Goal: Task Accomplishment & Management: Use online tool/utility

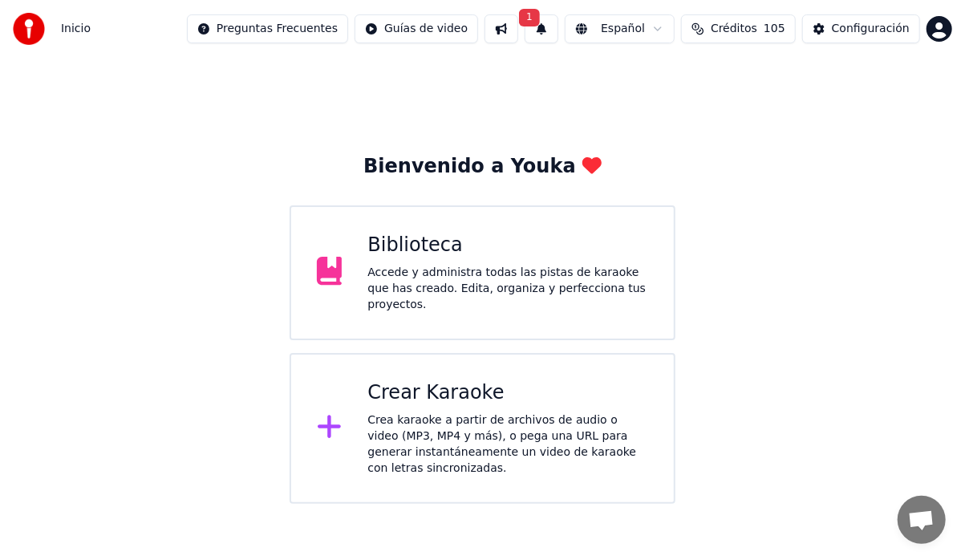
click at [462, 391] on div "Crear Karaoke" at bounding box center [507, 393] width 281 height 26
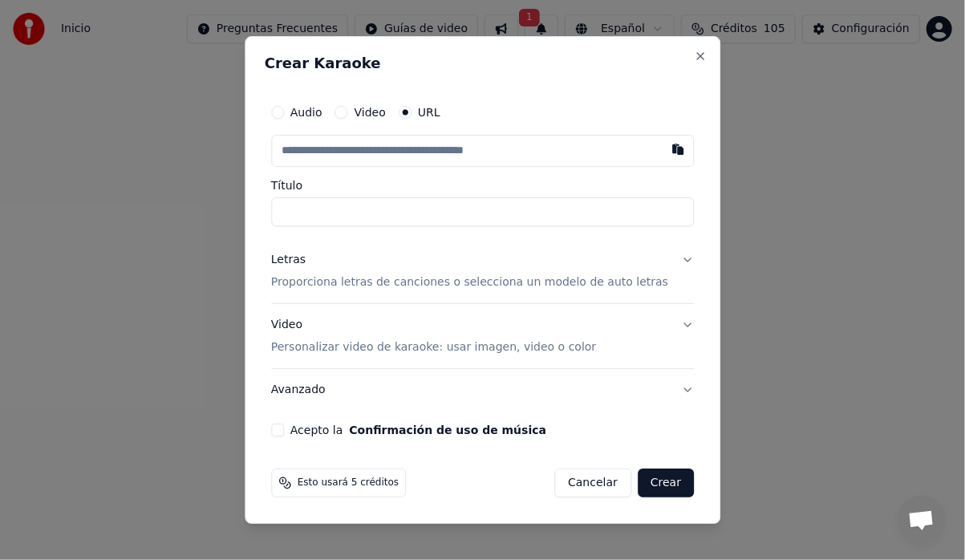
click at [461, 387] on button "Avanzado" at bounding box center [482, 390] width 423 height 42
click at [694, 53] on button "Close" at bounding box center [700, 56] width 13 height 13
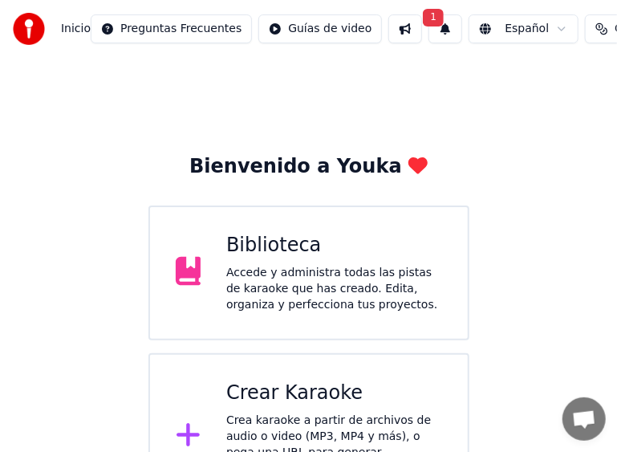
click at [262, 398] on div "Crear Karaoke" at bounding box center [334, 393] width 216 height 26
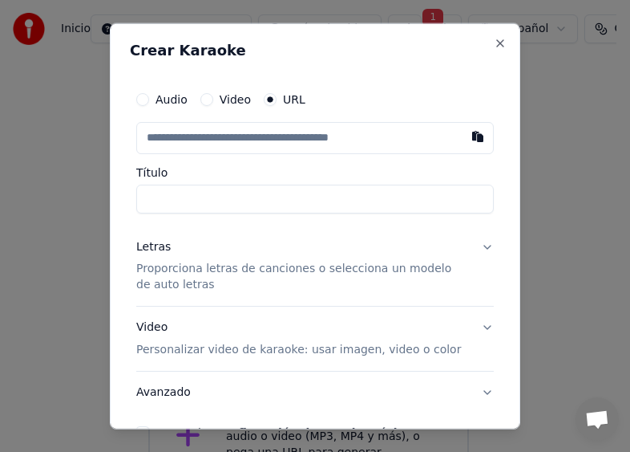
click at [144, 140] on input "text" at bounding box center [315, 137] width 358 height 32
click at [473, 138] on button "button" at bounding box center [478, 135] width 32 height 29
type input "**********"
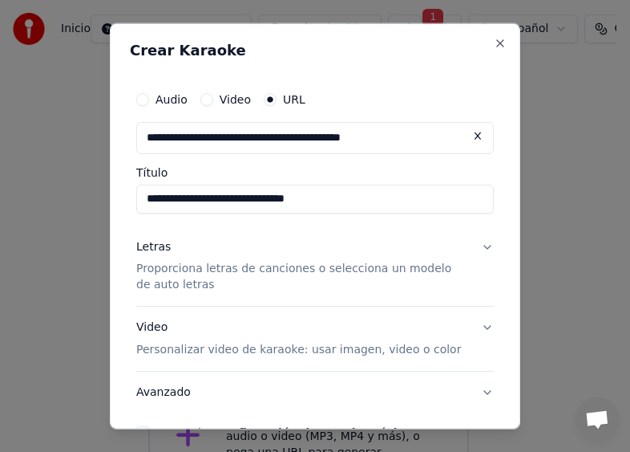
type input "**********"
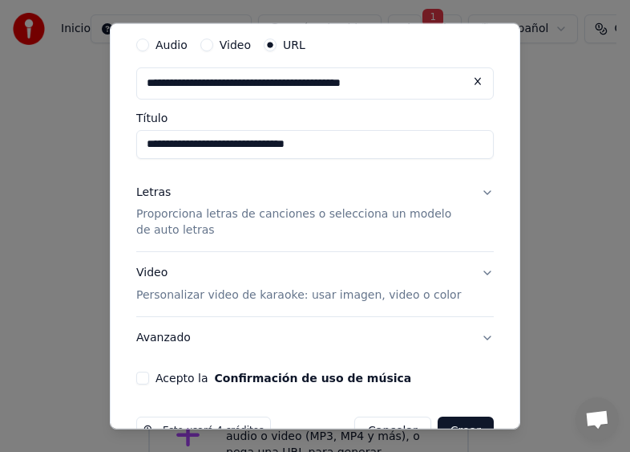
scroll to position [80, 0]
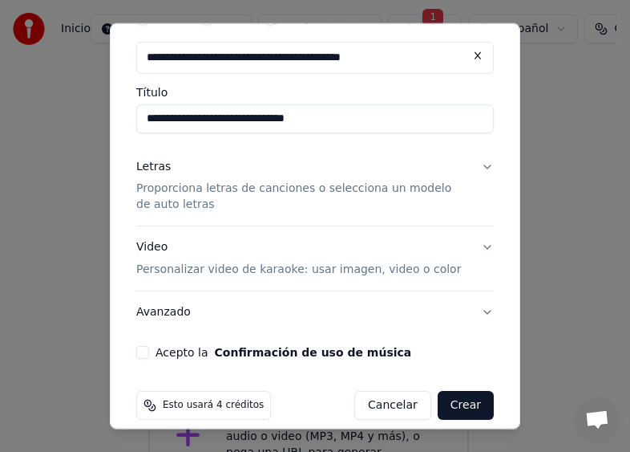
click at [476, 165] on button "Letras Proporciona letras de canciones o selecciona un modelo de auto letras" at bounding box center [315, 185] width 358 height 80
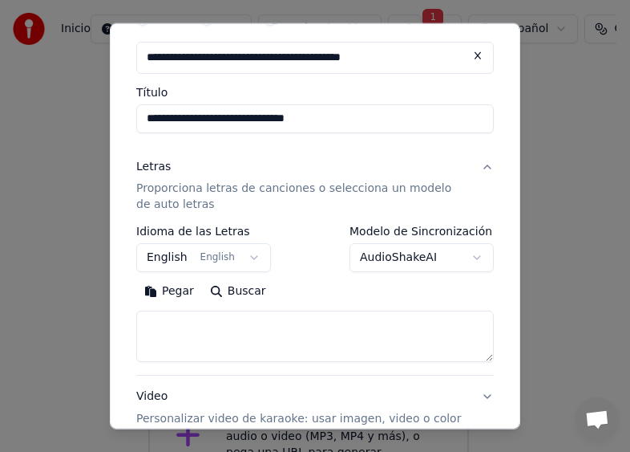
click at [245, 258] on button "English English" at bounding box center [203, 257] width 135 height 29
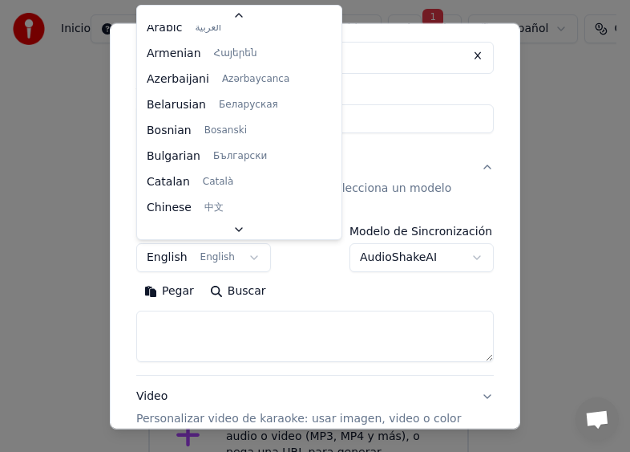
scroll to position [128, 0]
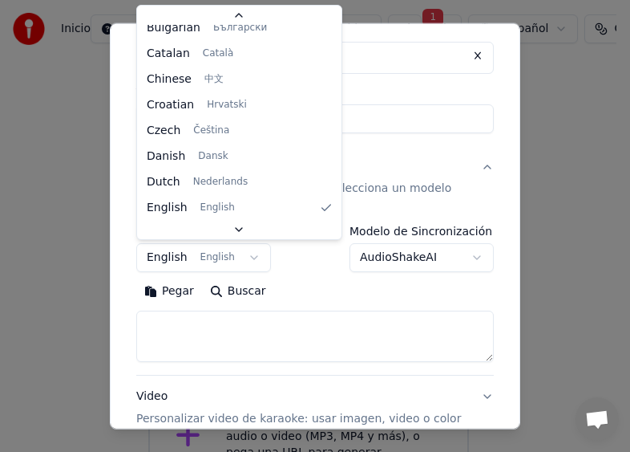
click at [242, 256] on body "**********" at bounding box center [308, 260] width 617 height 520
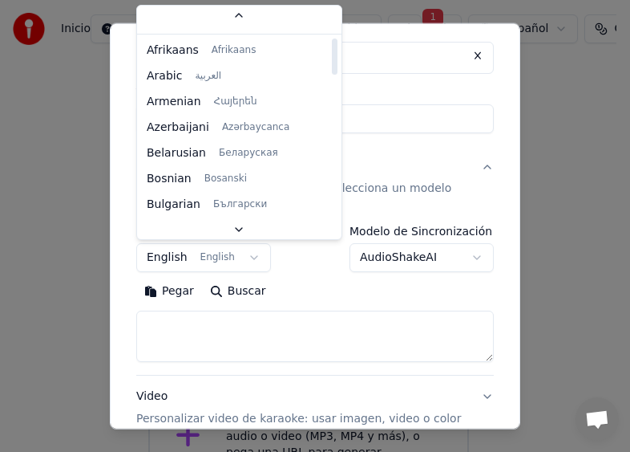
scroll to position [0, 0]
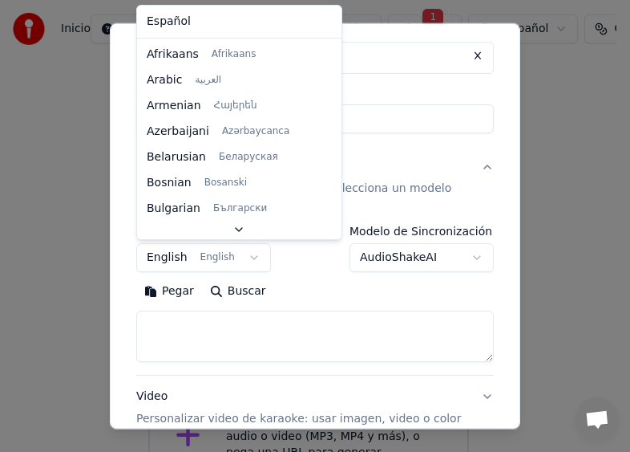
select select "**"
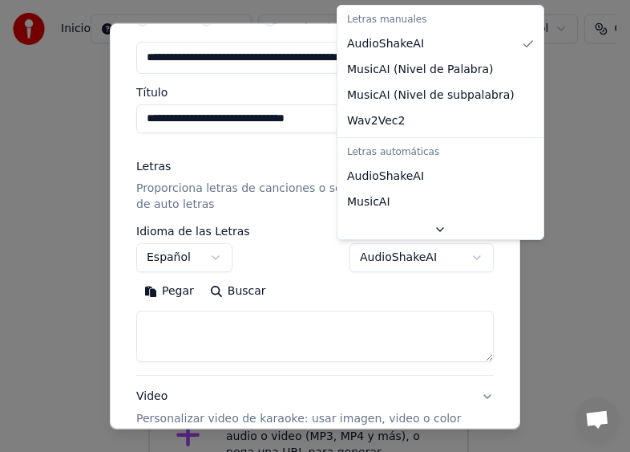
click at [469, 257] on body "**********" at bounding box center [308, 260] width 617 height 520
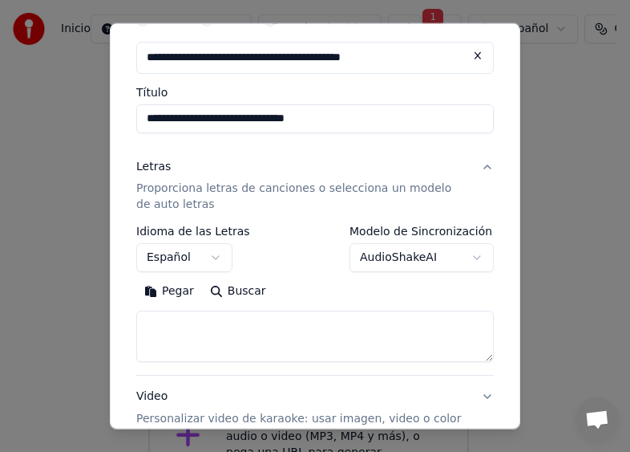
click at [464, 257] on body "**********" at bounding box center [308, 260] width 617 height 520
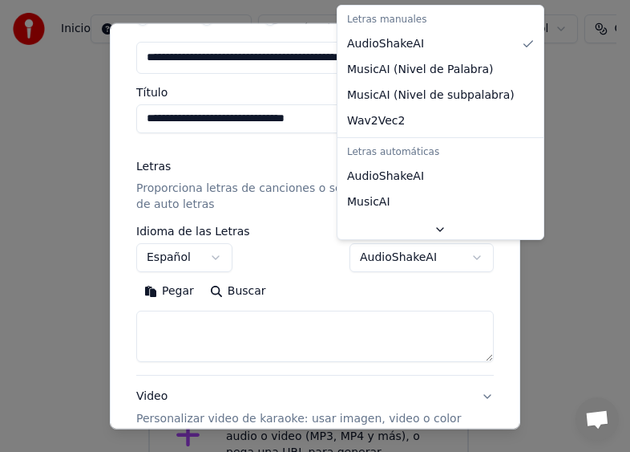
click at [464, 257] on body "**********" at bounding box center [308, 260] width 617 height 520
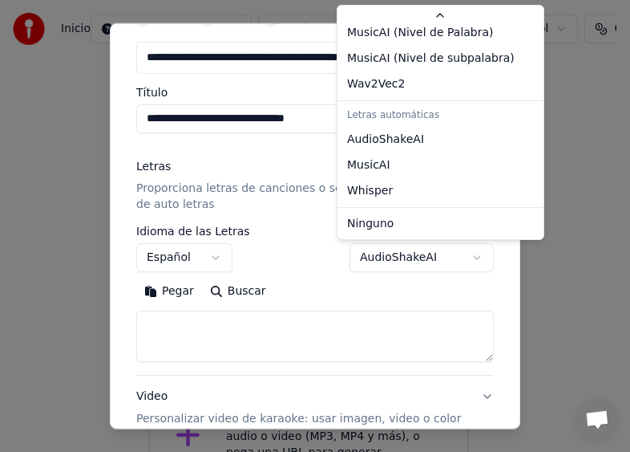
select select "****"
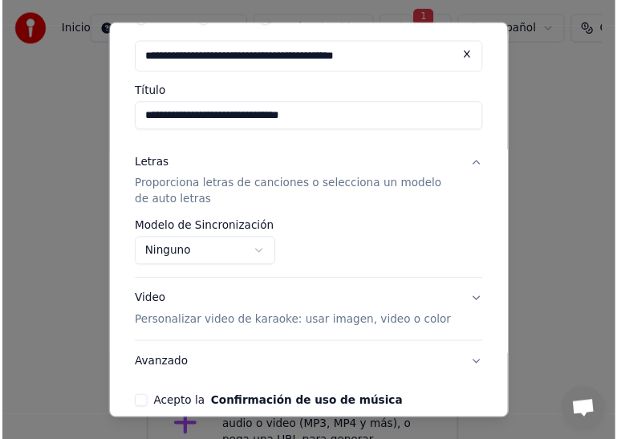
scroll to position [155, 0]
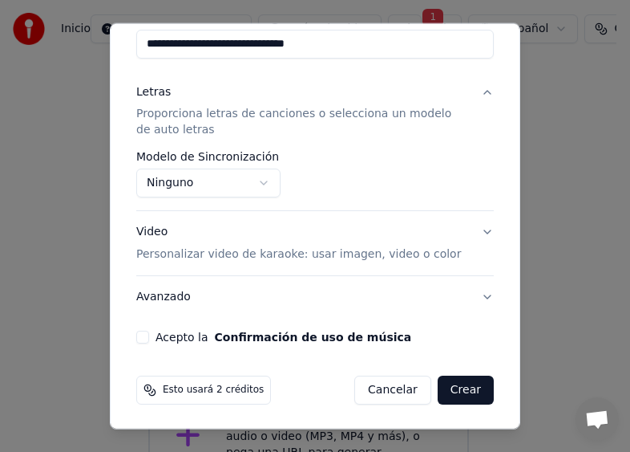
click at [472, 294] on button "Avanzado" at bounding box center [315, 297] width 358 height 42
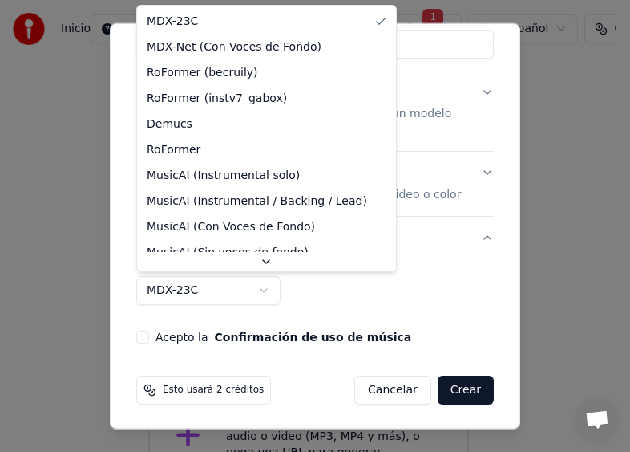
click at [266, 286] on body "**********" at bounding box center [308, 260] width 617 height 520
select select "**********"
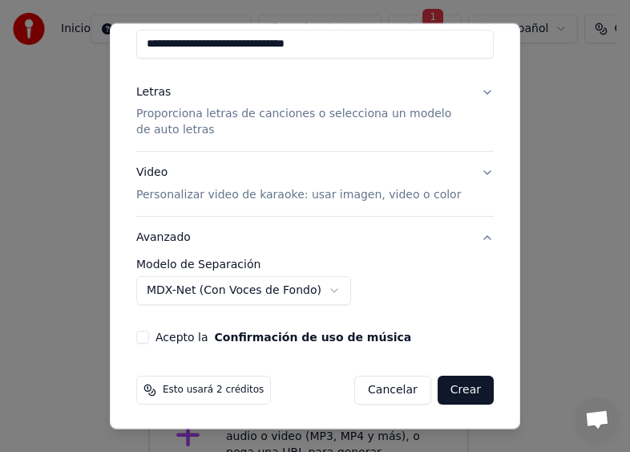
click at [146, 332] on button "Acepto la Confirmación de uso de música" at bounding box center [142, 336] width 13 height 13
click at [453, 386] on button "Crear" at bounding box center [466, 389] width 56 height 29
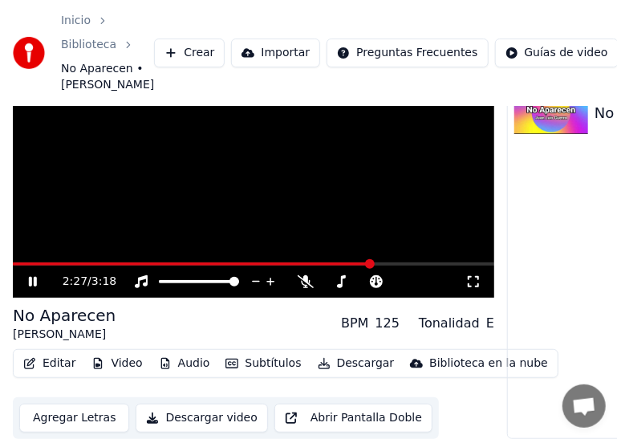
scroll to position [106, 0]
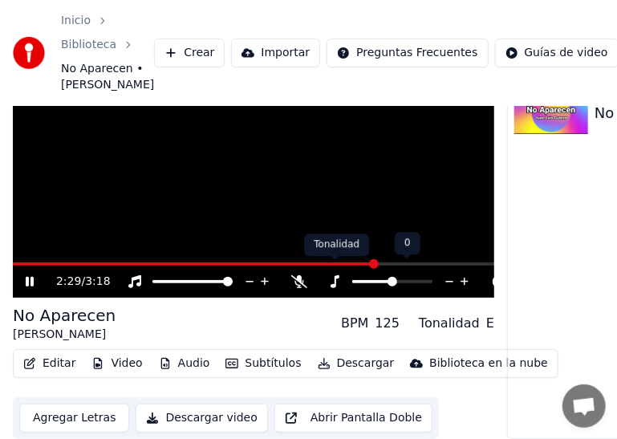
click at [337, 275] on icon at bounding box center [334, 281] width 16 height 13
click at [448, 274] on icon at bounding box center [449, 282] width 15 height 16
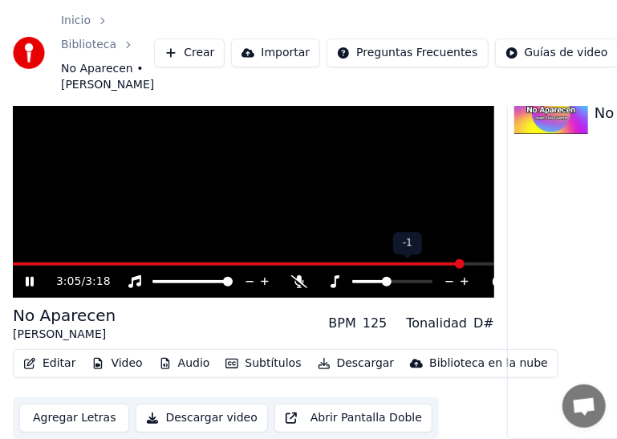
click at [449, 274] on icon at bounding box center [449, 282] width 15 height 16
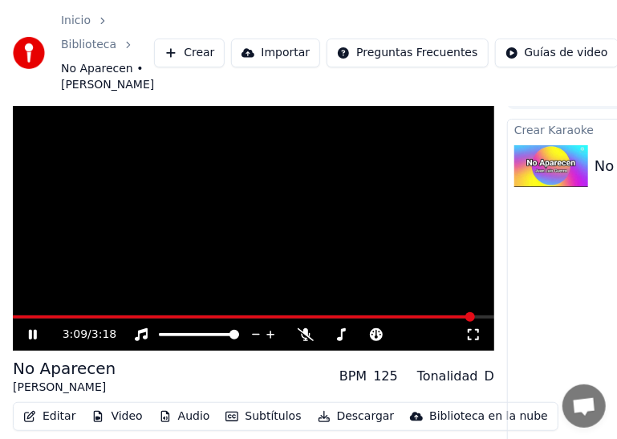
scroll to position [0, 0]
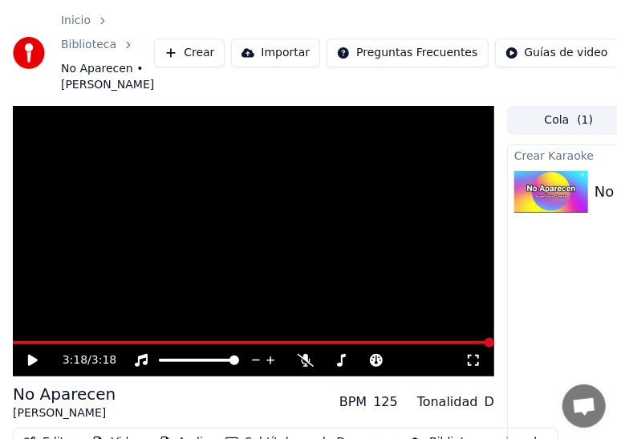
drag, startPoint x: 30, startPoint y: 377, endPoint x: 6, endPoint y: 423, distance: 51.3
click at [30, 367] on icon at bounding box center [44, 360] width 37 height 13
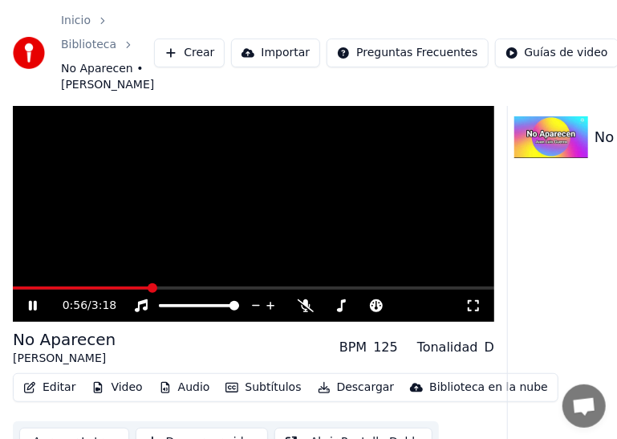
scroll to position [80, 0]
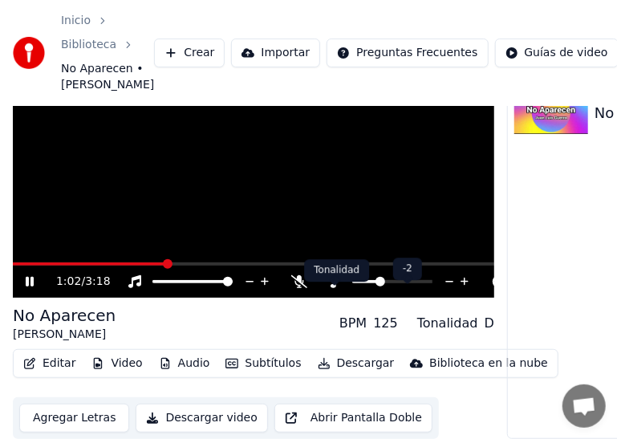
click at [338, 288] on icon at bounding box center [334, 281] width 16 height 13
click at [444, 290] on icon at bounding box center [449, 282] width 15 height 16
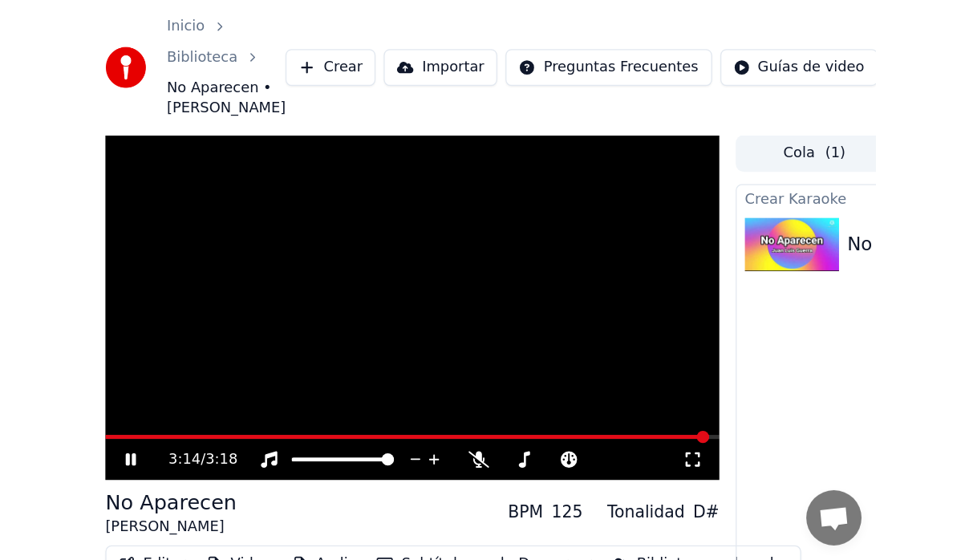
scroll to position [0, 0]
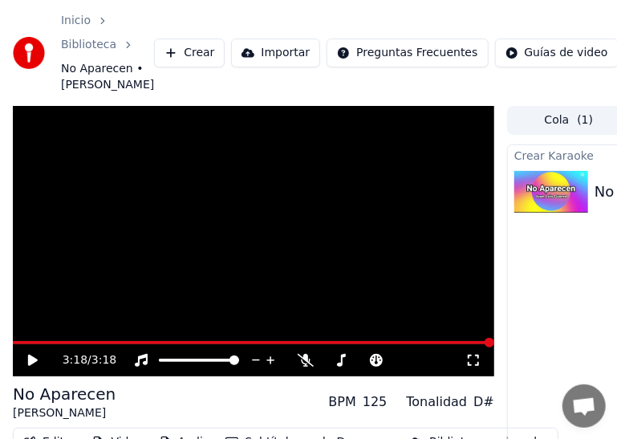
click at [33, 366] on icon at bounding box center [33, 360] width 10 height 11
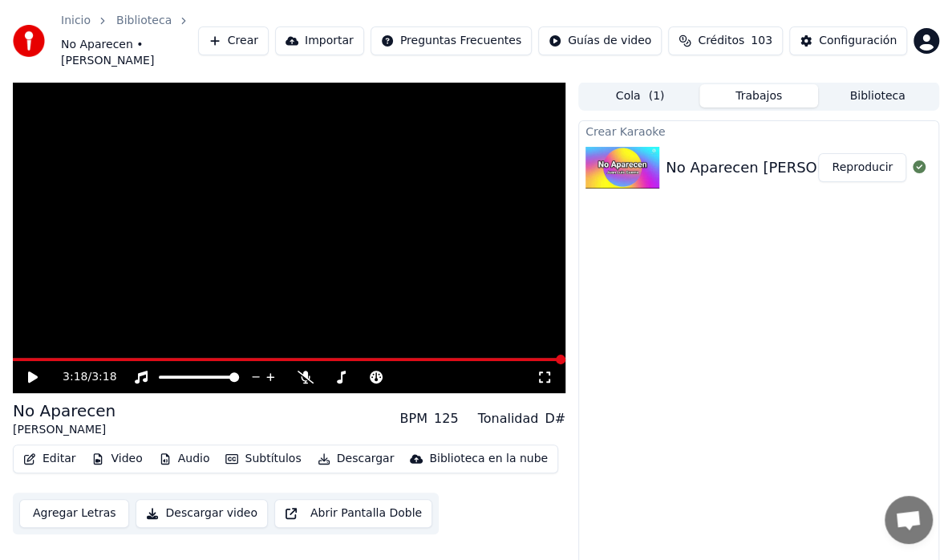
click at [717, 140] on div "No Aparecen [PERSON_NAME] Reproducir" at bounding box center [758, 167] width 359 height 55
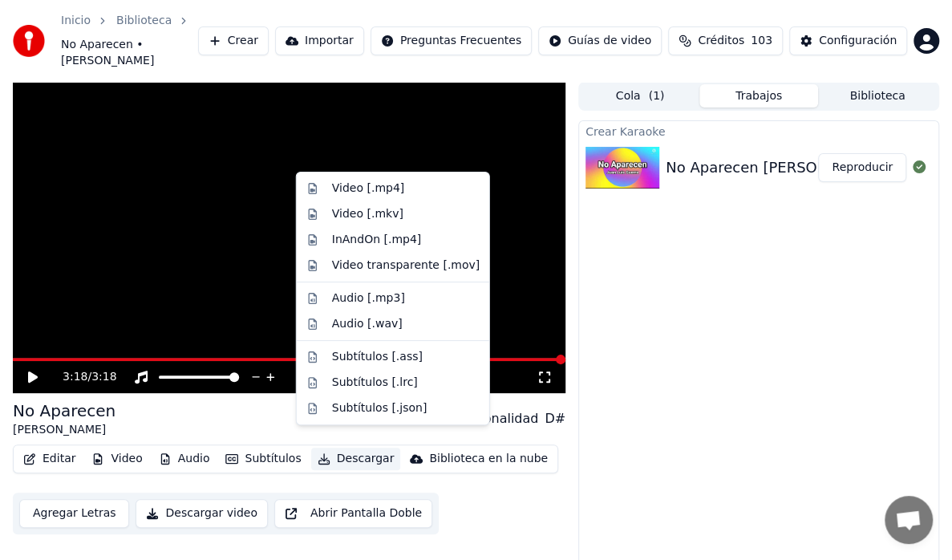
click at [354, 448] on button "Descargar" at bounding box center [356, 459] width 90 height 22
click at [359, 183] on div "Video [.mp4]" at bounding box center [368, 188] width 72 height 16
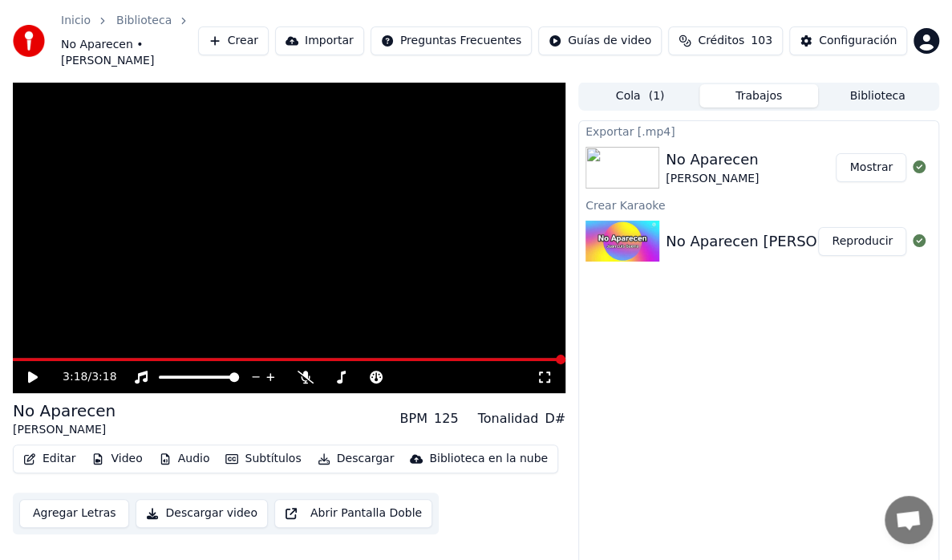
click at [269, 38] on button "Crear" at bounding box center [233, 40] width 71 height 29
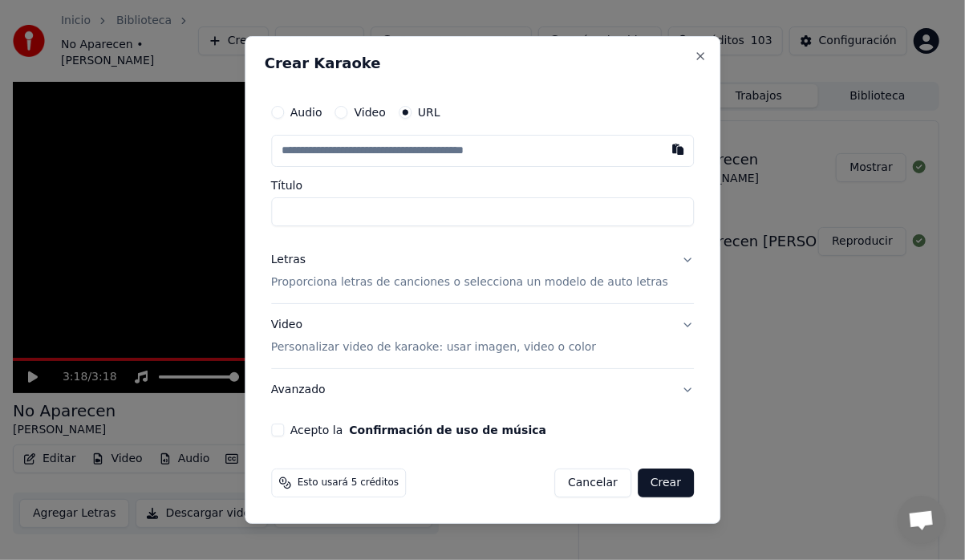
drag, startPoint x: 270, startPoint y: 36, endPoint x: 276, endPoint y: 26, distance: 11.8
click at [276, 26] on body "Inicio Biblioteca No Aparecen • [PERSON_NAME] Crear Importar Preguntas Frecuent…" at bounding box center [476, 280] width 952 height 560
click at [452, 159] on input "text" at bounding box center [482, 151] width 423 height 32
click at [662, 152] on button "button" at bounding box center [678, 149] width 32 height 29
type input "**********"
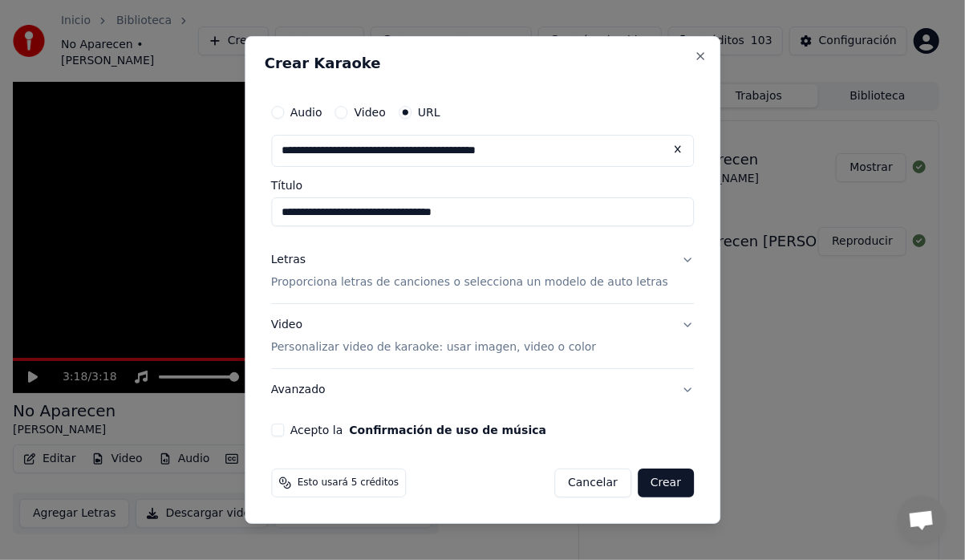
type input "**********"
click at [667, 258] on button "Letras Proporciona letras de canciones o selecciona un modelo de auto letras" at bounding box center [482, 271] width 423 height 64
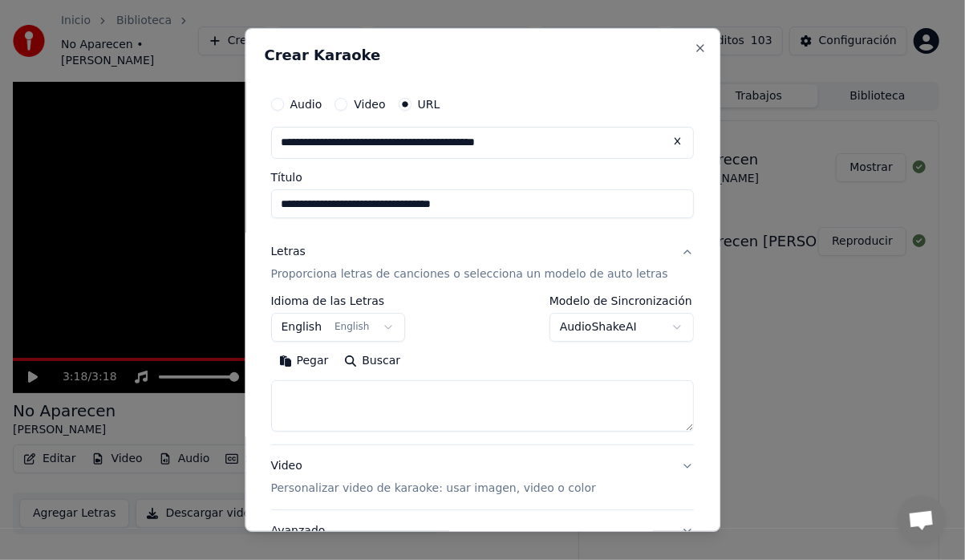
click at [645, 326] on button "AudioShakeAI" at bounding box center [621, 327] width 144 height 29
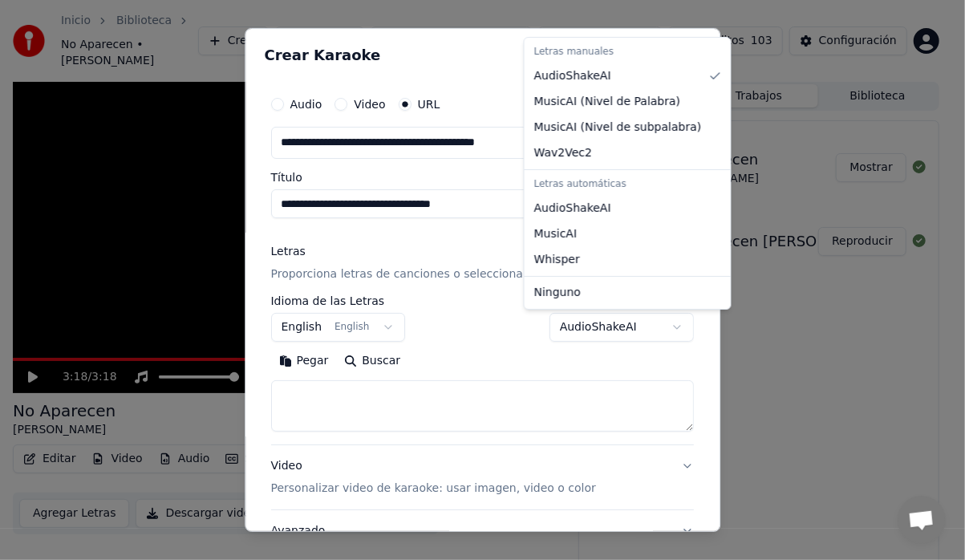
select select "**********"
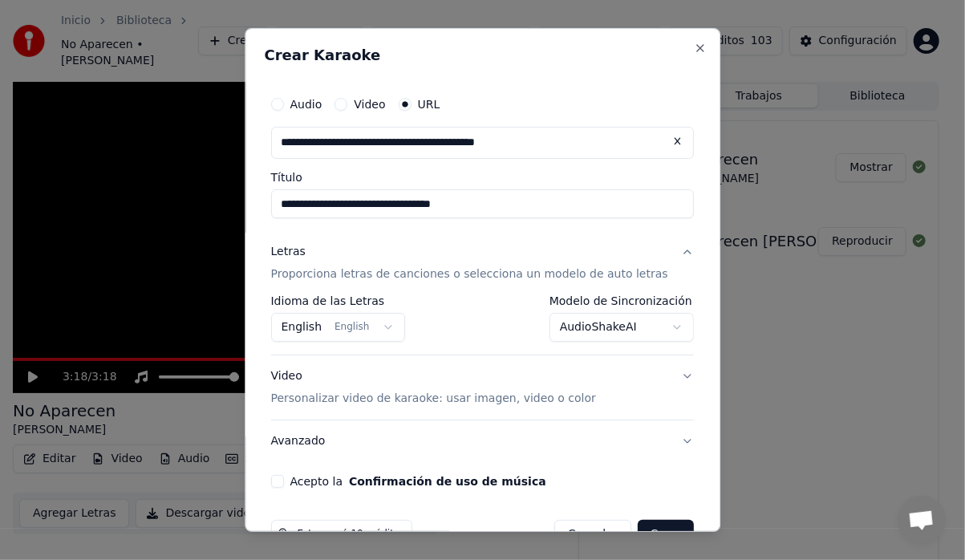
click at [295, 438] on button "Avanzado" at bounding box center [482, 441] width 423 height 42
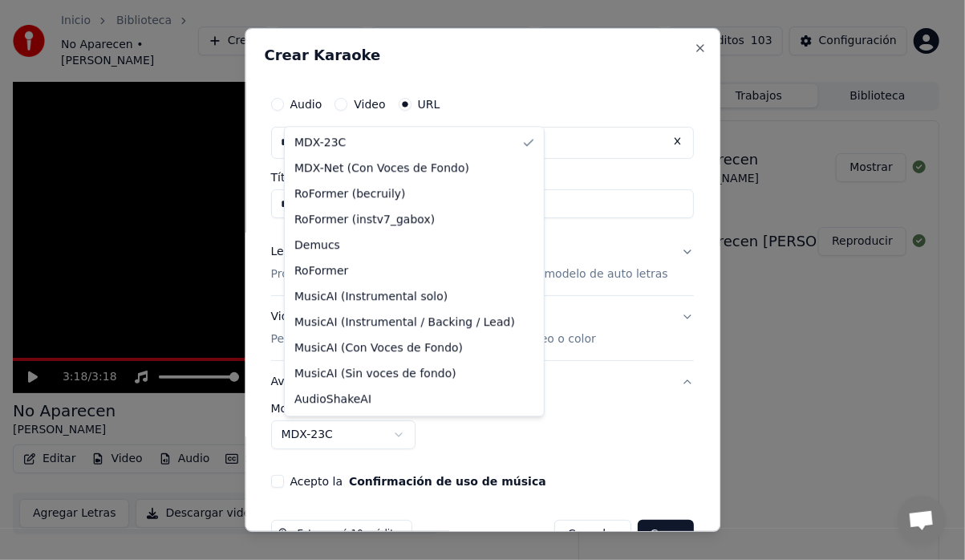
click at [416, 433] on body "**********" at bounding box center [476, 280] width 952 height 560
select select "**********"
drag, startPoint x: 369, startPoint y: 173, endPoint x: 372, endPoint y: 200, distance: 26.7
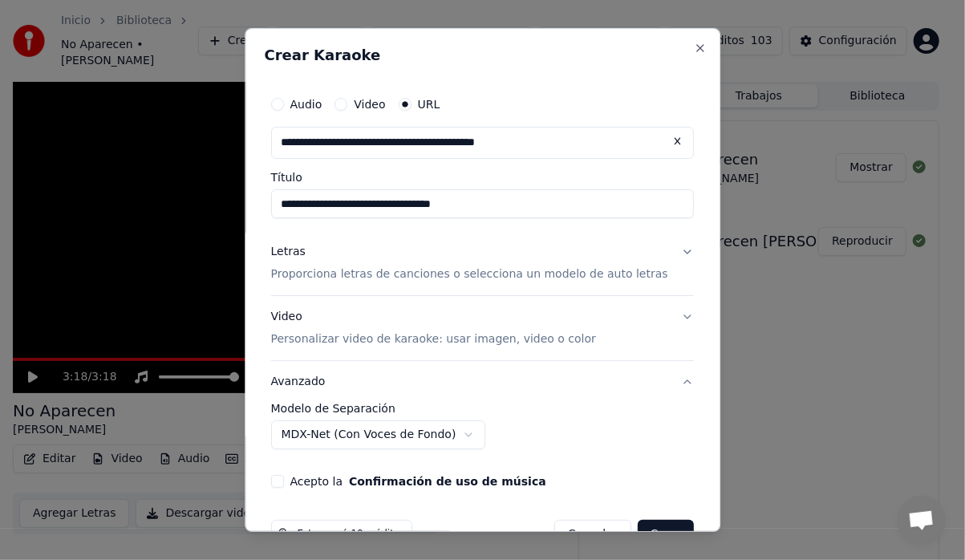
scroll to position [42, 0]
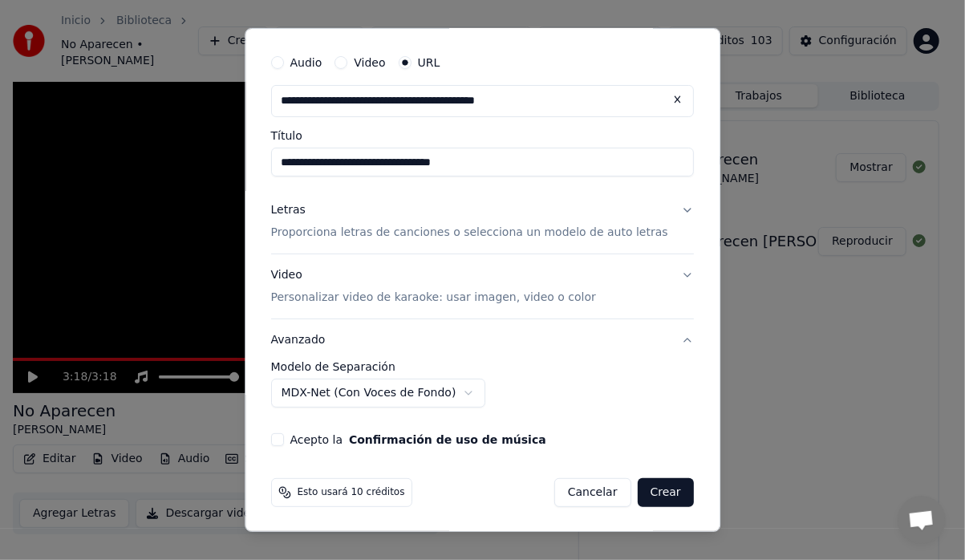
click at [664, 274] on button "Video Personalizar video de karaoke: usar imagen, video o color" at bounding box center [482, 286] width 423 height 64
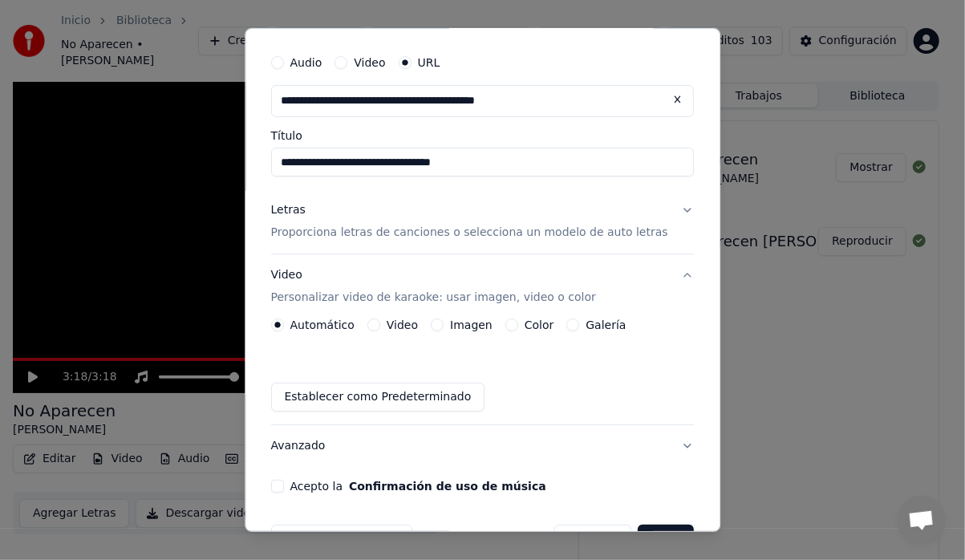
click at [523, 321] on div "Color" at bounding box center [529, 324] width 49 height 13
click at [507, 325] on button "Color" at bounding box center [511, 324] width 13 height 13
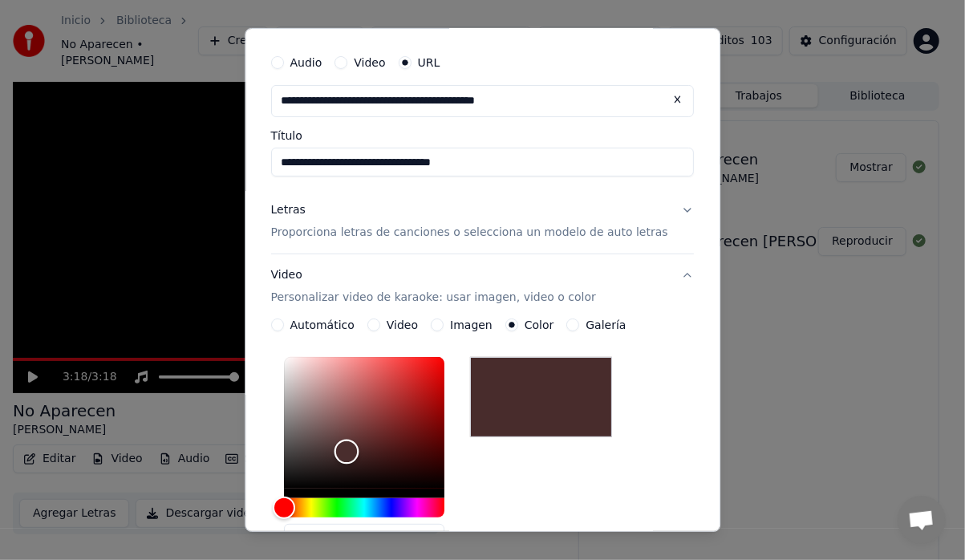
type input "*******"
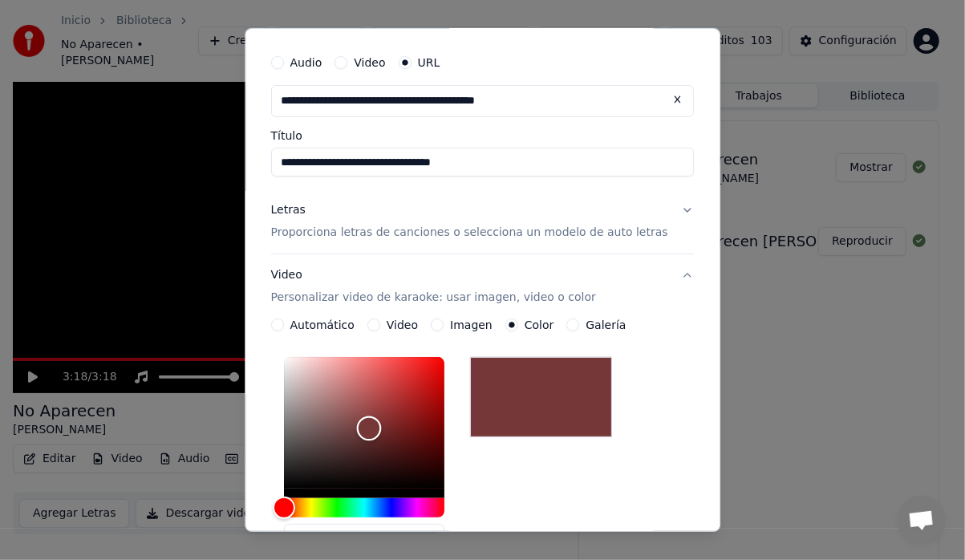
drag, startPoint x: 290, startPoint y: 481, endPoint x: 382, endPoint y: 428, distance: 106.1
click at [382, 428] on div "Color" at bounding box center [369, 427] width 25 height 25
click at [443, 324] on button "Imagen" at bounding box center [437, 324] width 13 height 13
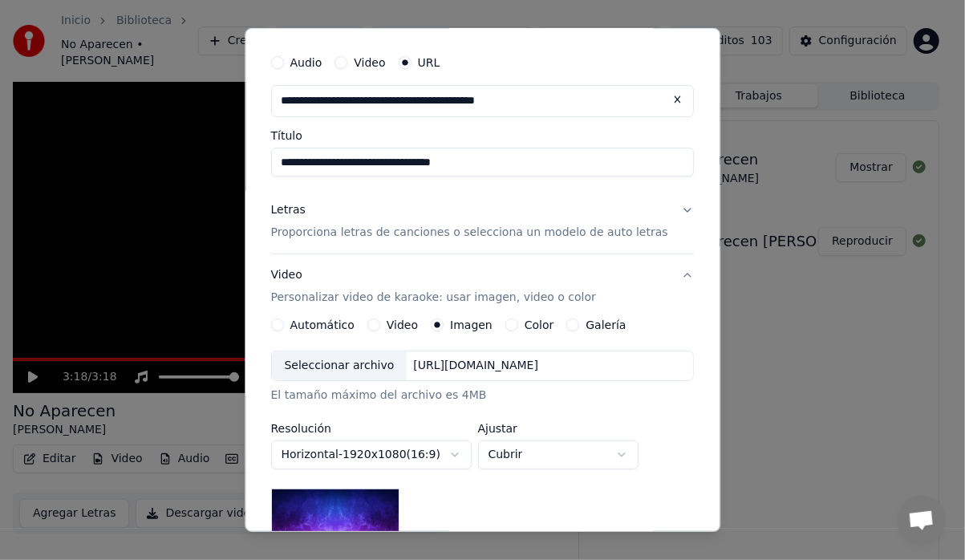
click at [380, 323] on button "Video" at bounding box center [373, 324] width 13 height 13
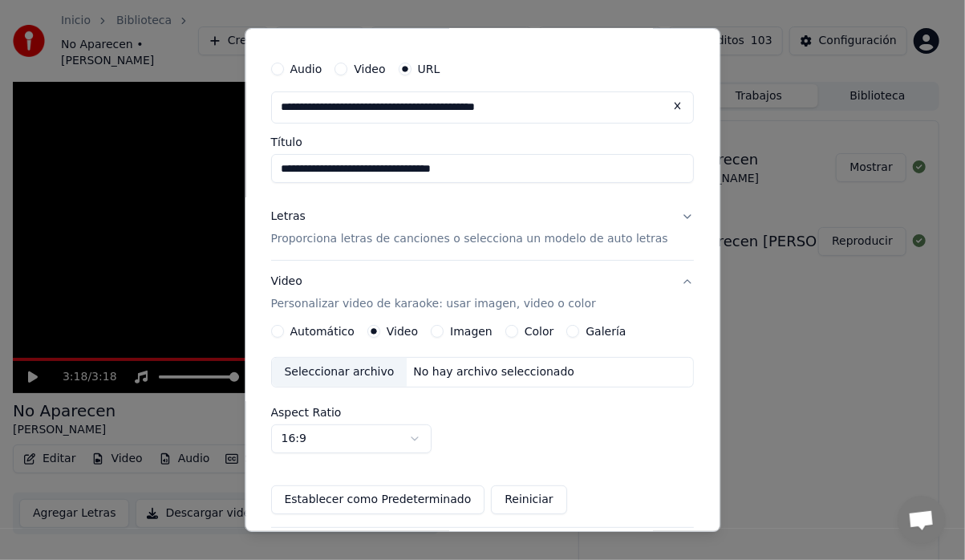
scroll to position [23, 0]
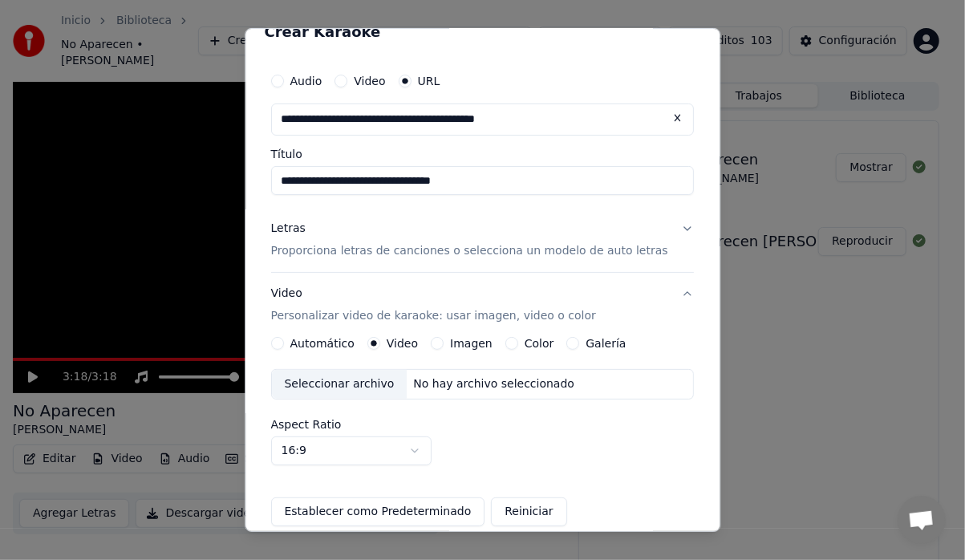
click at [578, 339] on button "Galería" at bounding box center [573, 343] width 13 height 13
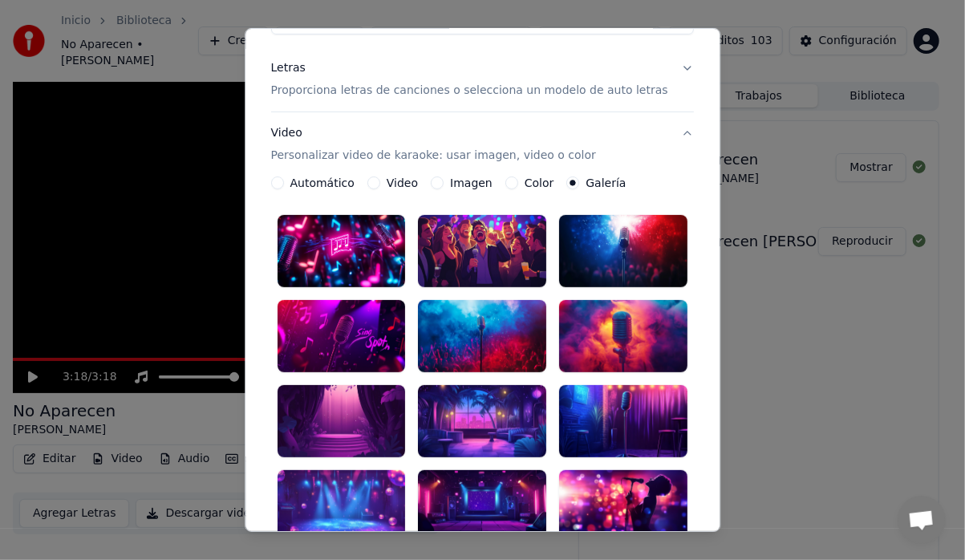
scroll to position [344, 0]
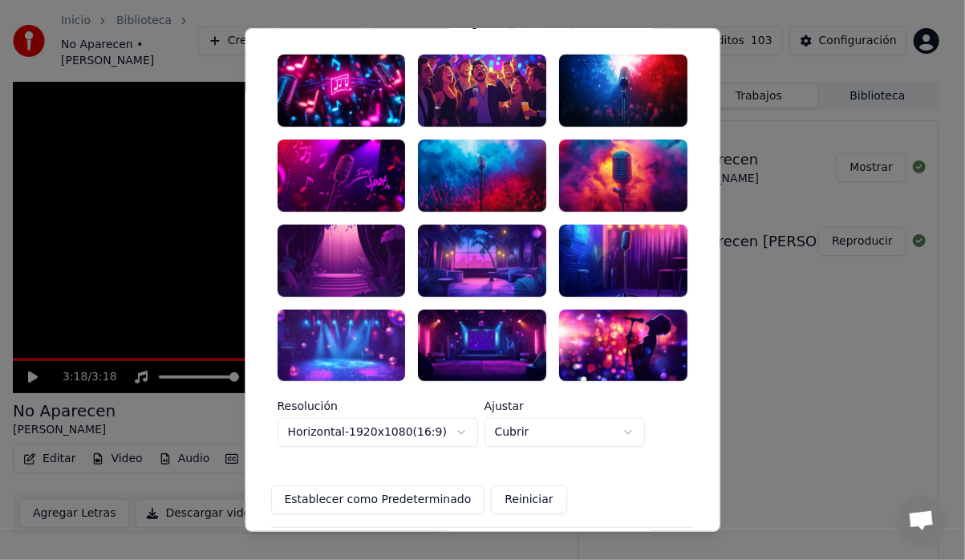
click at [456, 248] on div at bounding box center [483, 261] width 128 height 72
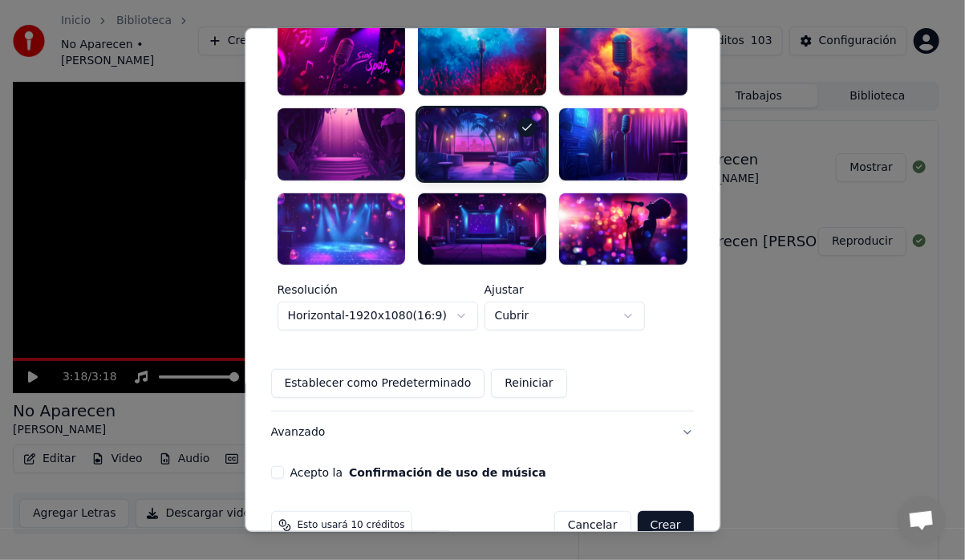
scroll to position [464, 0]
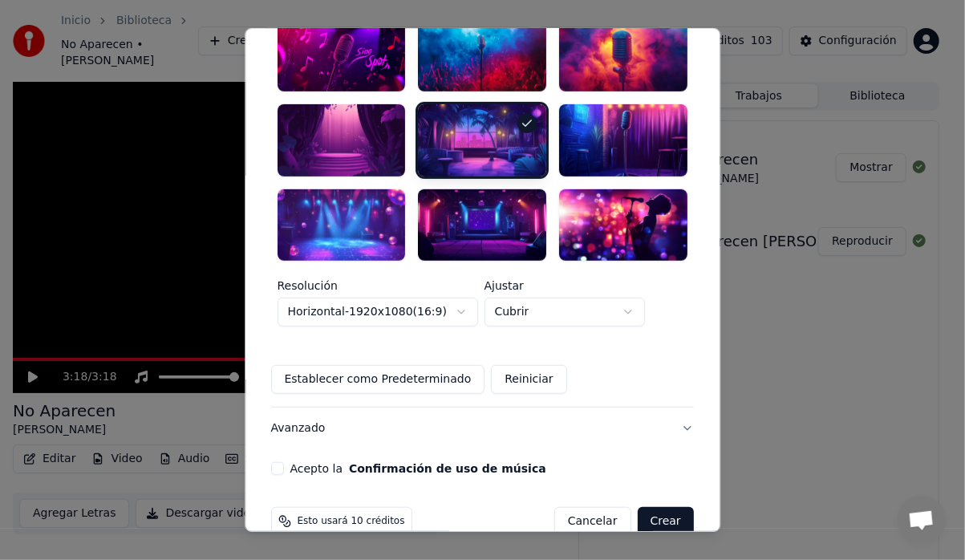
click at [284, 462] on button "Acepto la Confirmación de uso de música" at bounding box center [277, 468] width 13 height 13
click at [661, 407] on button "Avanzado" at bounding box center [482, 428] width 423 height 42
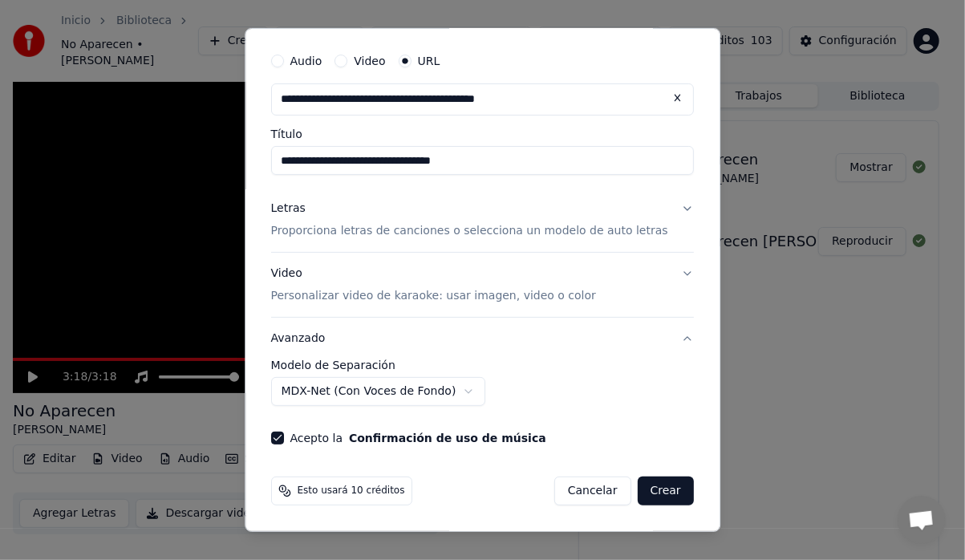
scroll to position [42, 0]
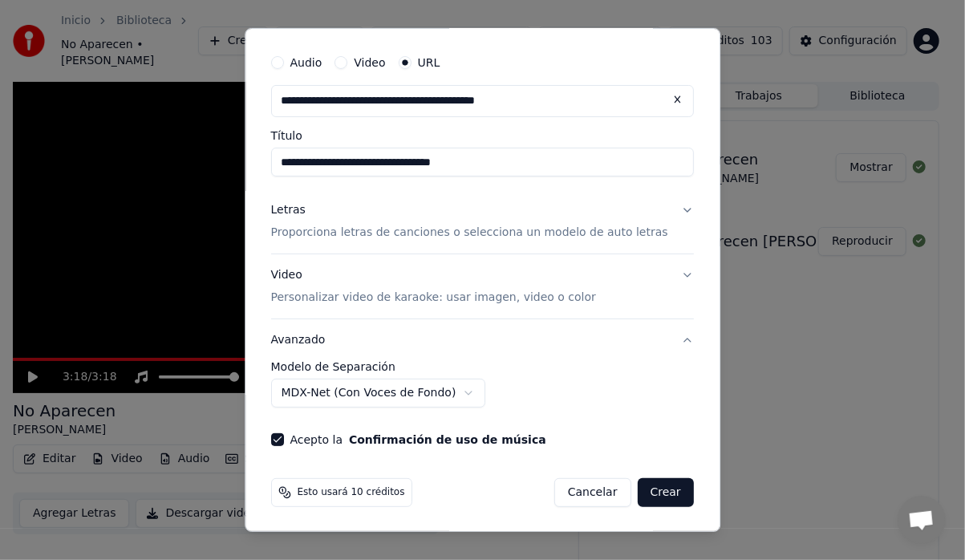
click at [651, 483] on button "Crear" at bounding box center [666, 492] width 56 height 29
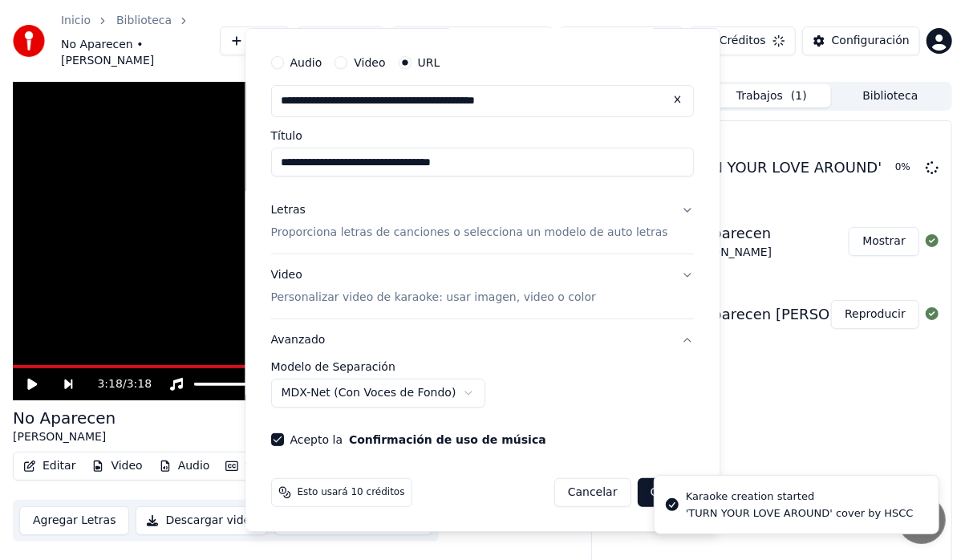
select select "******"
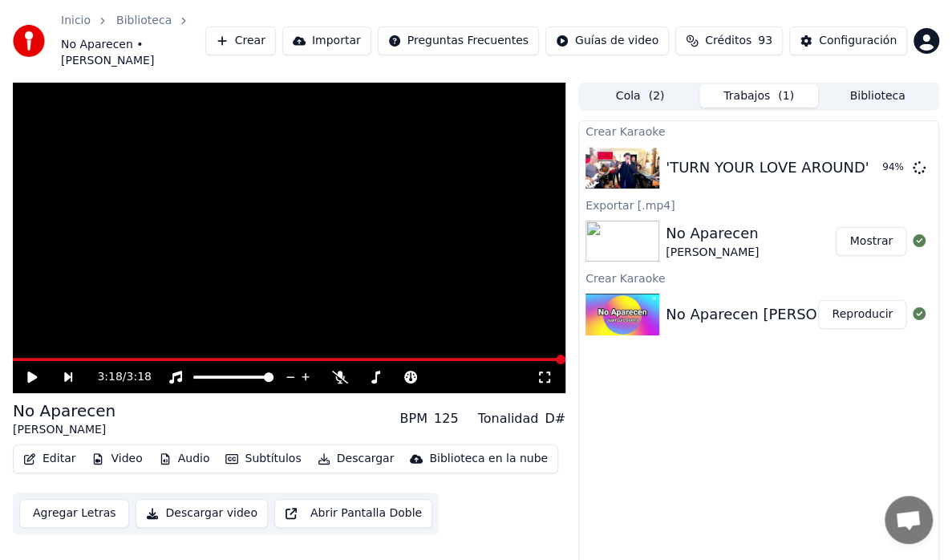
click at [276, 40] on button "Crear" at bounding box center [240, 40] width 71 height 29
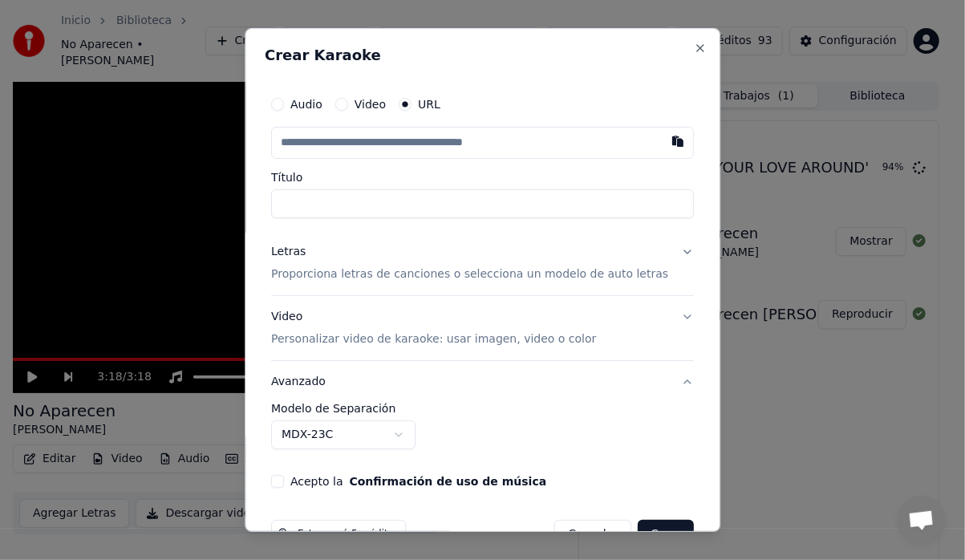
click at [367, 147] on input "text" at bounding box center [482, 143] width 423 height 32
click at [662, 142] on button "button" at bounding box center [678, 141] width 32 height 29
type input "**********"
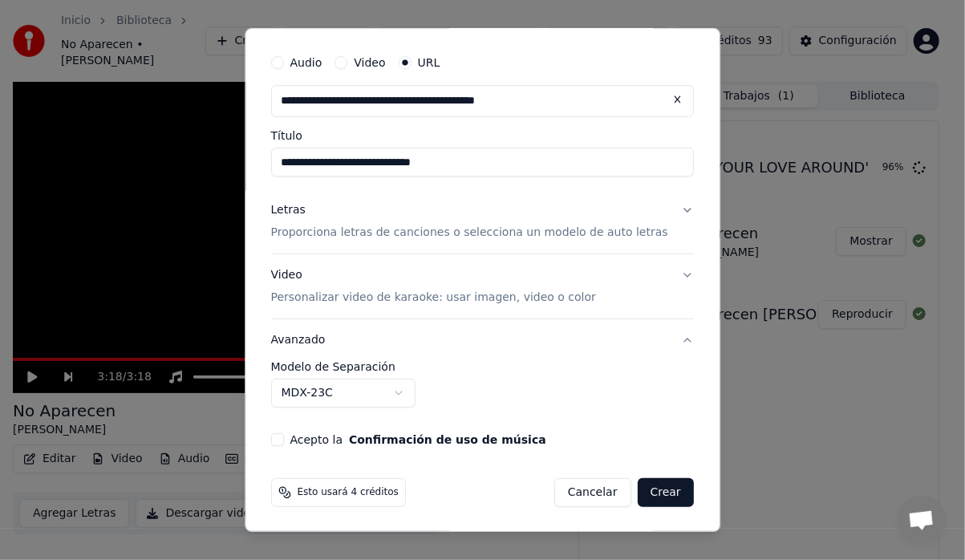
click at [411, 391] on body "**********" at bounding box center [476, 280] width 952 height 560
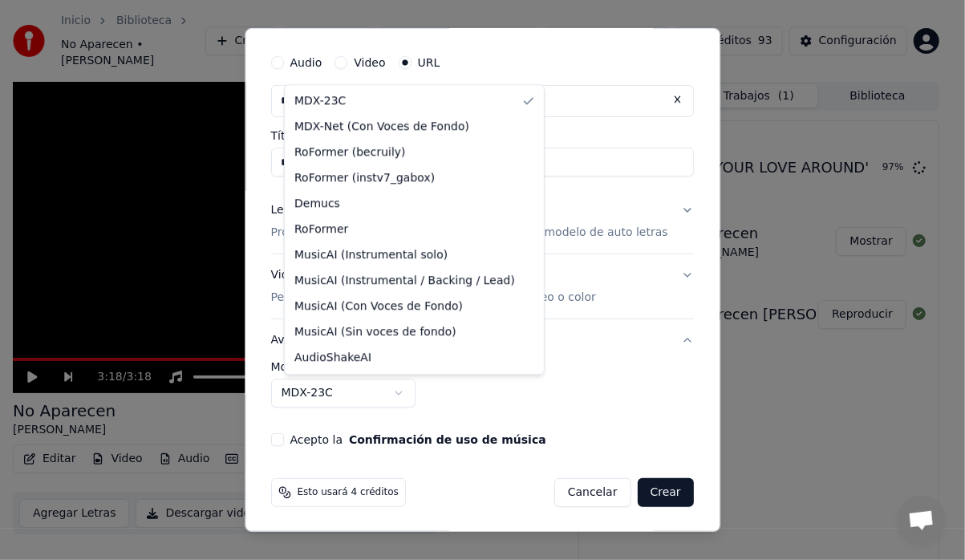
select select "**********"
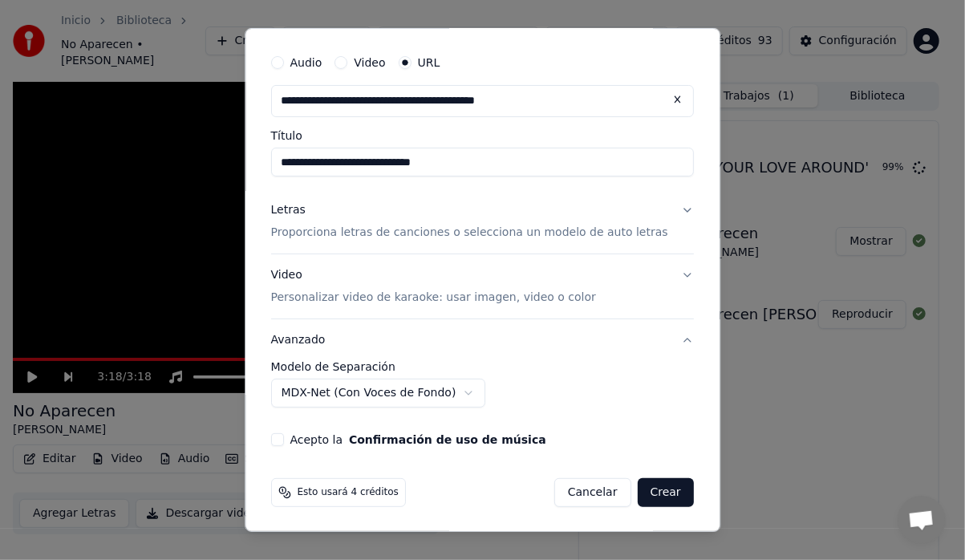
click at [657, 210] on button "Letras Proporciona letras de canciones o selecciona un modelo de auto letras" at bounding box center [482, 221] width 423 height 64
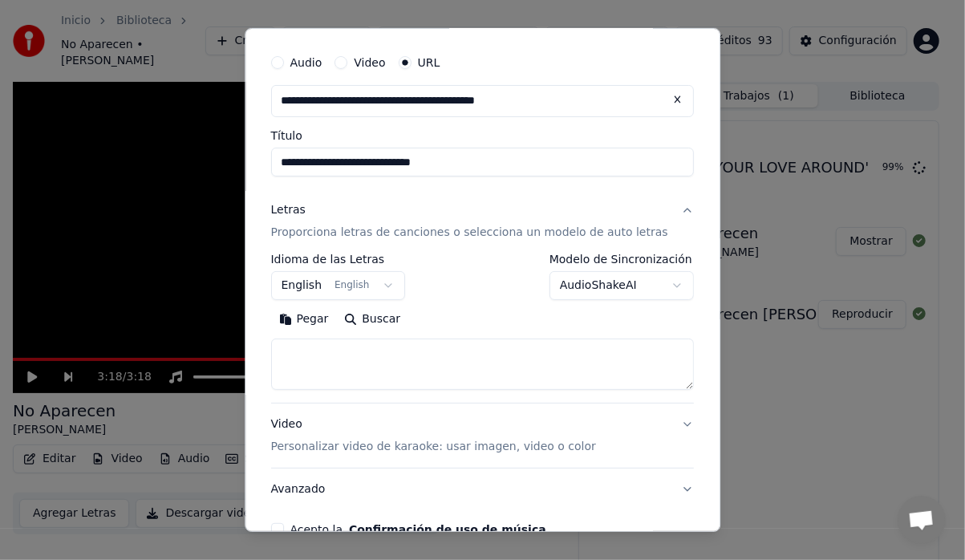
click at [390, 281] on button "English English" at bounding box center [338, 285] width 135 height 29
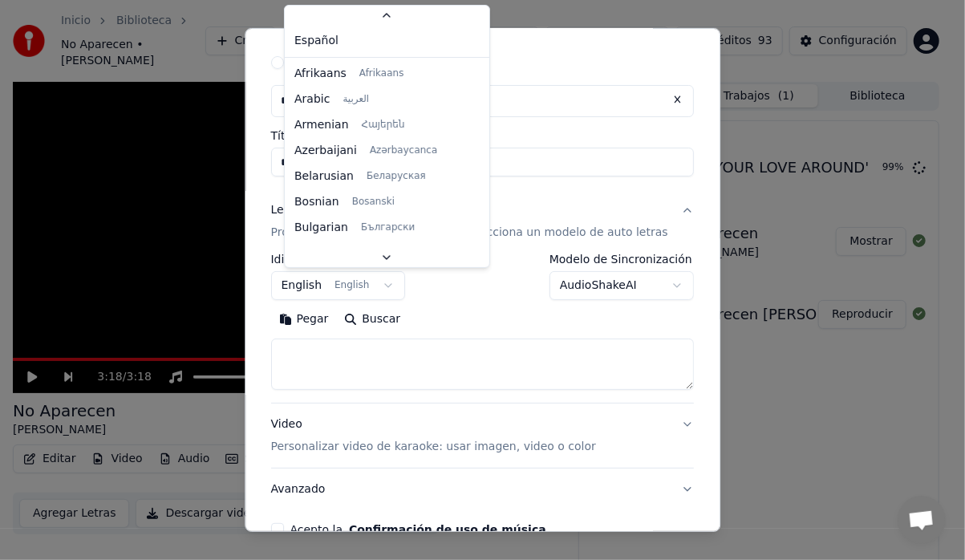
scroll to position [0, 0]
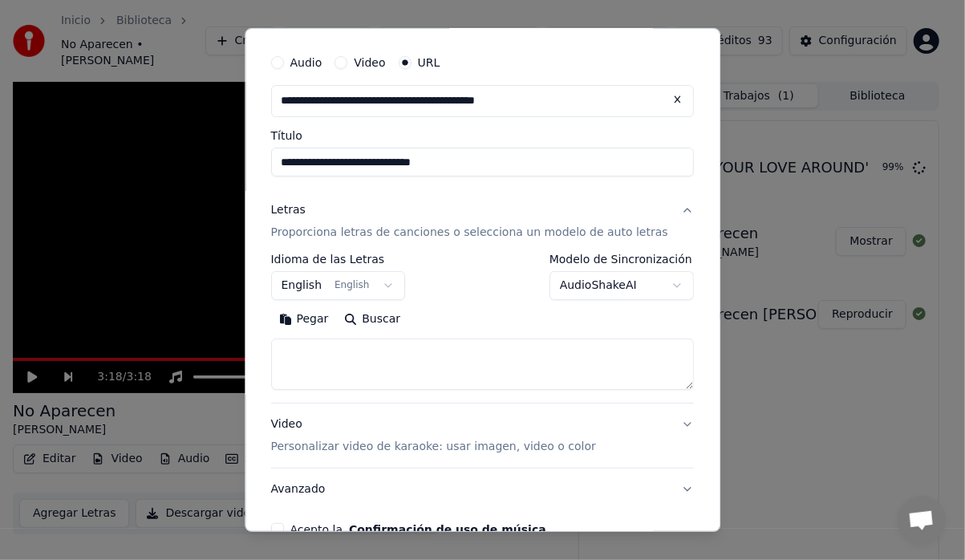
click at [390, 287] on body "**********" at bounding box center [476, 280] width 952 height 560
click at [400, 286] on button "English English" at bounding box center [338, 285] width 135 height 29
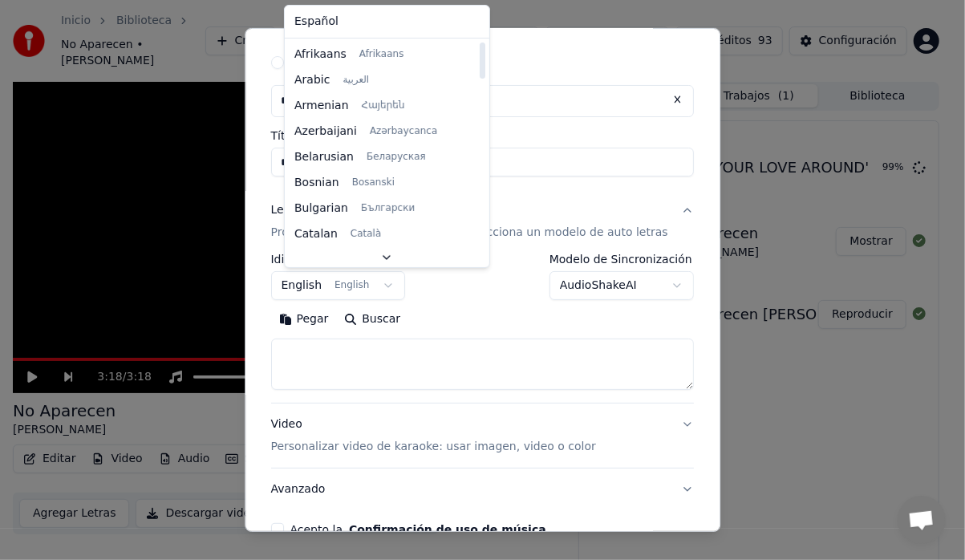
select select "**"
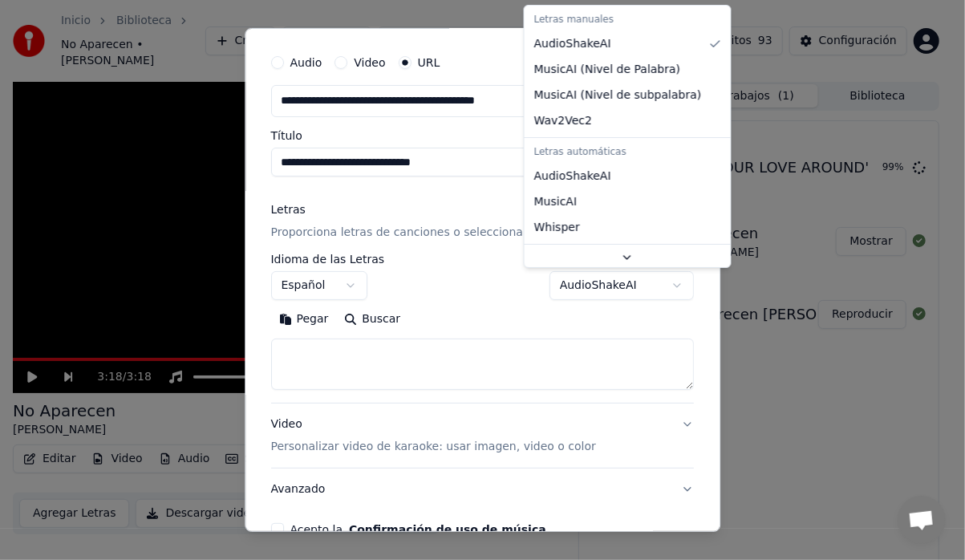
click at [658, 287] on body "**********" at bounding box center [476, 280] width 952 height 560
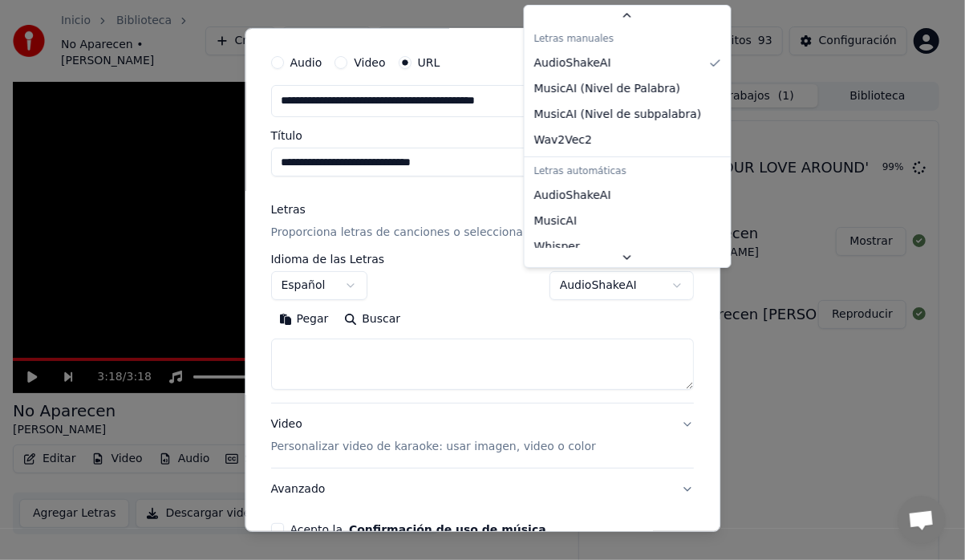
scroll to position [29, 0]
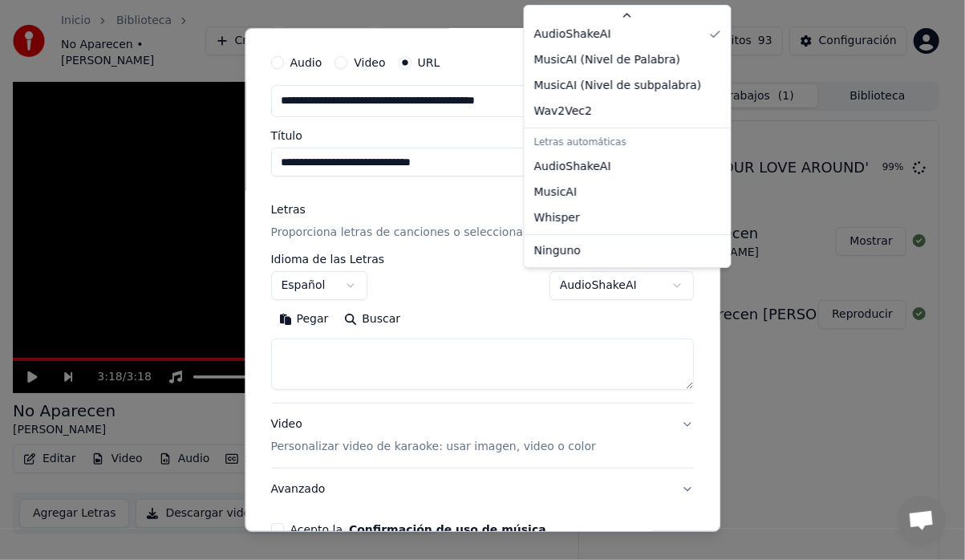
select select "*******"
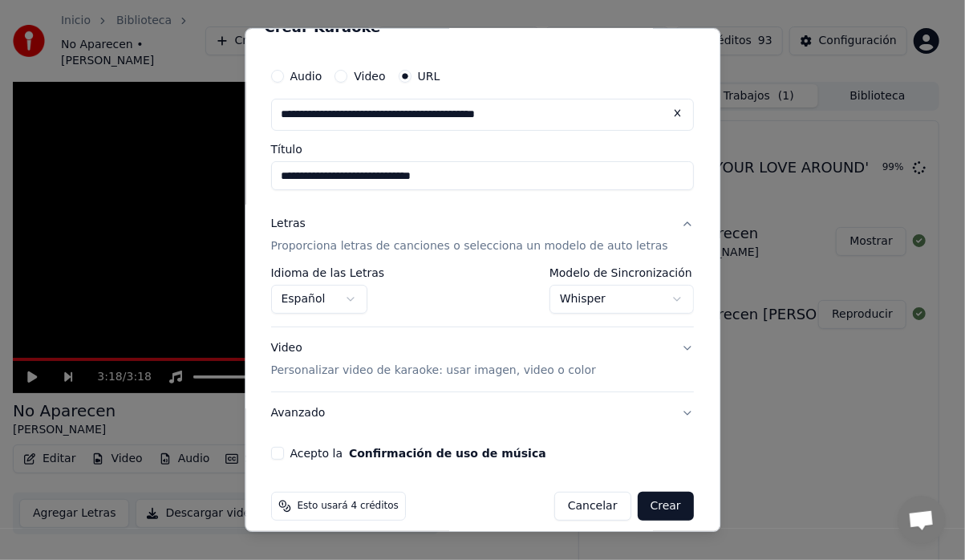
scroll to position [42, 0]
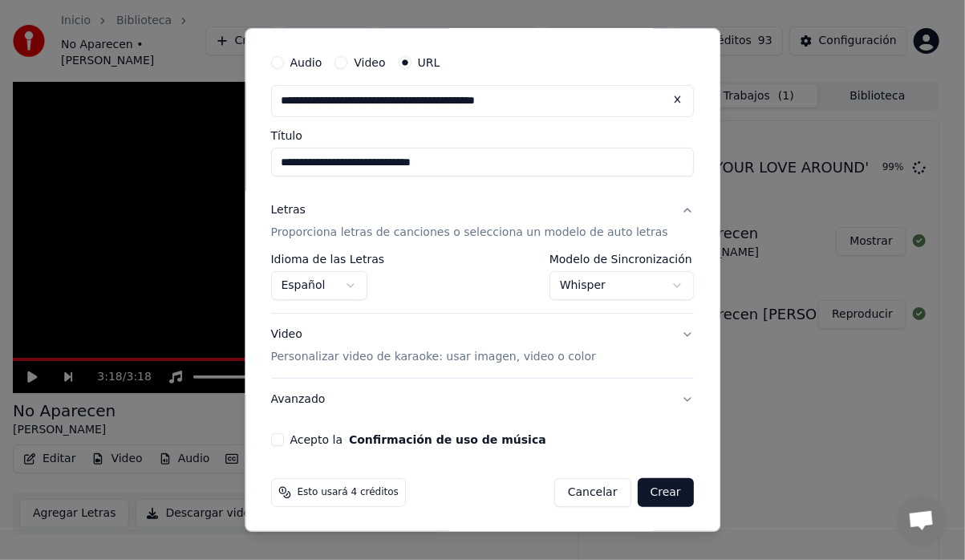
click at [661, 335] on button "Video Personalizar video de karaoke: usar imagen, video o color" at bounding box center [482, 346] width 423 height 64
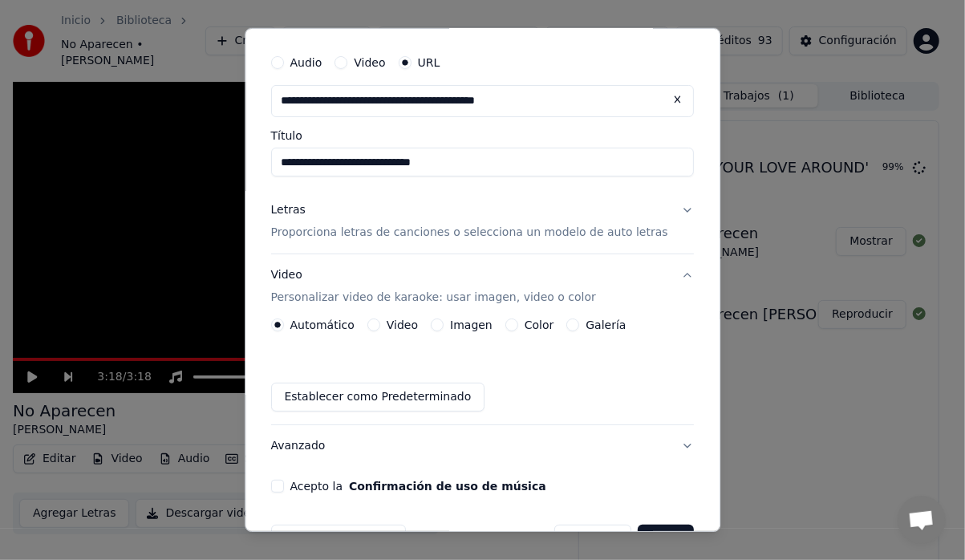
click at [578, 324] on button "Galería" at bounding box center [573, 324] width 13 height 13
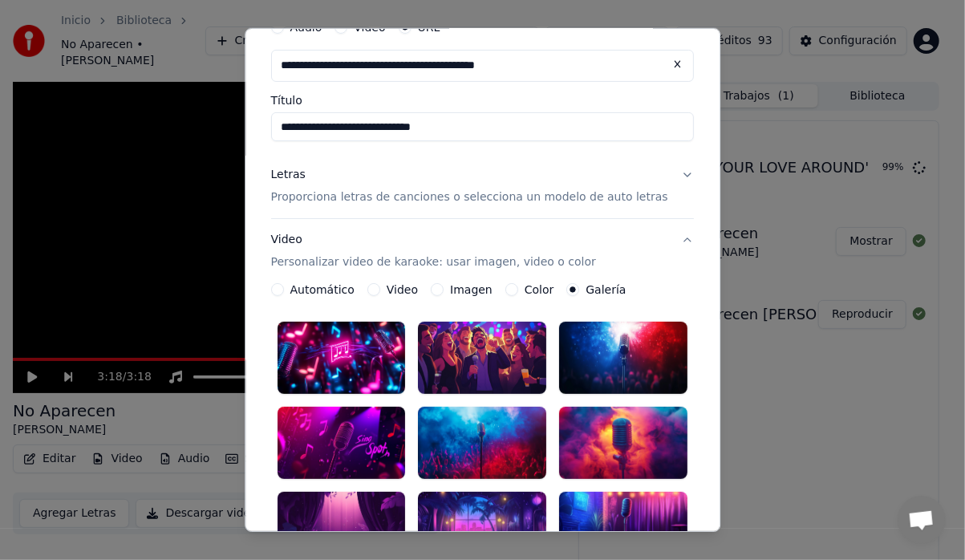
scroll to position [122, 0]
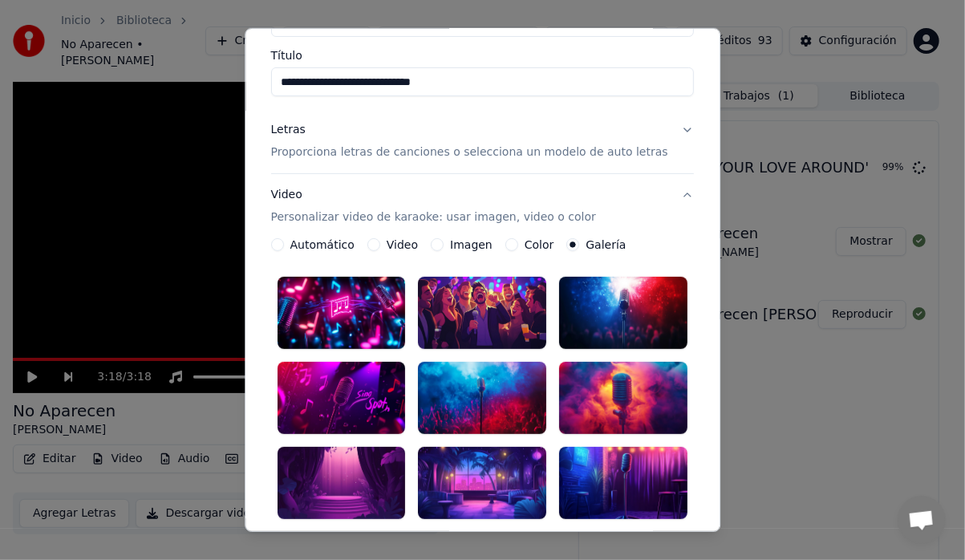
click at [574, 394] on div at bounding box center [623, 398] width 128 height 72
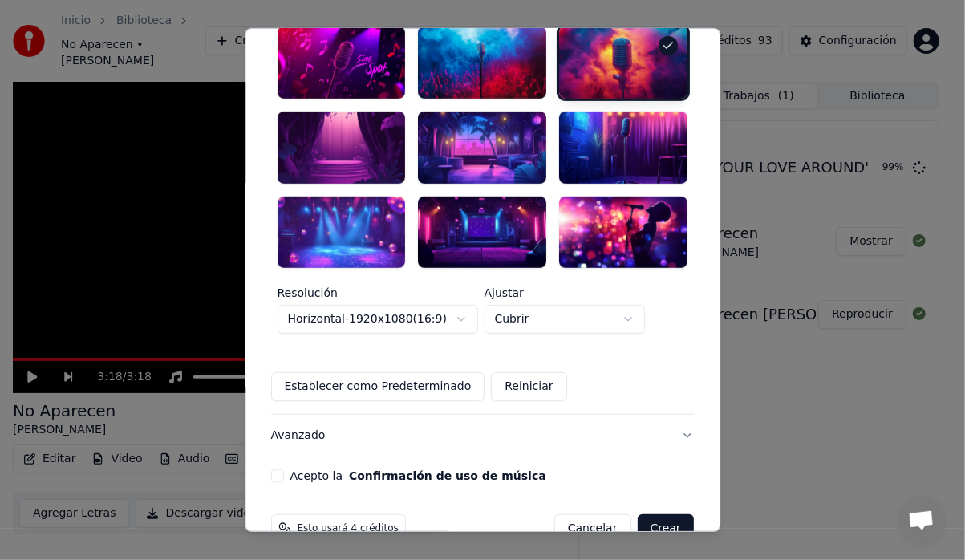
scroll to position [464, 0]
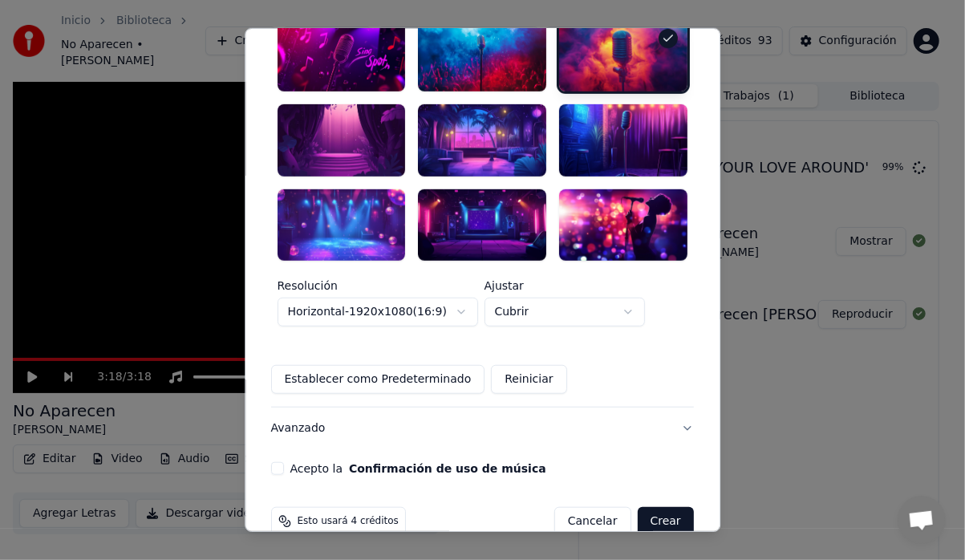
drag, startPoint x: 288, startPoint y: 433, endPoint x: 298, endPoint y: 434, distance: 9.7
click at [284, 462] on button "Acepto la Confirmación de uso de música" at bounding box center [277, 468] width 13 height 13
click at [638, 507] on button "Crear" at bounding box center [666, 521] width 56 height 29
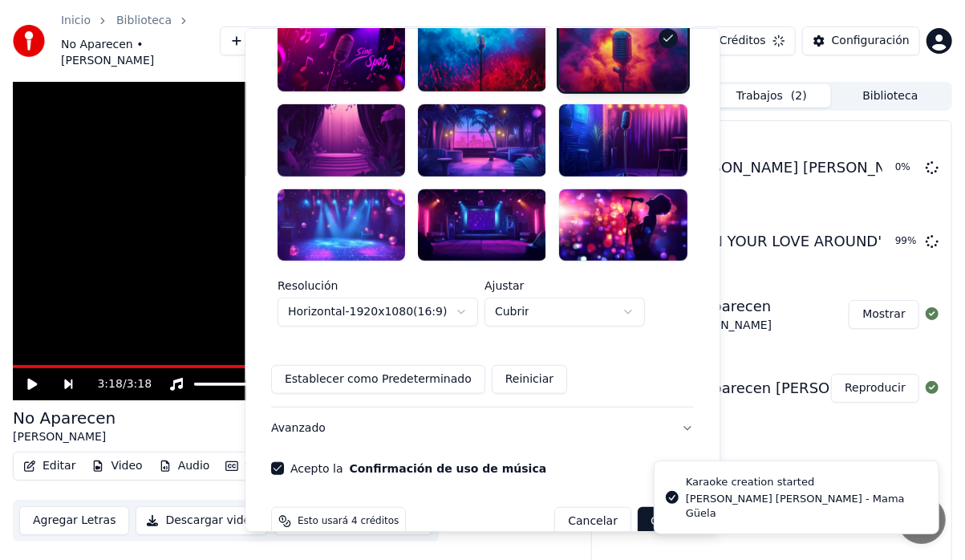
click at [780, 444] on html "**********" at bounding box center [482, 280] width 965 height 560
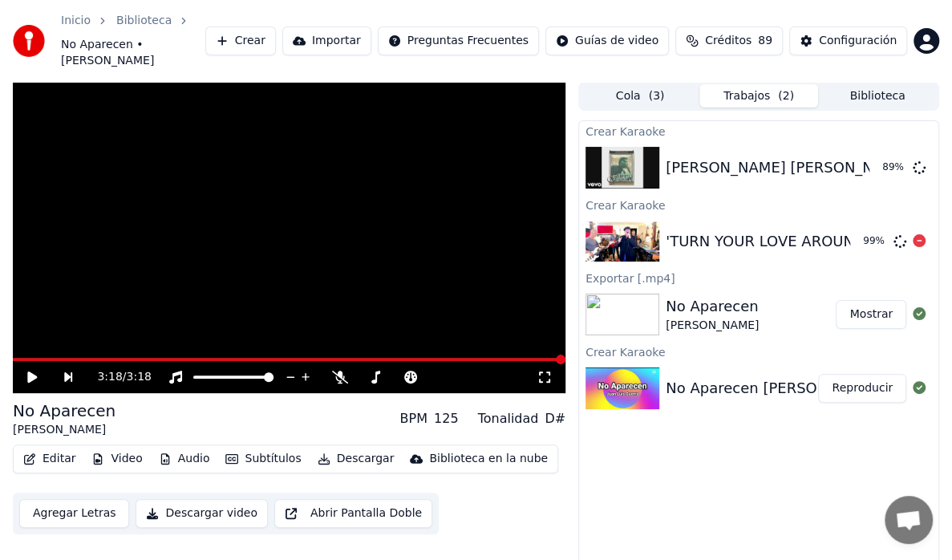
click at [655, 236] on img at bounding box center [623, 242] width 74 height 42
click at [276, 33] on button "Crear" at bounding box center [240, 40] width 71 height 29
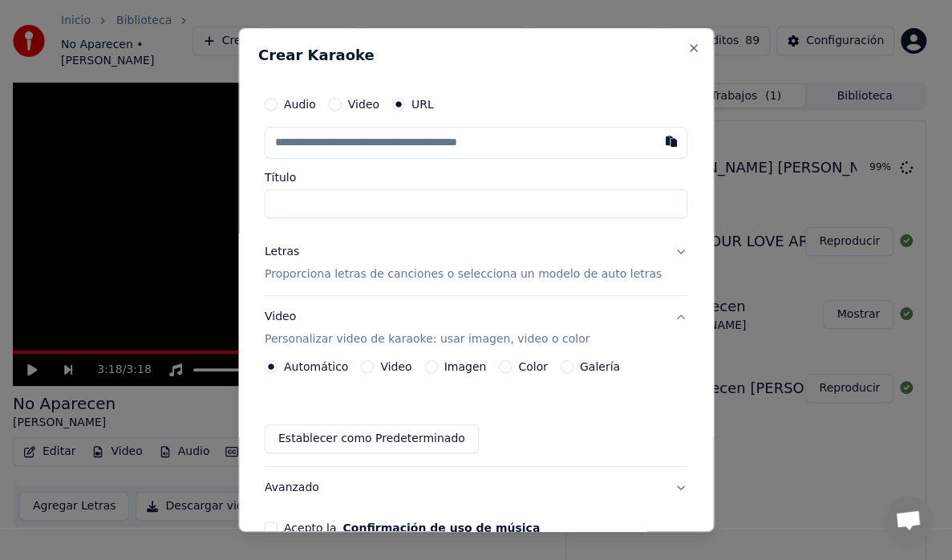
click at [279, 36] on div at bounding box center [476, 280] width 952 height 560
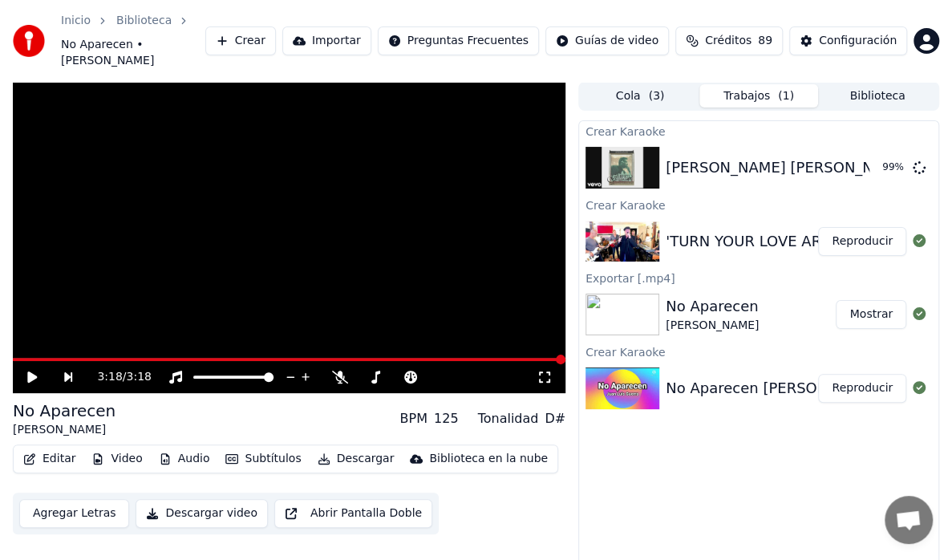
click at [276, 39] on button "Crear" at bounding box center [240, 40] width 71 height 29
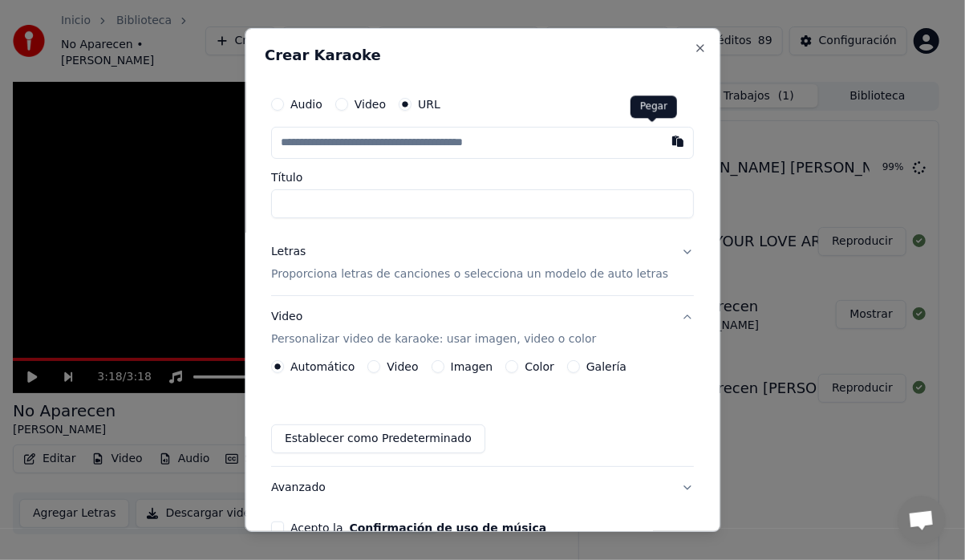
drag, startPoint x: 652, startPoint y: 141, endPoint x: 614, endPoint y: 223, distance: 90.4
click at [662, 143] on button "button" at bounding box center [678, 141] width 32 height 29
type input "**********"
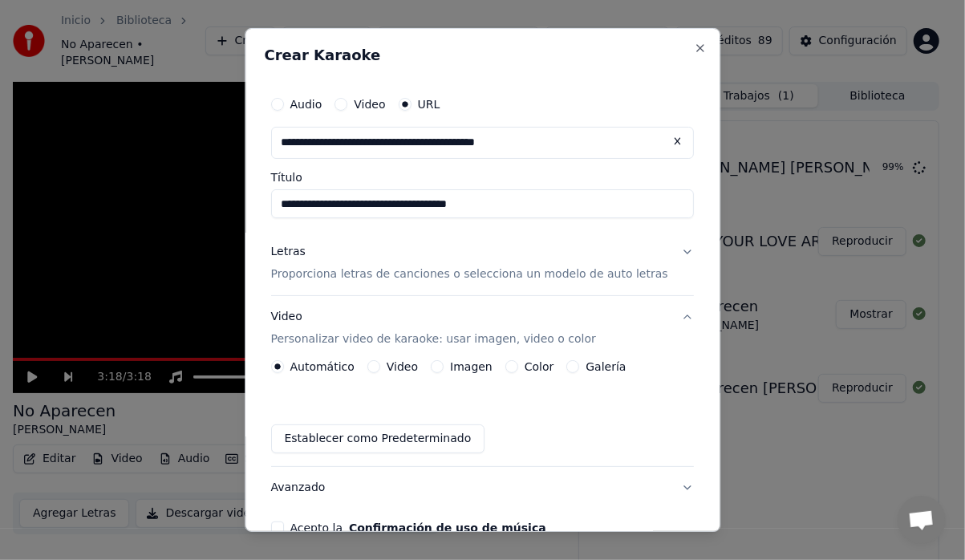
type input "**********"
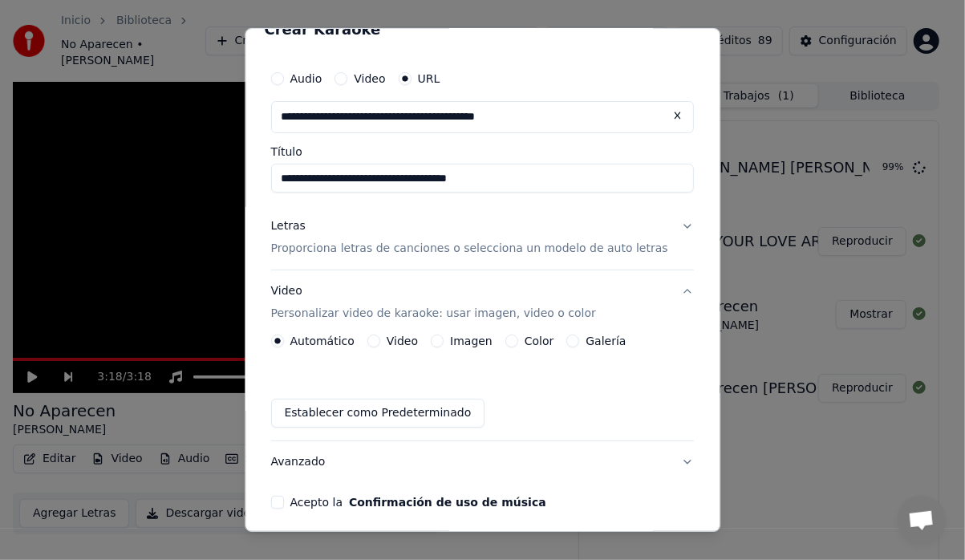
scroll to position [8, 0]
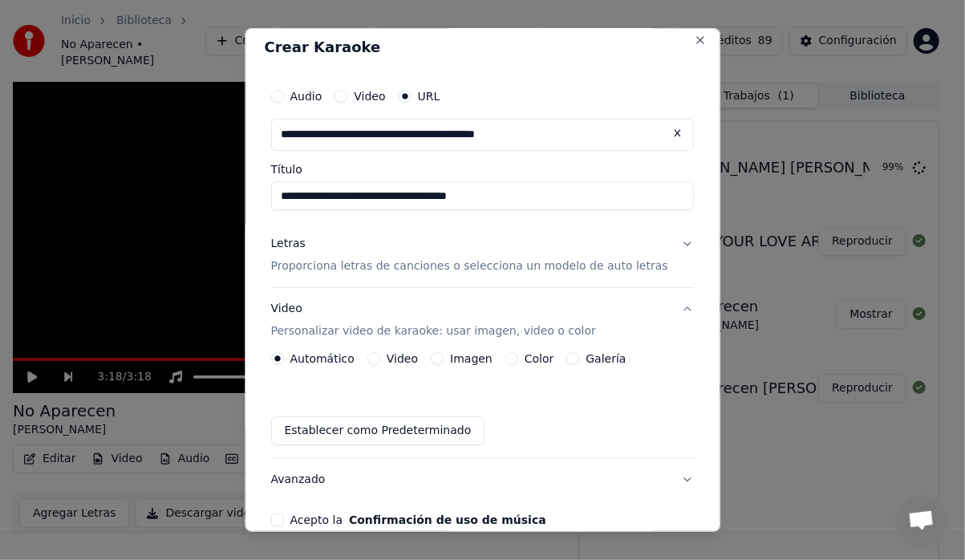
click at [663, 241] on button "Letras Proporciona letras de canciones o selecciona un modelo de auto letras" at bounding box center [482, 255] width 423 height 64
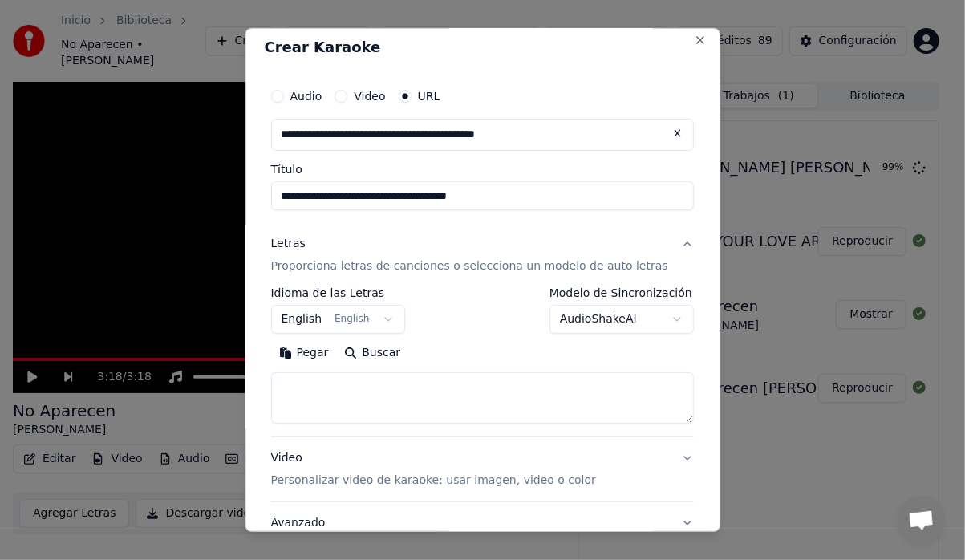
click at [395, 314] on button "English English" at bounding box center [338, 319] width 135 height 29
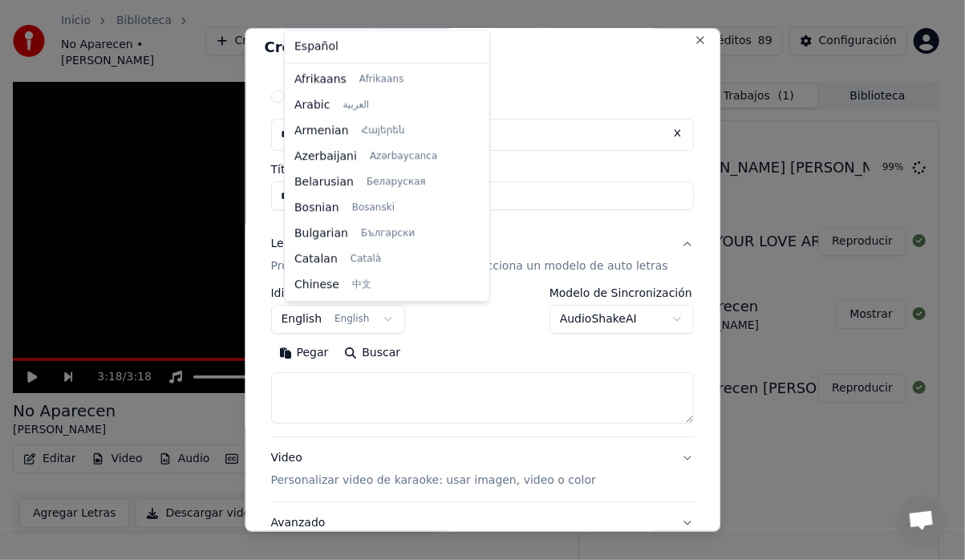
scroll to position [128, 0]
select select "**"
drag, startPoint x: 313, startPoint y: 45, endPoint x: 322, endPoint y: 53, distance: 12.5
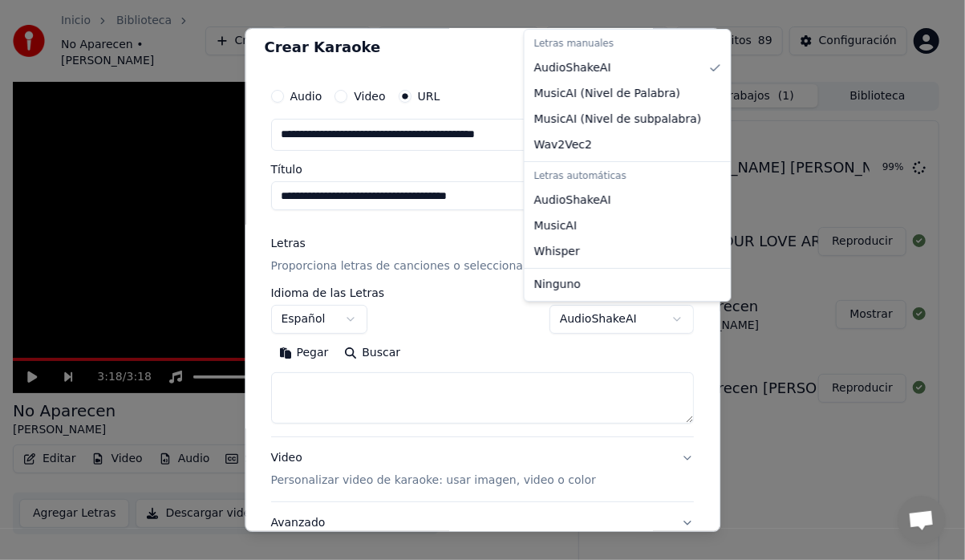
click at [654, 316] on body "**********" at bounding box center [476, 280] width 952 height 560
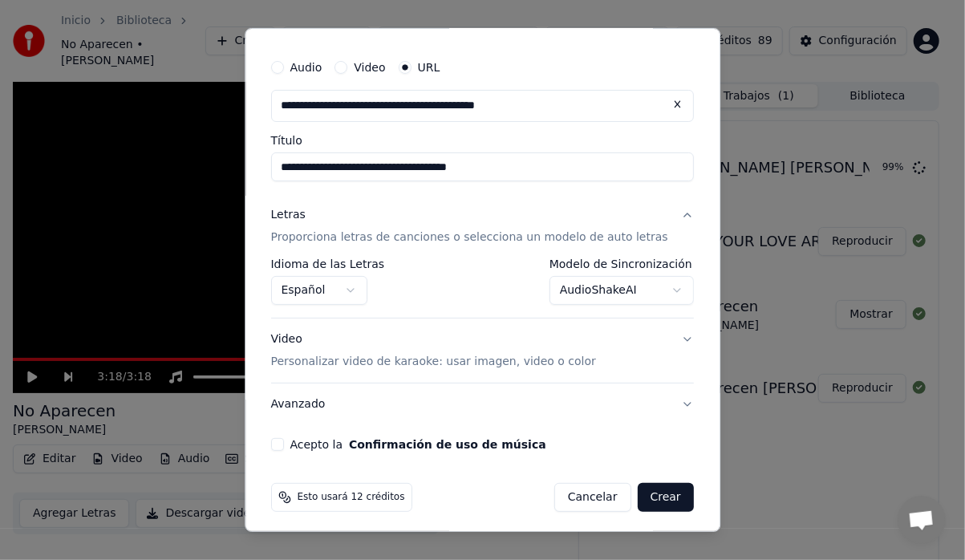
scroll to position [42, 0]
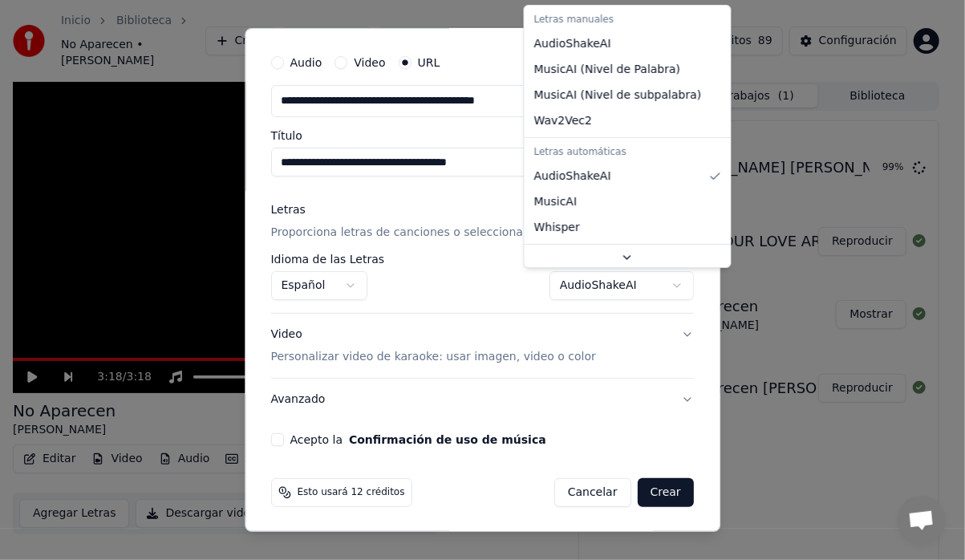
click at [650, 284] on body "**********" at bounding box center [476, 280] width 952 height 560
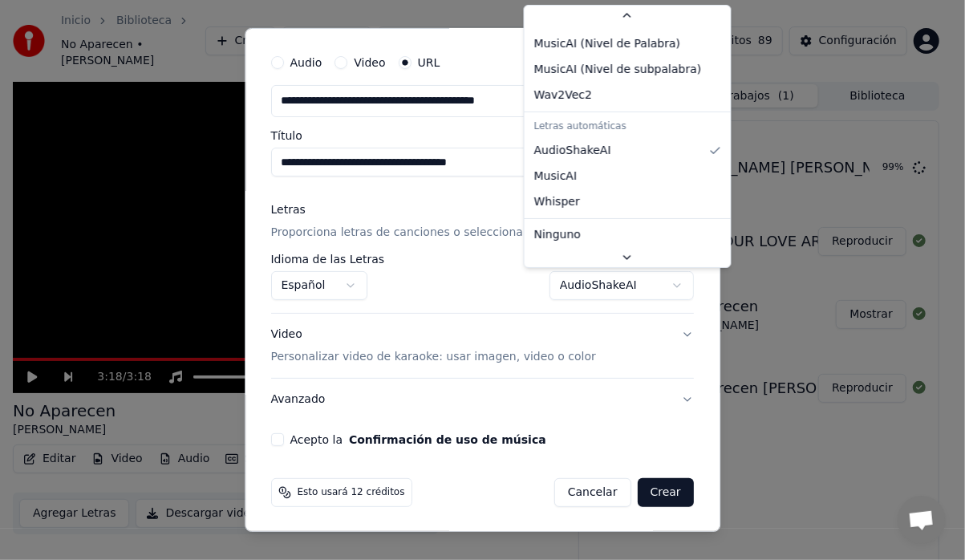
select select "*******"
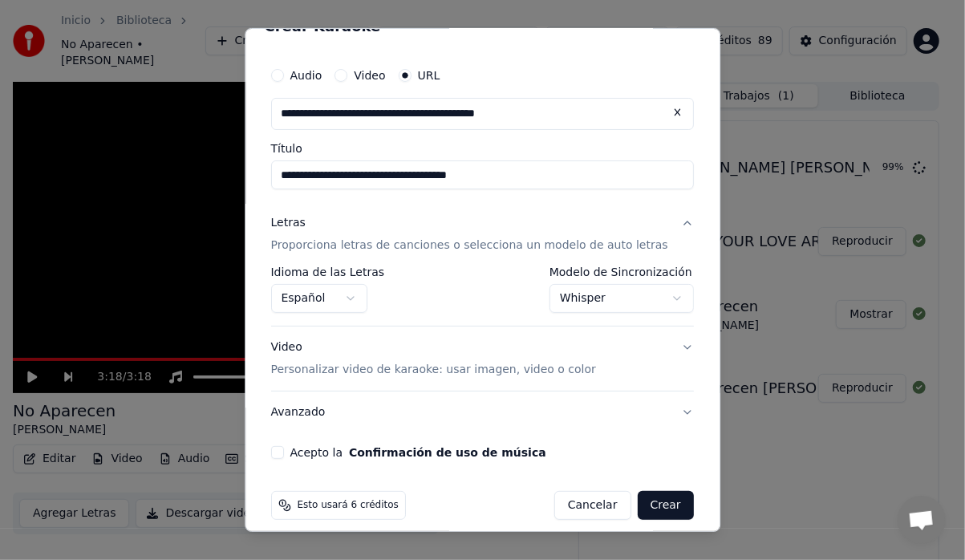
scroll to position [42, 0]
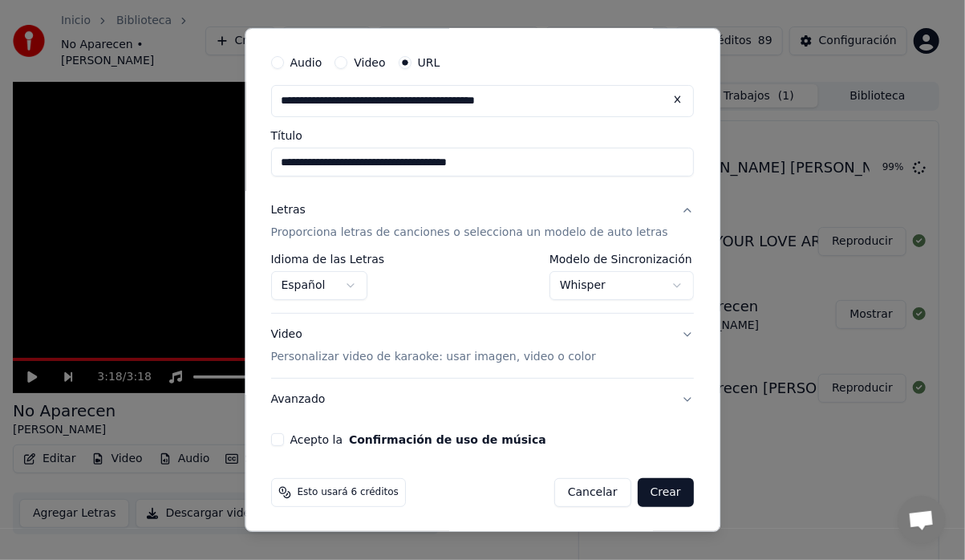
click at [663, 398] on button "Avanzado" at bounding box center [482, 400] width 423 height 42
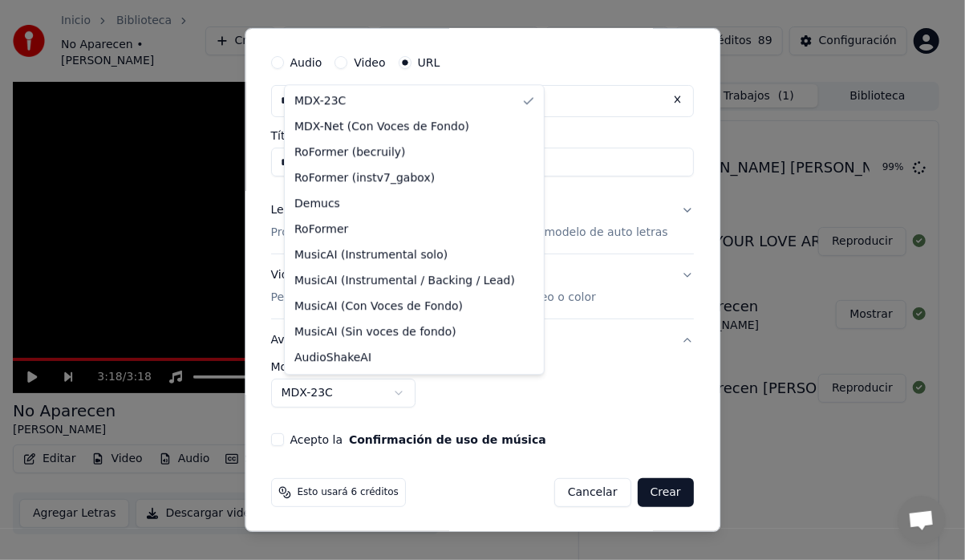
click at [401, 391] on body "**********" at bounding box center [476, 280] width 952 height 560
select select "**********"
drag, startPoint x: 363, startPoint y: 130, endPoint x: 374, endPoint y: 130, distance: 10.4
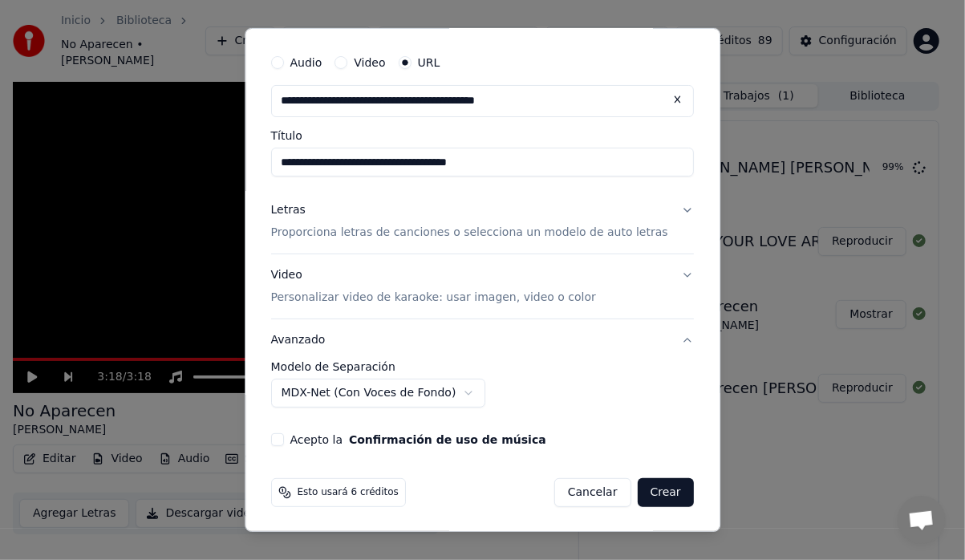
scroll to position [0, 0]
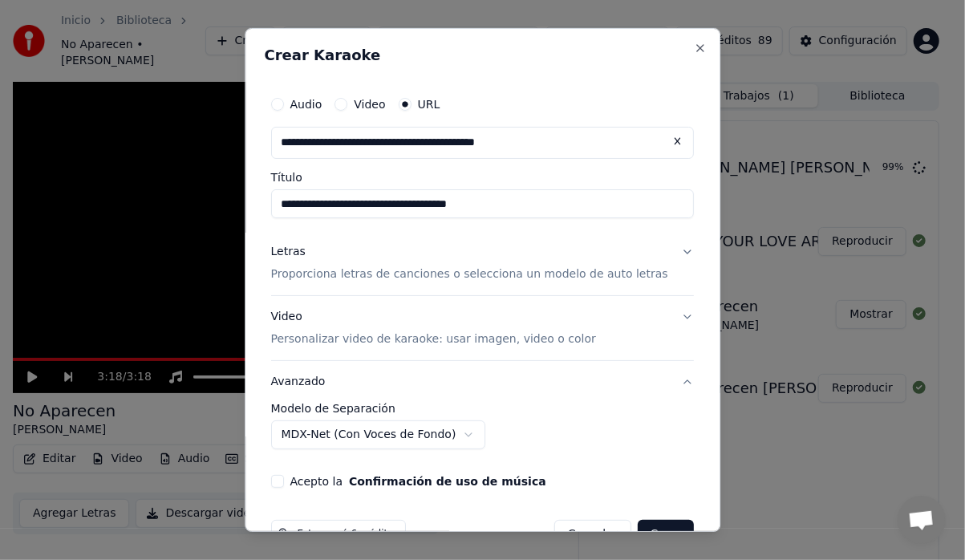
click at [660, 249] on button "Letras Proporciona letras de canciones o selecciona un modelo de auto letras" at bounding box center [482, 263] width 423 height 64
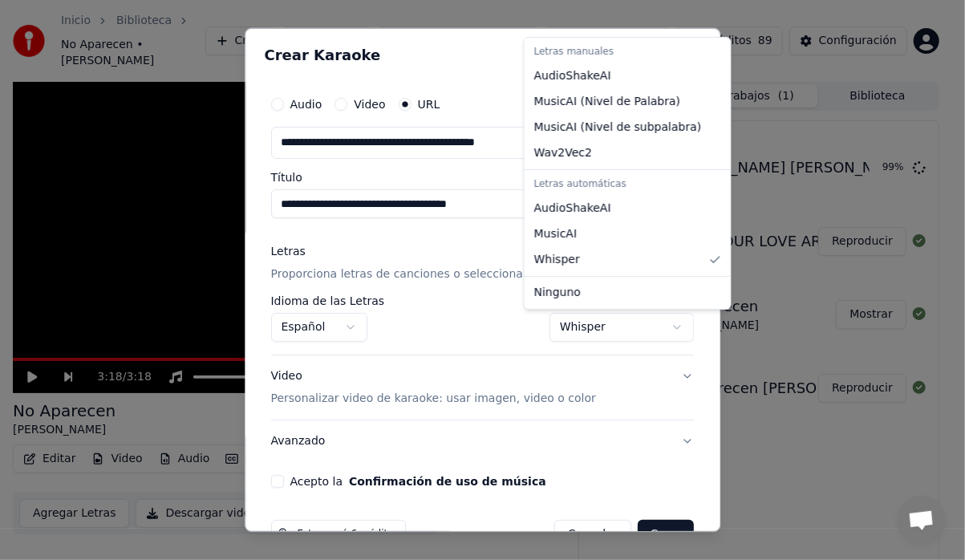
click at [655, 325] on body "**********" at bounding box center [476, 280] width 952 height 560
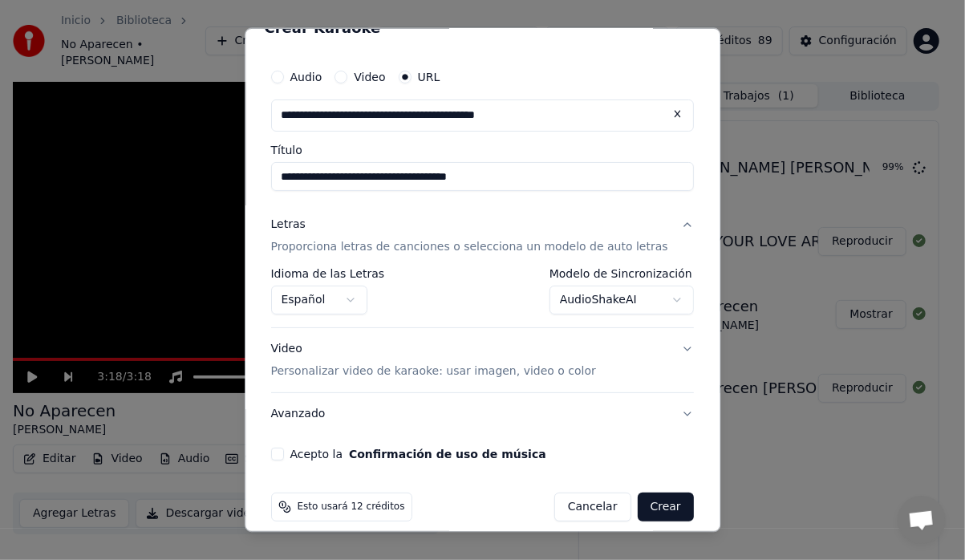
scroll to position [42, 0]
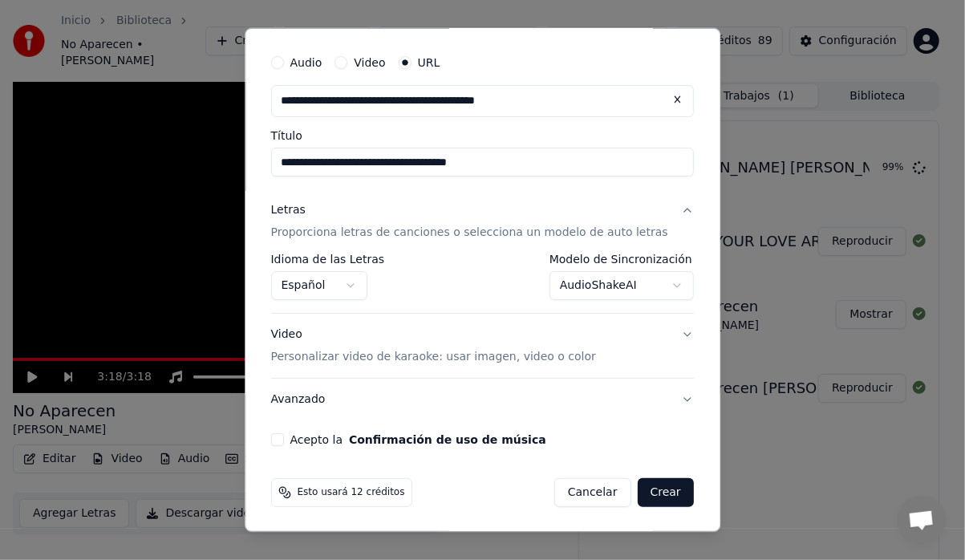
click at [649, 282] on body "**********" at bounding box center [476, 280] width 952 height 560
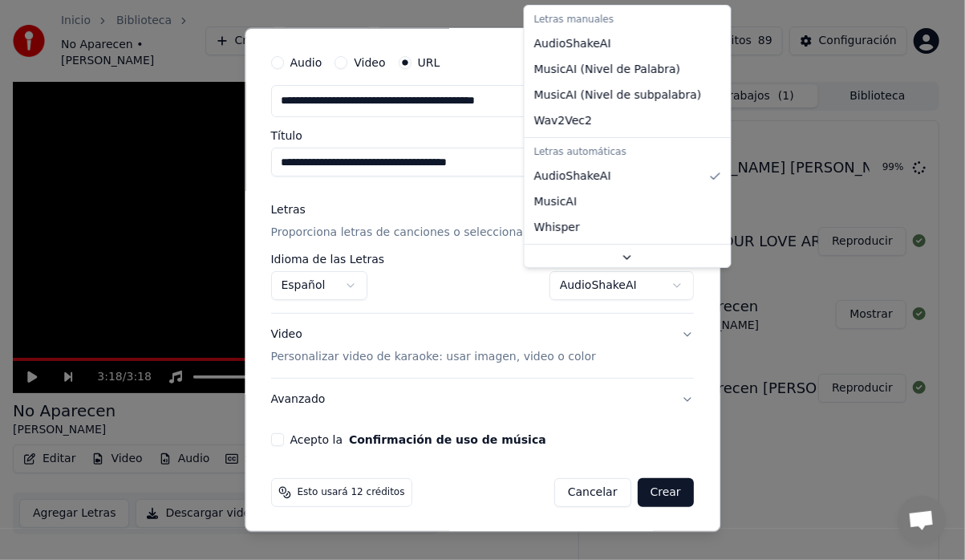
scroll to position [45, 0]
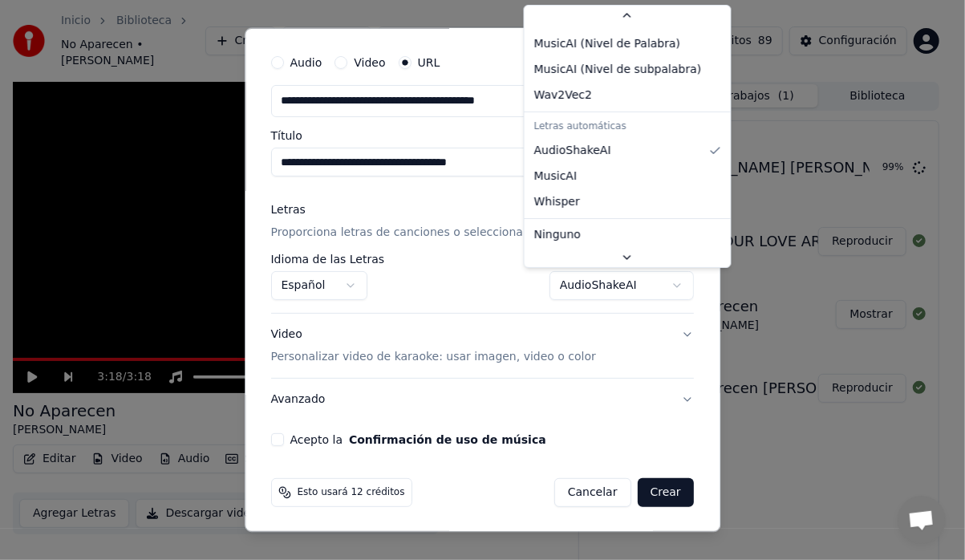
select select "*******"
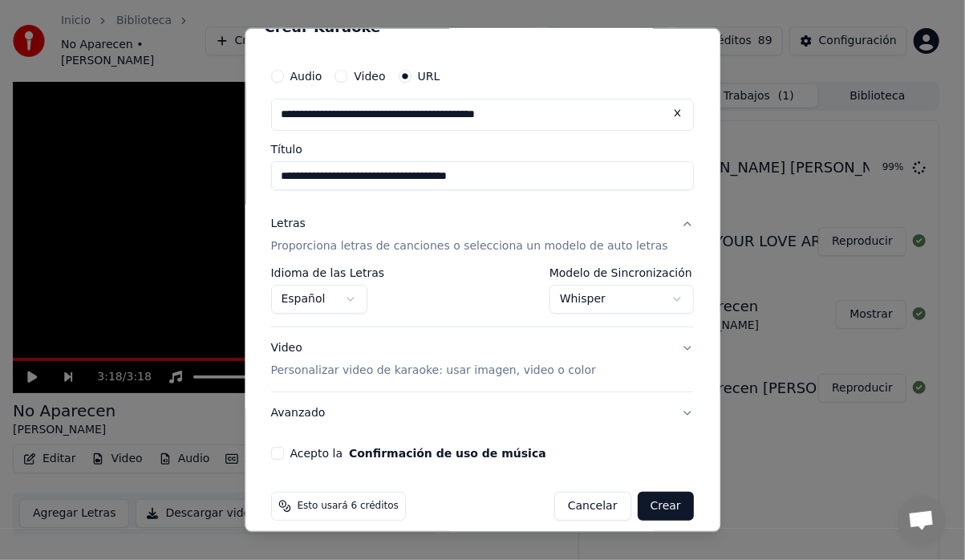
scroll to position [42, 0]
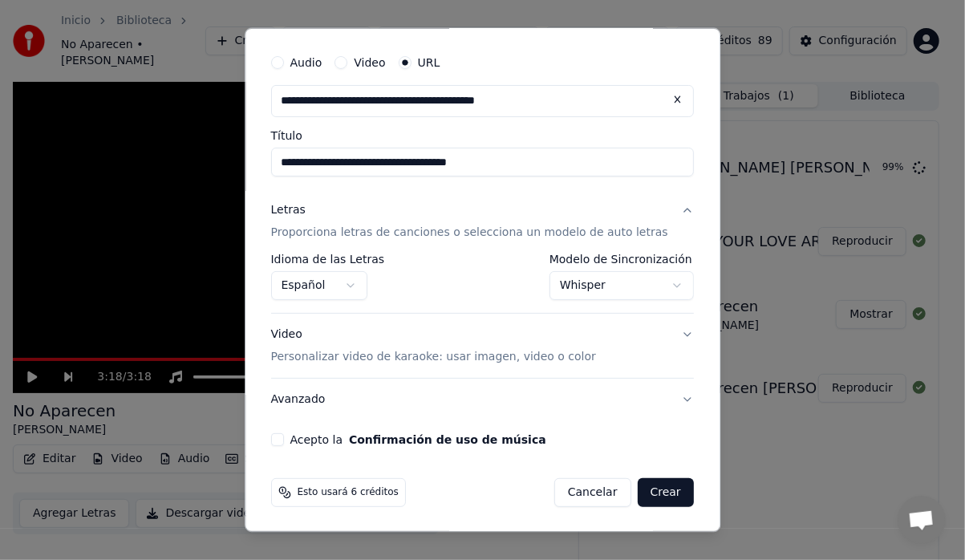
click at [330, 398] on button "Avanzado" at bounding box center [482, 400] width 423 height 42
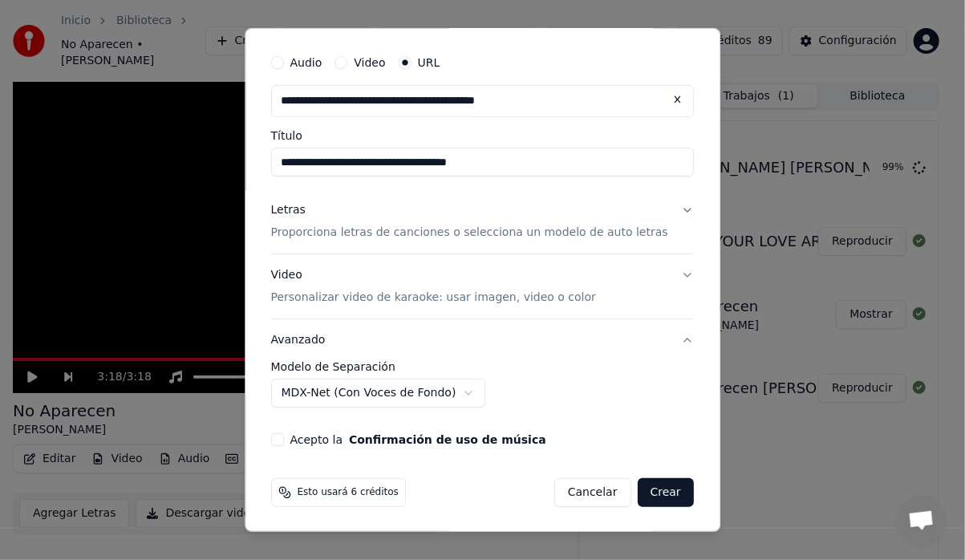
click at [295, 430] on div "**********" at bounding box center [483, 246] width 436 height 412
click at [284, 438] on button "Acepto la Confirmación de uso de música" at bounding box center [277, 439] width 13 height 13
click at [638, 491] on button "Crear" at bounding box center [666, 492] width 56 height 29
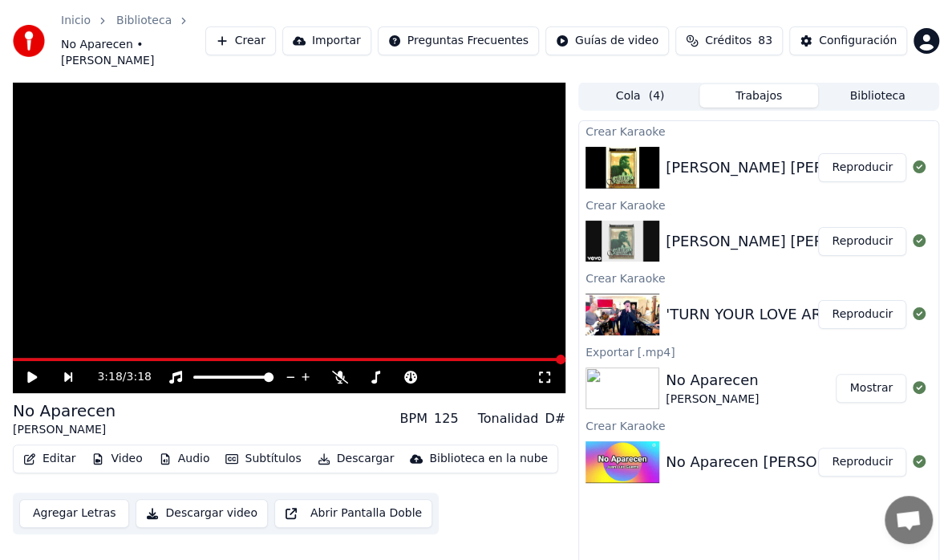
click at [271, 30] on button "Crear" at bounding box center [240, 40] width 71 height 29
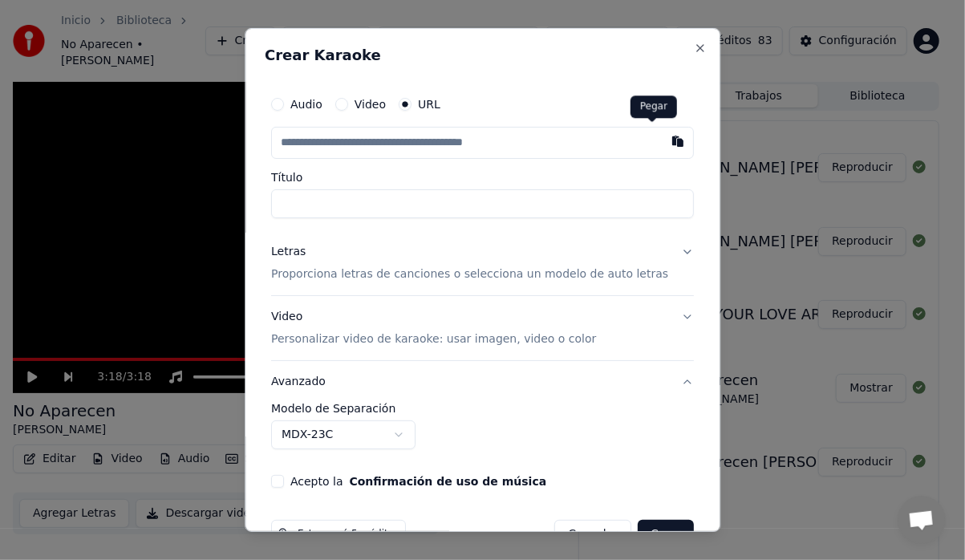
click at [662, 143] on button "button" at bounding box center [678, 141] width 32 height 29
type input "**********"
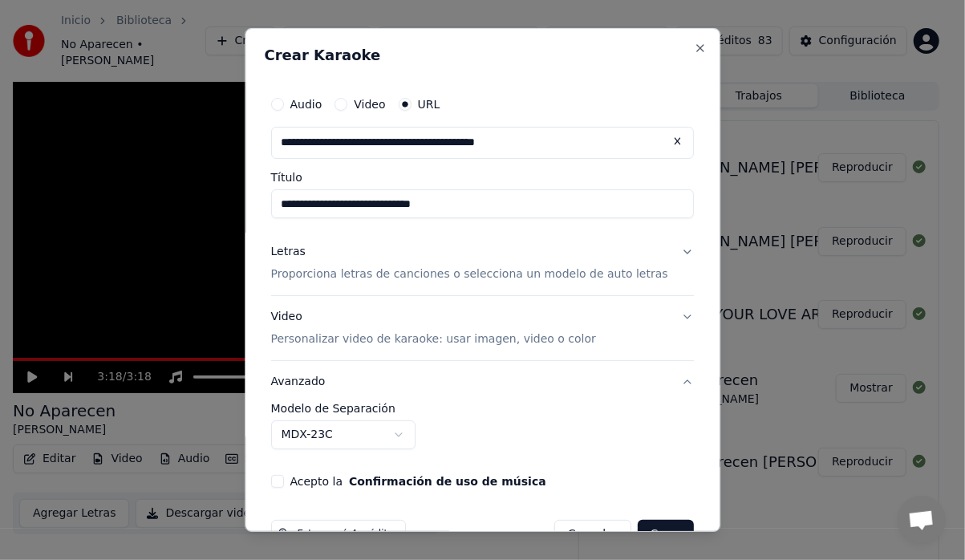
type input "**********"
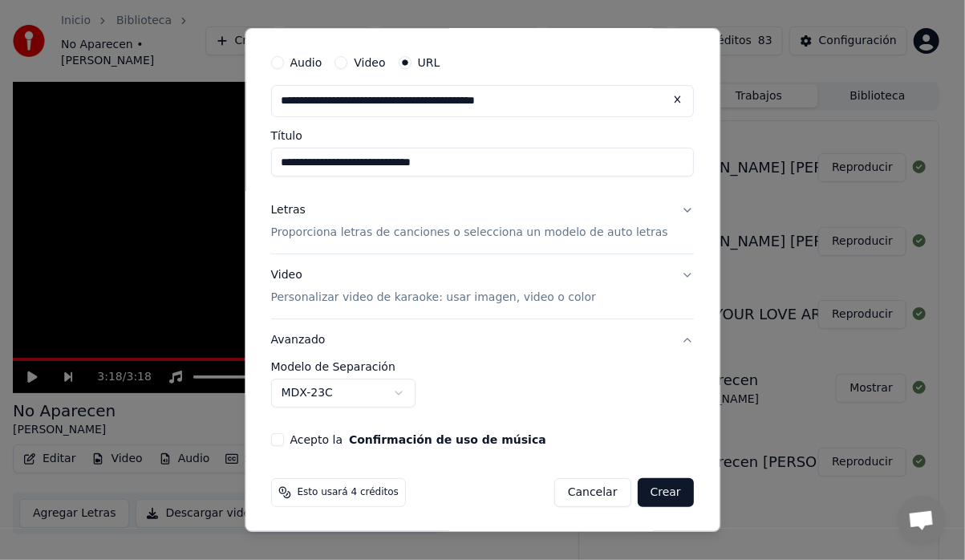
click at [656, 210] on button "Letras Proporciona letras de canciones o selecciona un modelo de auto letras" at bounding box center [482, 221] width 423 height 64
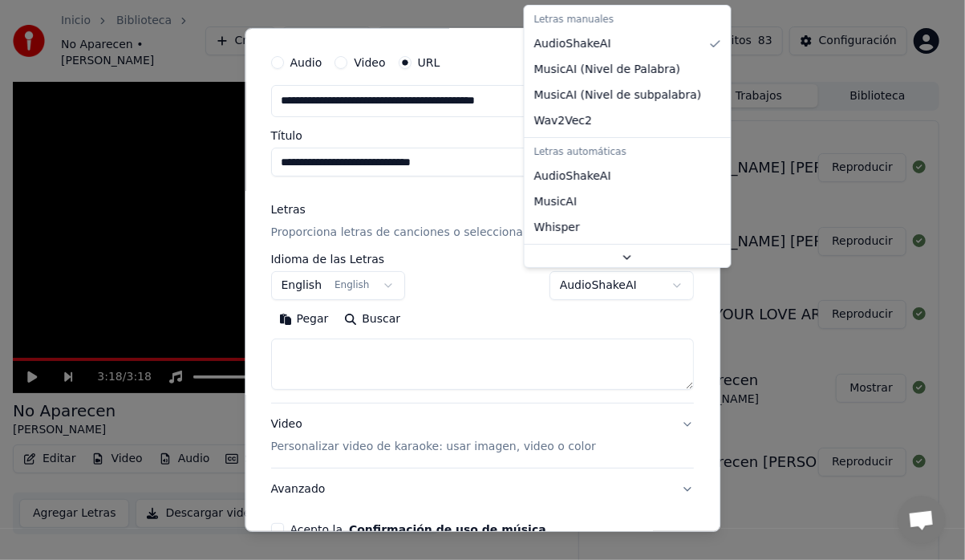
click at [651, 285] on body "**********" at bounding box center [476, 280] width 952 height 560
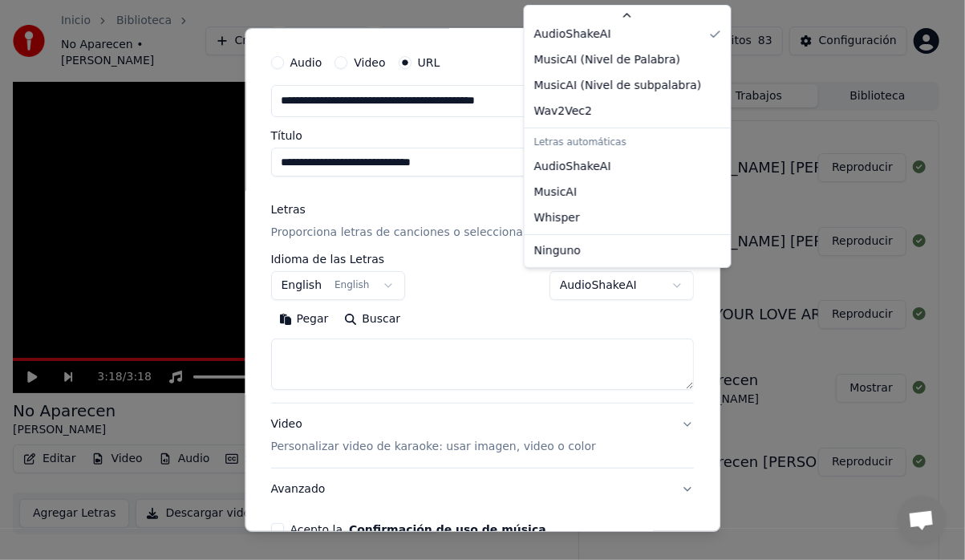
select select "****"
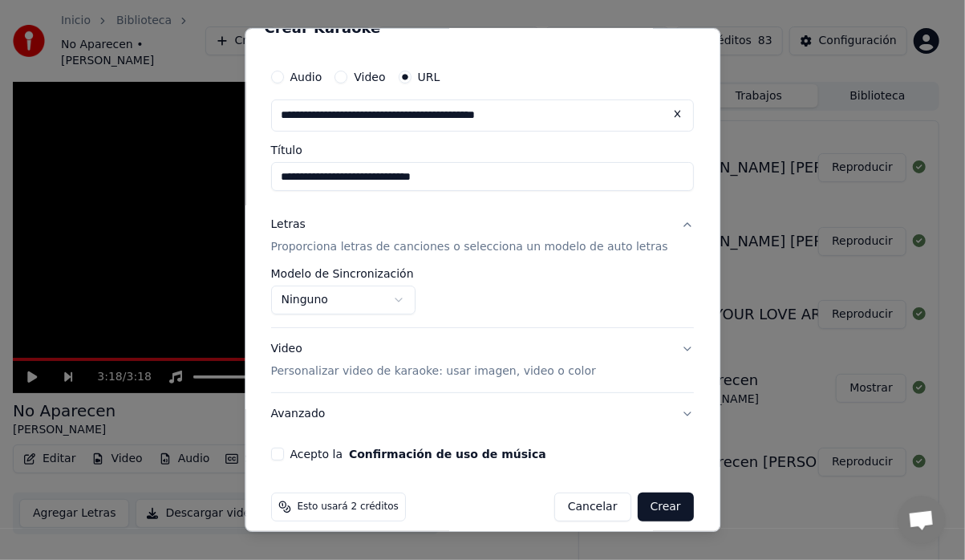
scroll to position [42, 0]
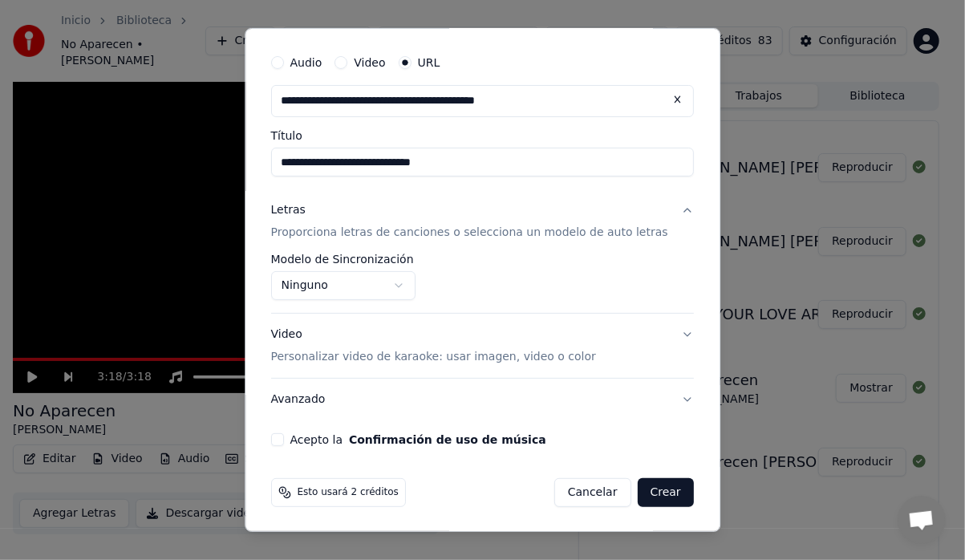
click at [284, 438] on button "Acepto la Confirmación de uso de música" at bounding box center [277, 439] width 13 height 13
click at [646, 487] on button "Crear" at bounding box center [666, 492] width 56 height 29
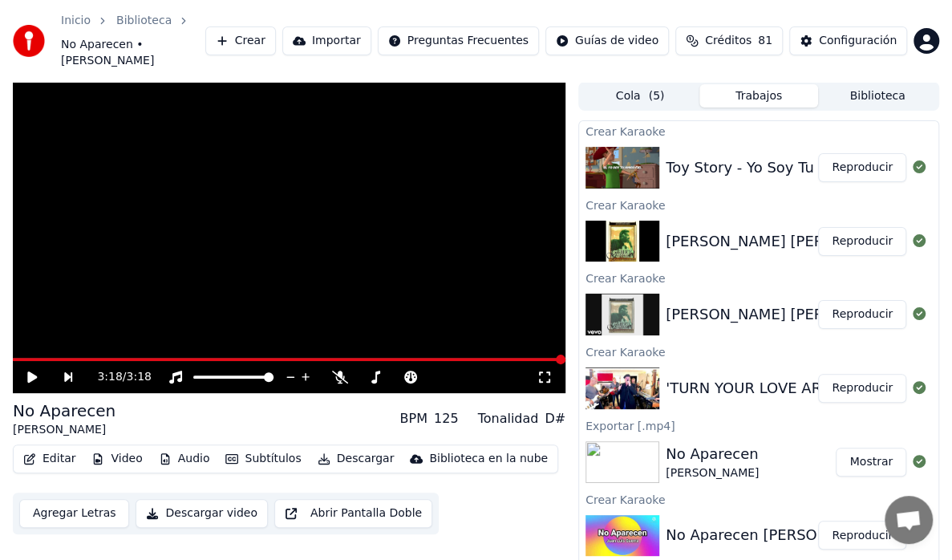
click at [274, 26] on button "Crear" at bounding box center [240, 40] width 71 height 29
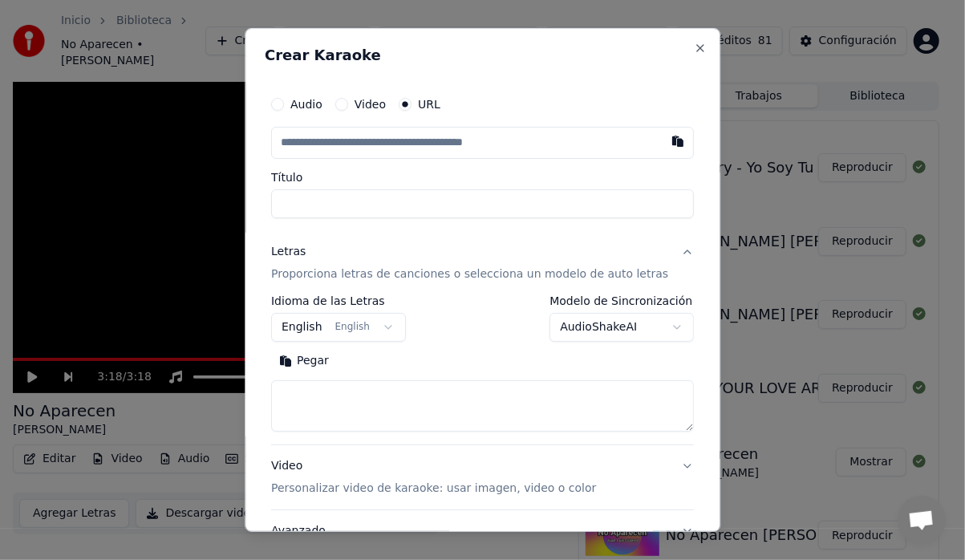
click at [304, 143] on input "text" at bounding box center [482, 143] width 423 height 32
drag, startPoint x: 305, startPoint y: 147, endPoint x: 313, endPoint y: 140, distance: 10.8
click at [299, 136] on input "text" at bounding box center [482, 143] width 423 height 32
click at [662, 138] on button "button" at bounding box center [678, 141] width 32 height 29
type input "**********"
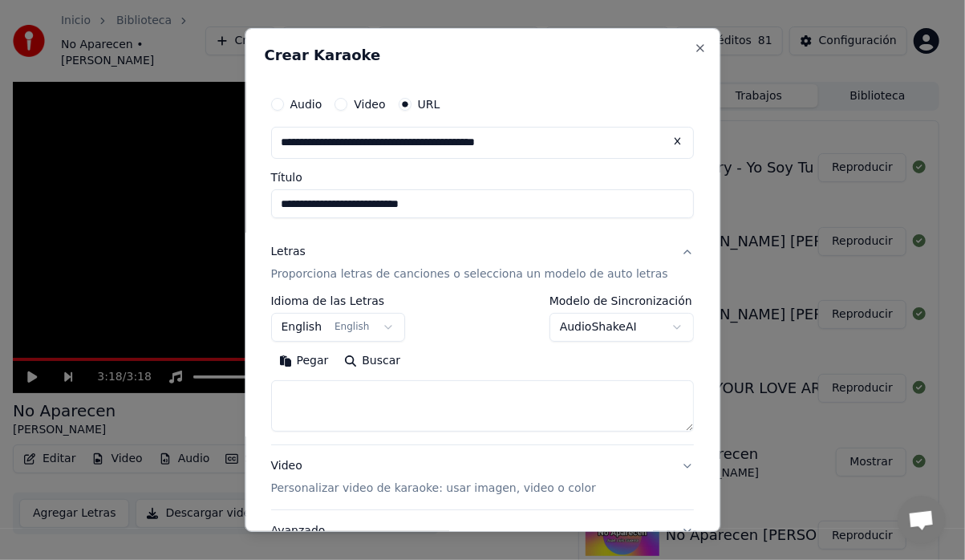
type input "**********"
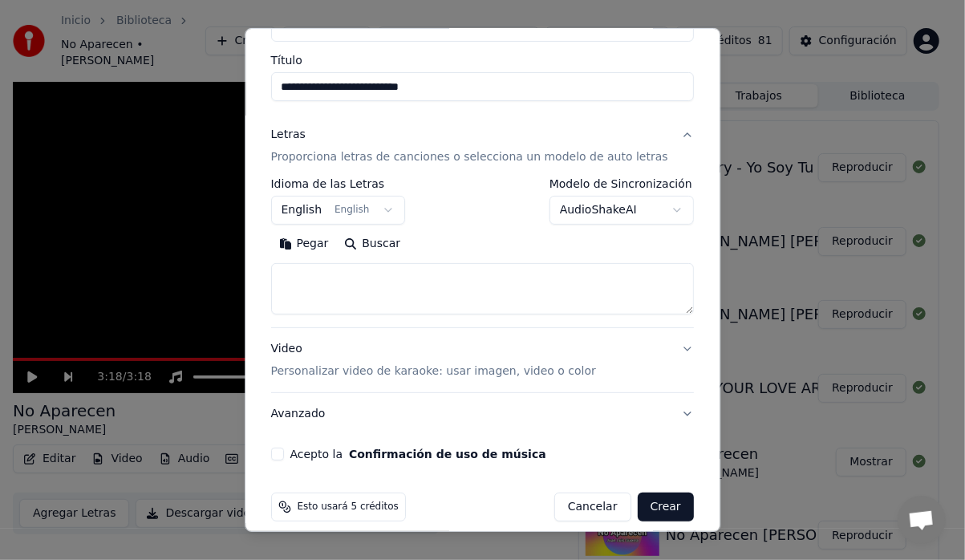
scroll to position [132, 0]
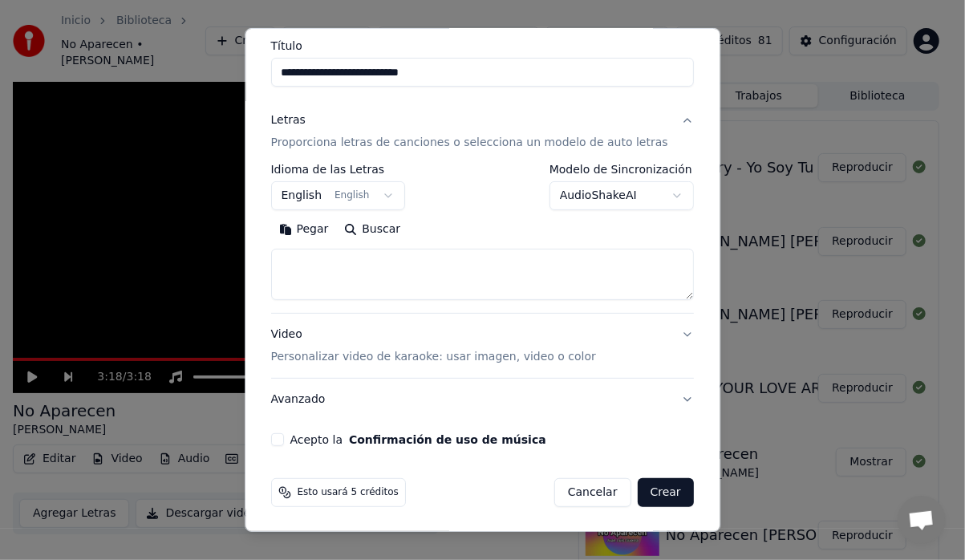
click at [649, 193] on body "**********" at bounding box center [476, 280] width 952 height 560
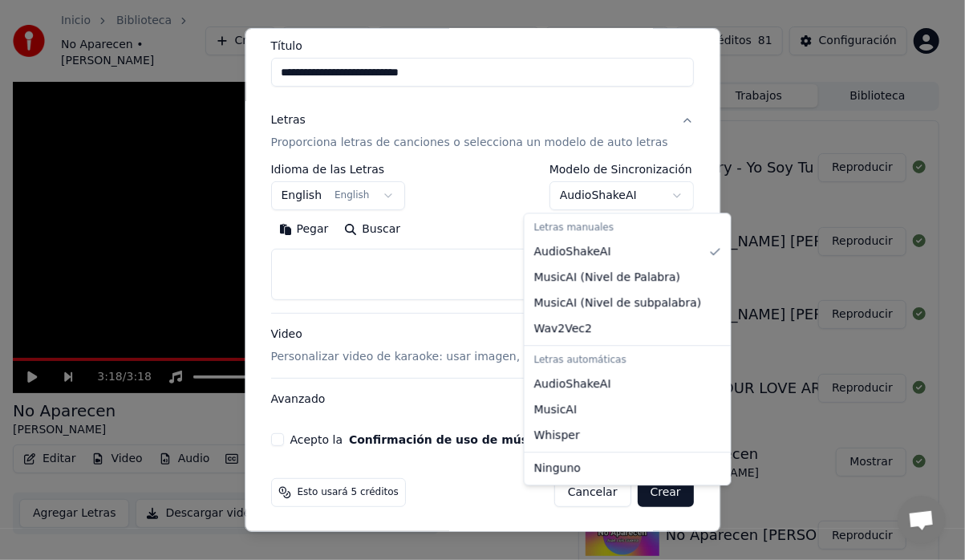
scroll to position [42, 0]
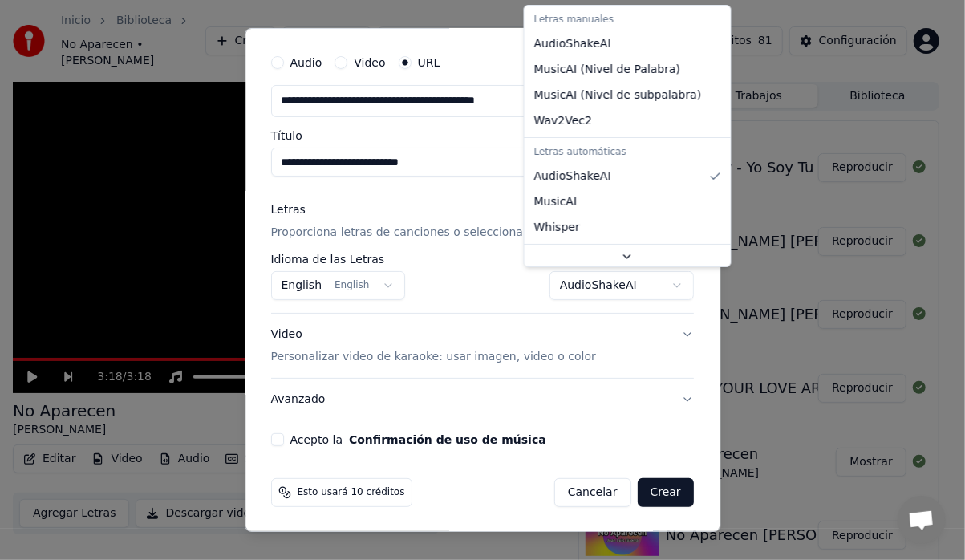
click at [646, 283] on body "**********" at bounding box center [476, 280] width 952 height 560
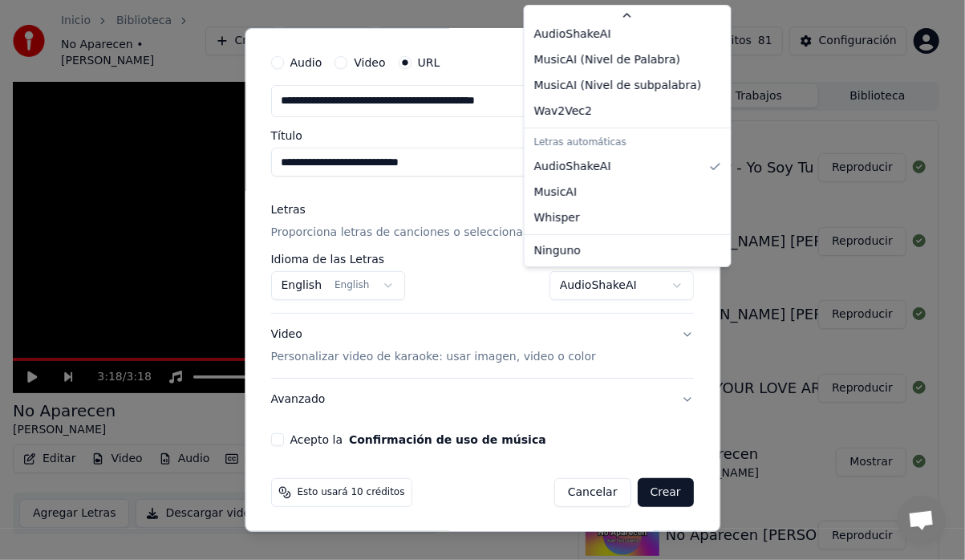
select select "*******"
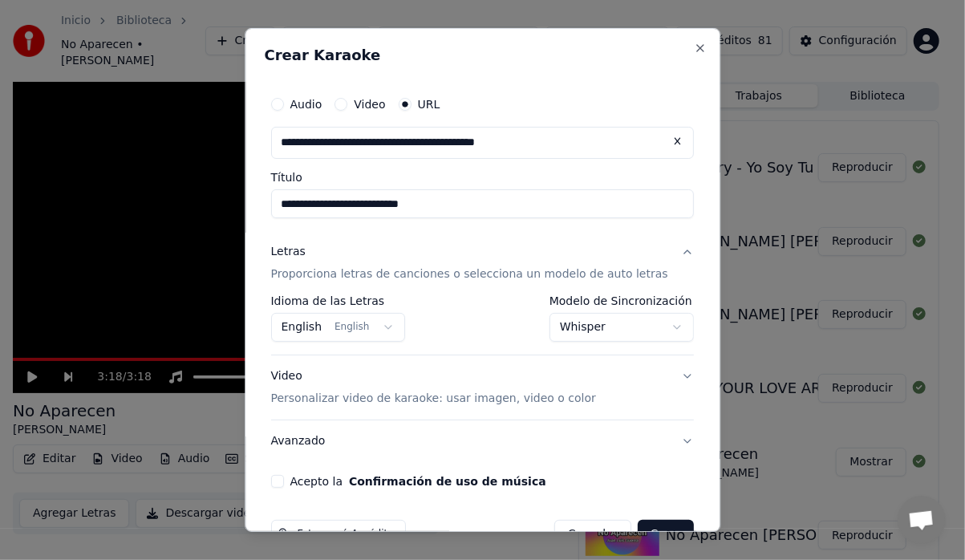
scroll to position [42, 0]
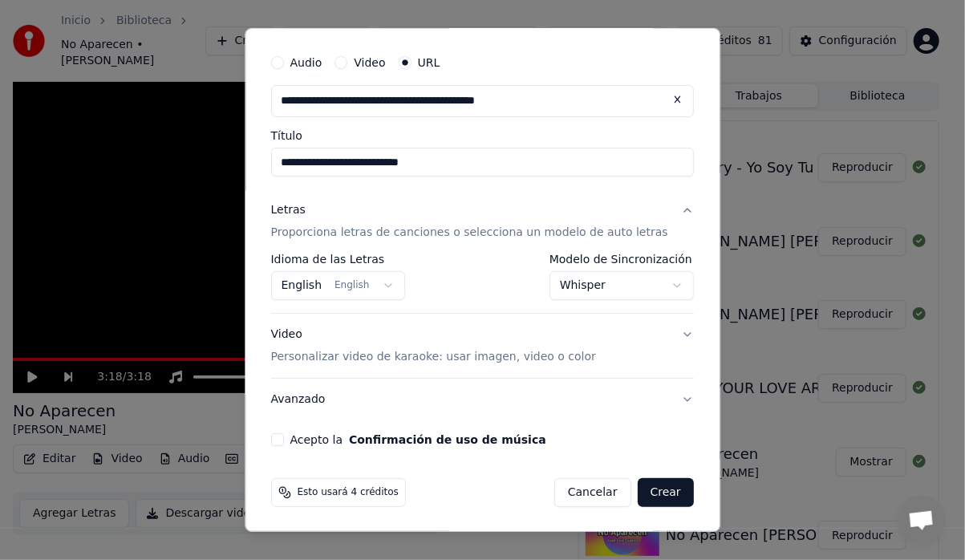
click at [657, 396] on button "Avanzado" at bounding box center [482, 400] width 423 height 42
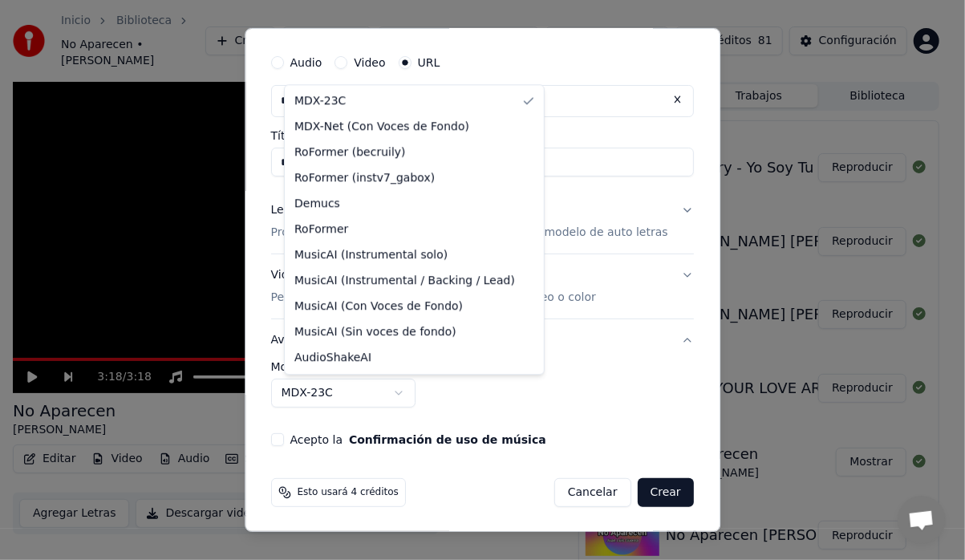
click at [407, 385] on body "**********" at bounding box center [476, 280] width 952 height 560
select select "**********"
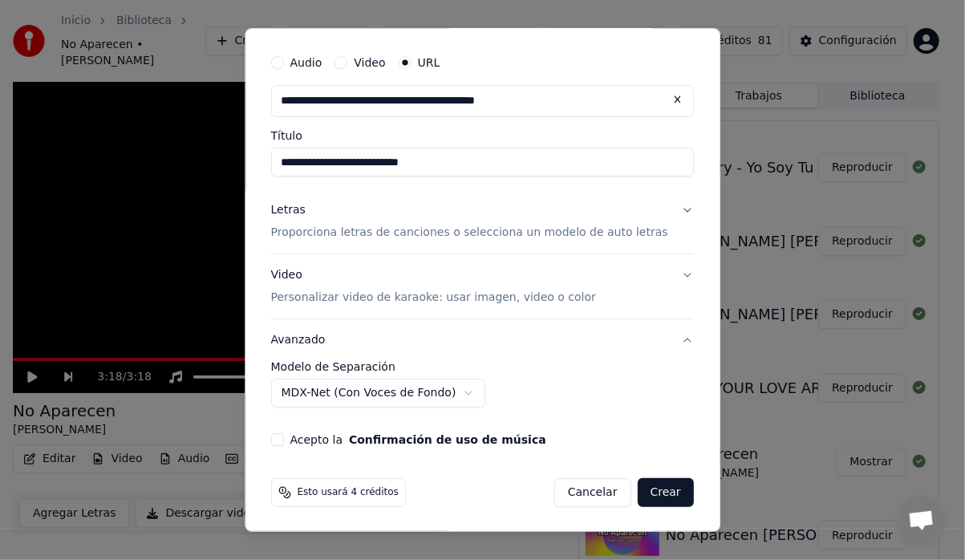
click at [656, 271] on button "Video Personalizar video de karaoke: usar imagen, video o color" at bounding box center [482, 286] width 423 height 64
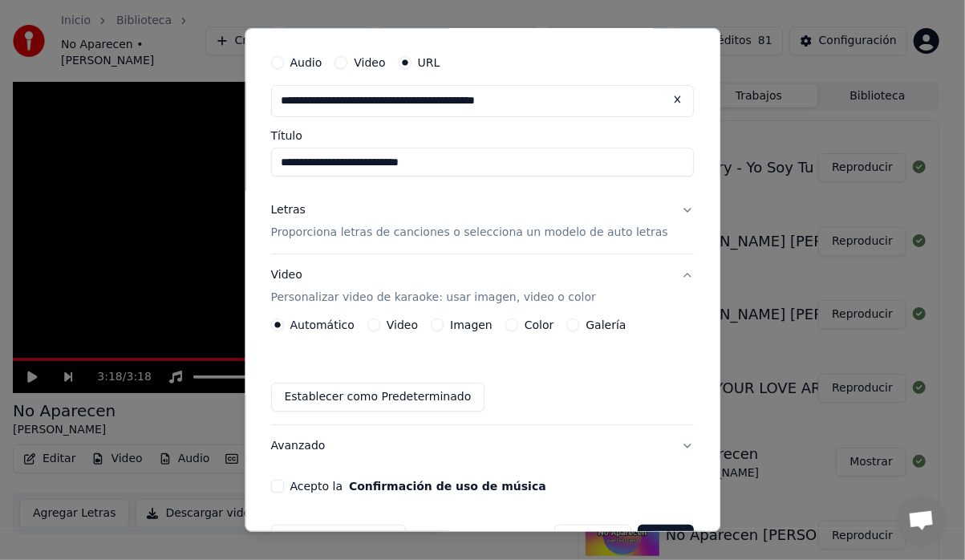
click at [581, 324] on div "Galería" at bounding box center [596, 324] width 59 height 13
click at [574, 322] on button "Galería" at bounding box center [573, 324] width 13 height 13
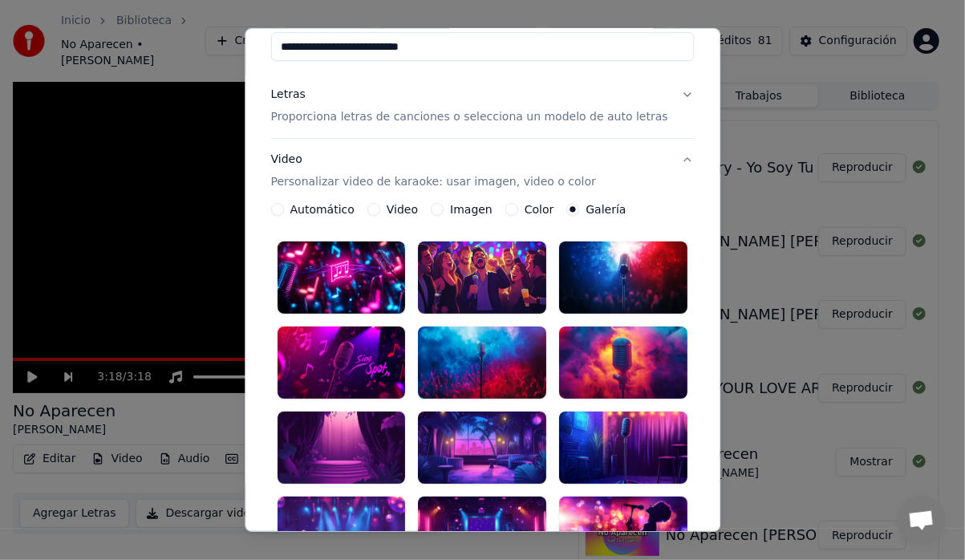
scroll to position [202, 0]
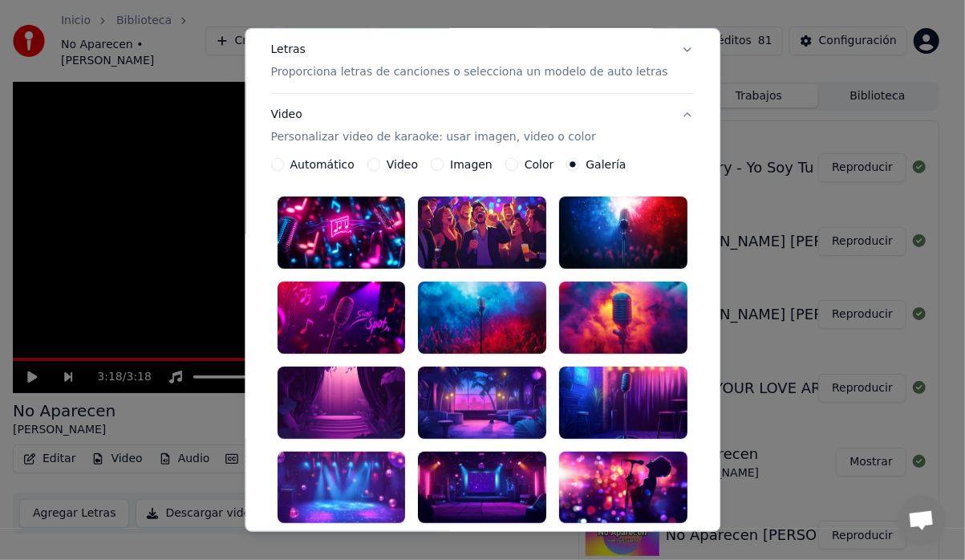
click at [375, 374] on div at bounding box center [342, 403] width 128 height 72
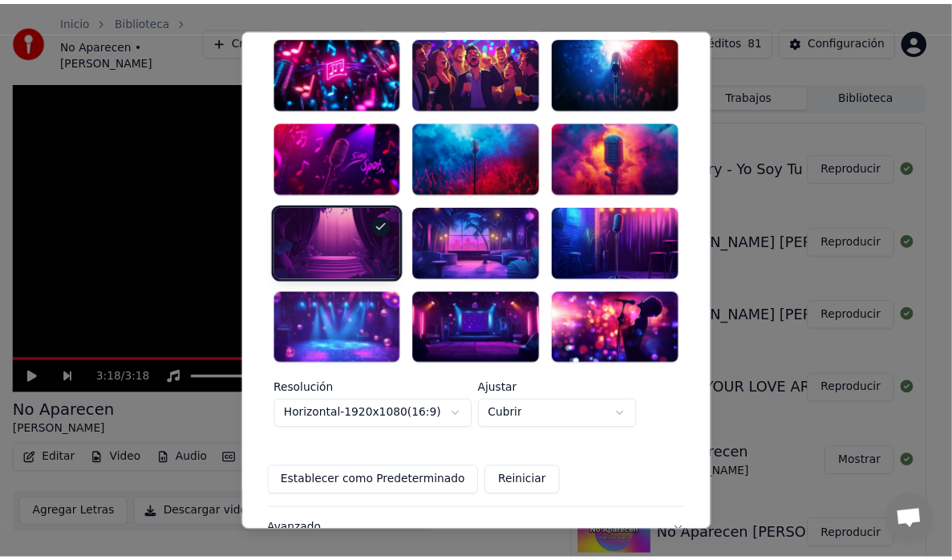
scroll to position [443, 0]
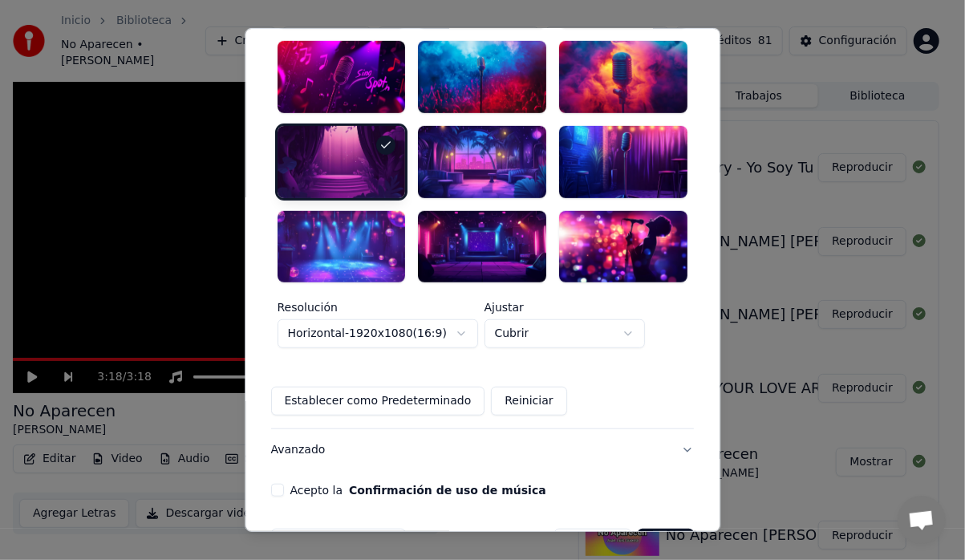
click at [284, 484] on button "Acepto la Confirmación de uso de música" at bounding box center [277, 490] width 13 height 13
click at [654, 529] on button "Crear" at bounding box center [666, 543] width 56 height 29
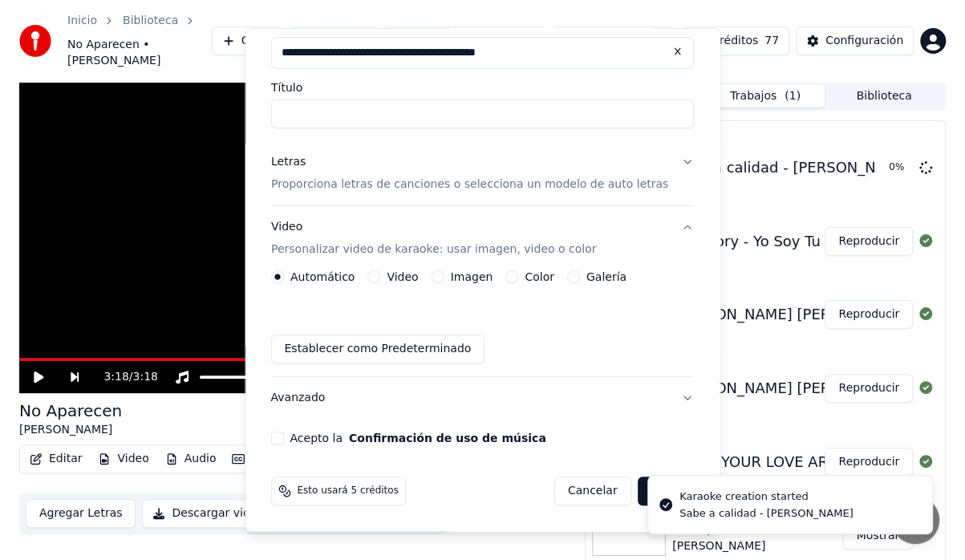
scroll to position [88, 0]
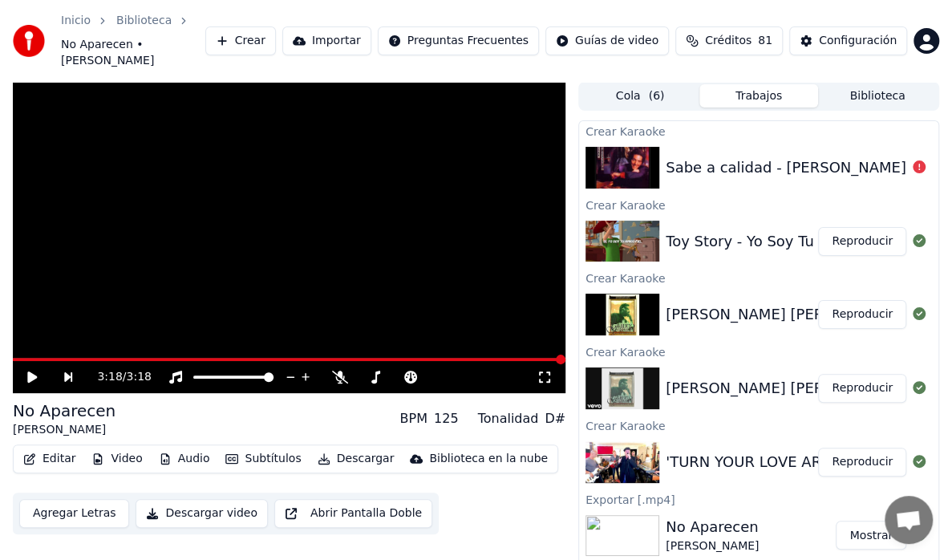
click at [276, 32] on button "Crear" at bounding box center [240, 40] width 71 height 29
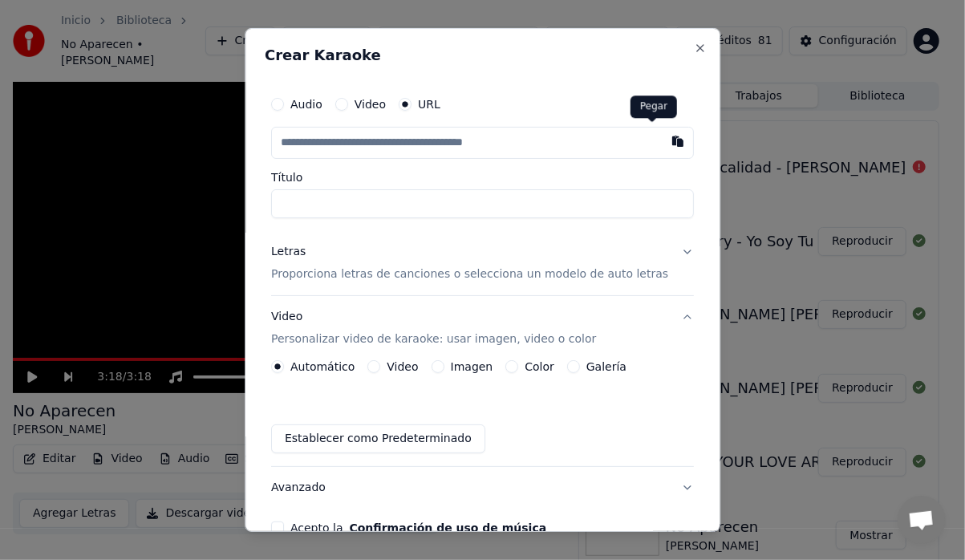
click at [662, 136] on button "button" at bounding box center [678, 141] width 32 height 29
type input "**********"
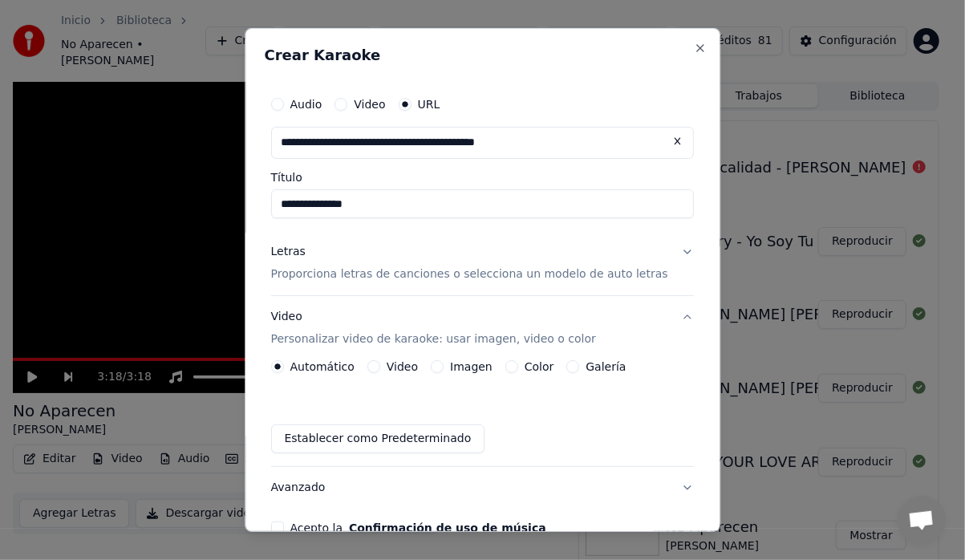
type input "**********"
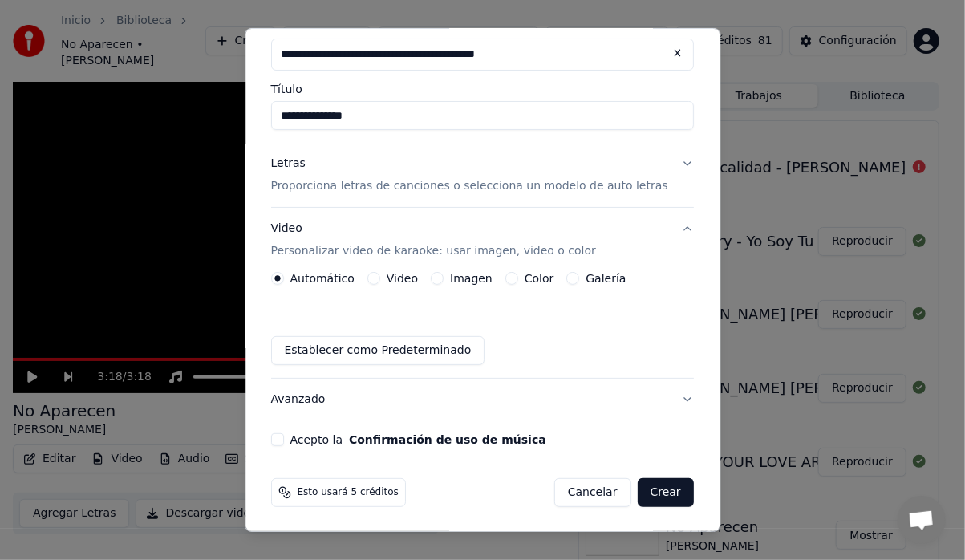
scroll to position [0, 0]
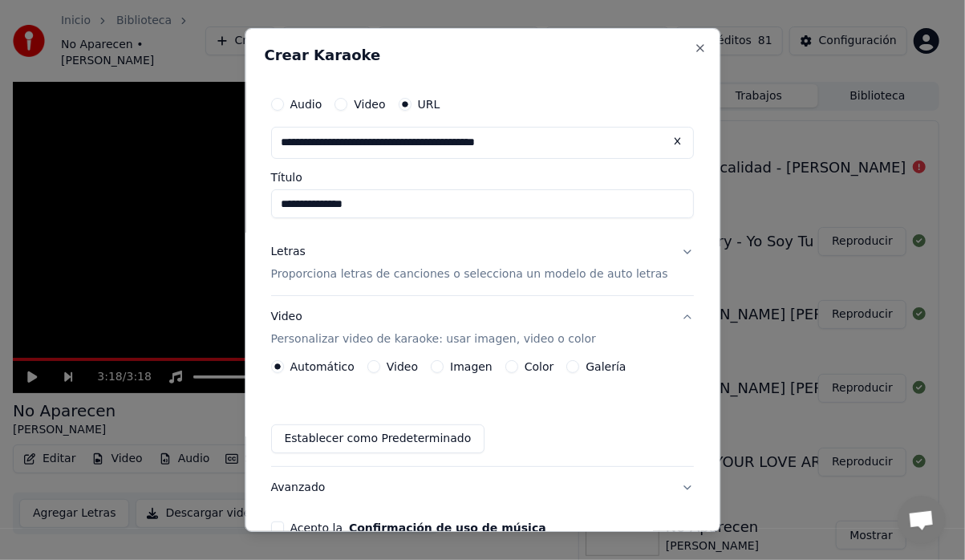
click at [663, 249] on button "Letras Proporciona letras de canciones o selecciona un modelo de auto letras" at bounding box center [482, 263] width 423 height 64
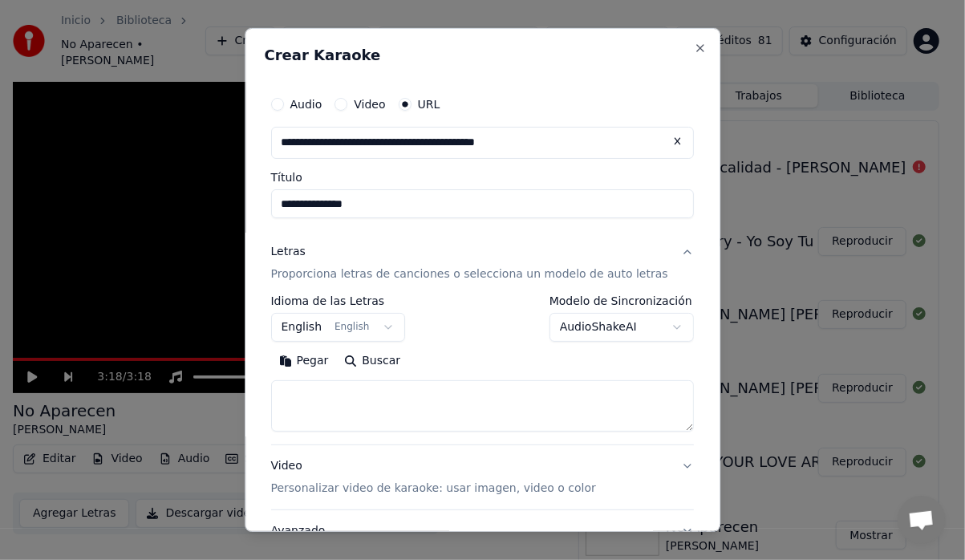
click at [391, 325] on button "English English" at bounding box center [338, 327] width 135 height 29
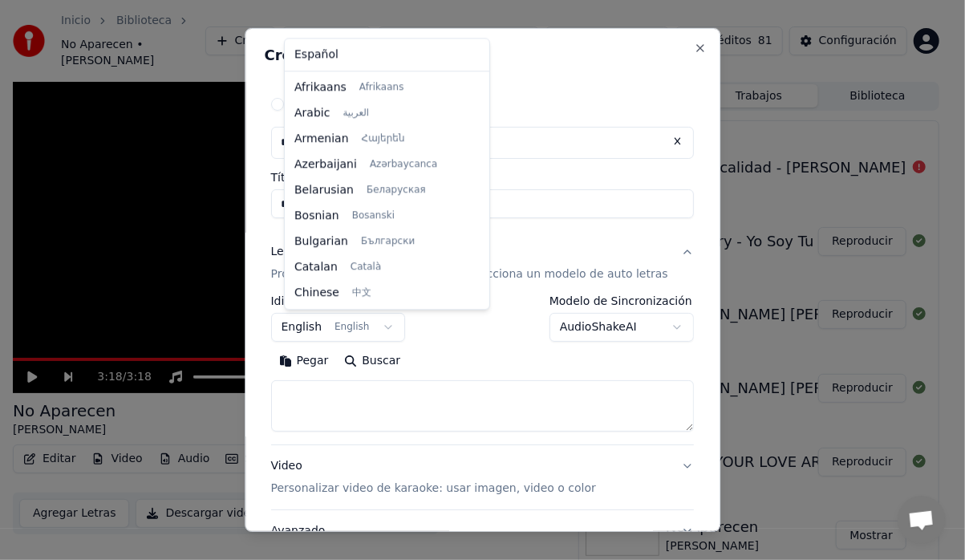
scroll to position [128, 0]
select select "**"
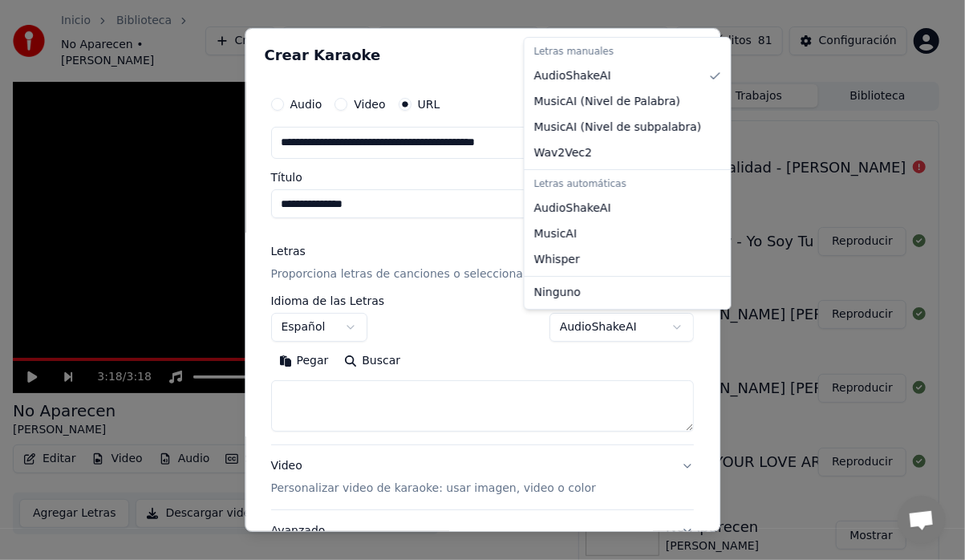
click at [655, 326] on body "**********" at bounding box center [476, 280] width 952 height 560
select select "**********"
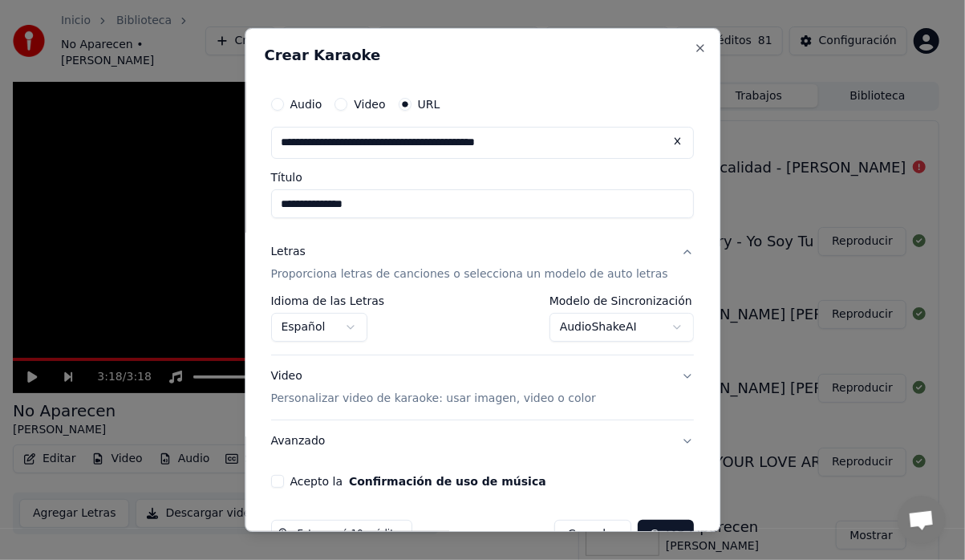
scroll to position [42, 0]
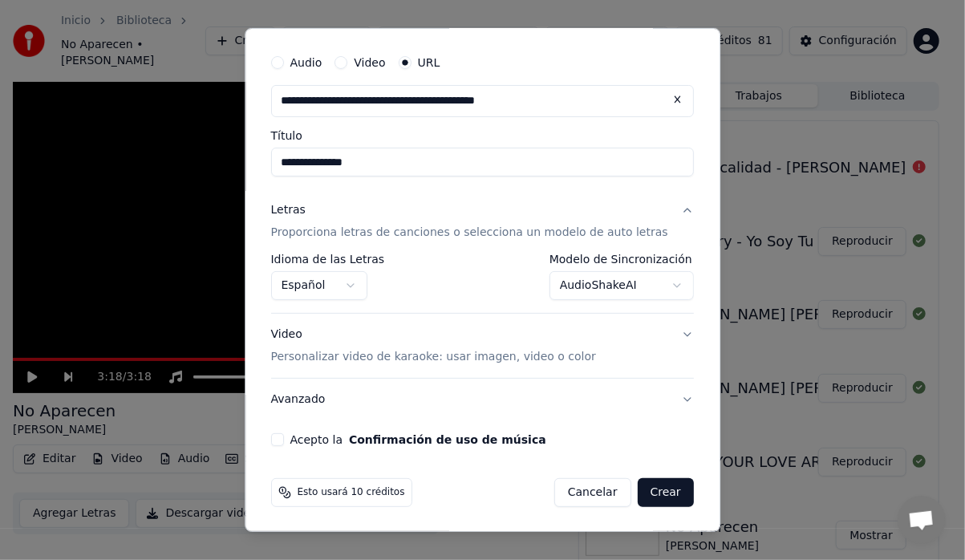
click at [284, 440] on button "Acepto la Confirmación de uso de música" at bounding box center [277, 439] width 13 height 13
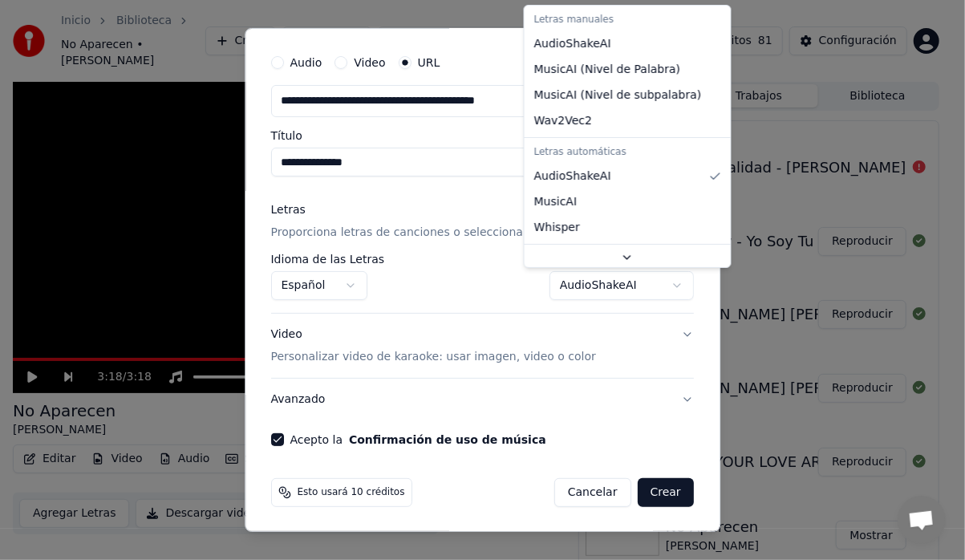
click at [650, 286] on body "**********" at bounding box center [476, 280] width 952 height 560
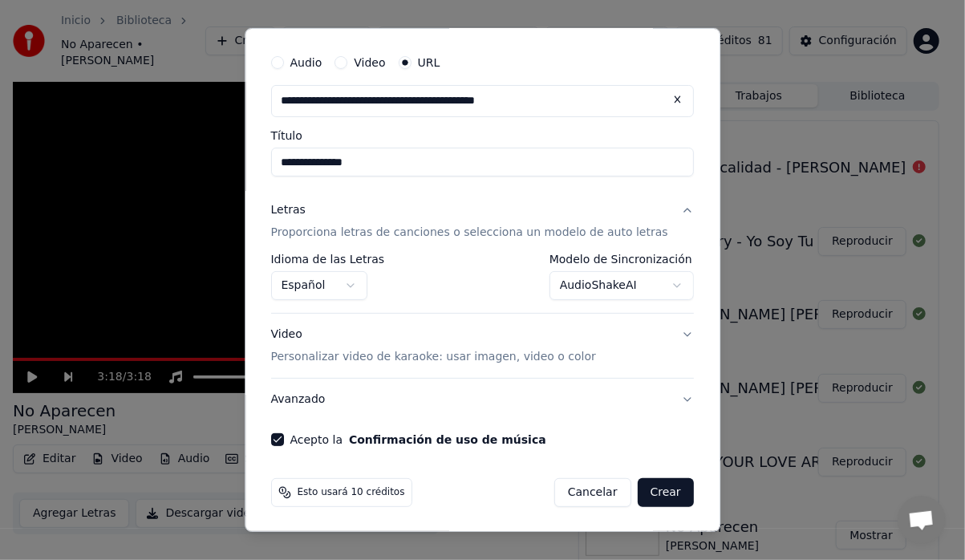
click at [664, 334] on body "**********" at bounding box center [476, 280] width 952 height 560
click at [661, 332] on button "Video Personalizar video de karaoke: usar imagen, video o color" at bounding box center [482, 346] width 423 height 64
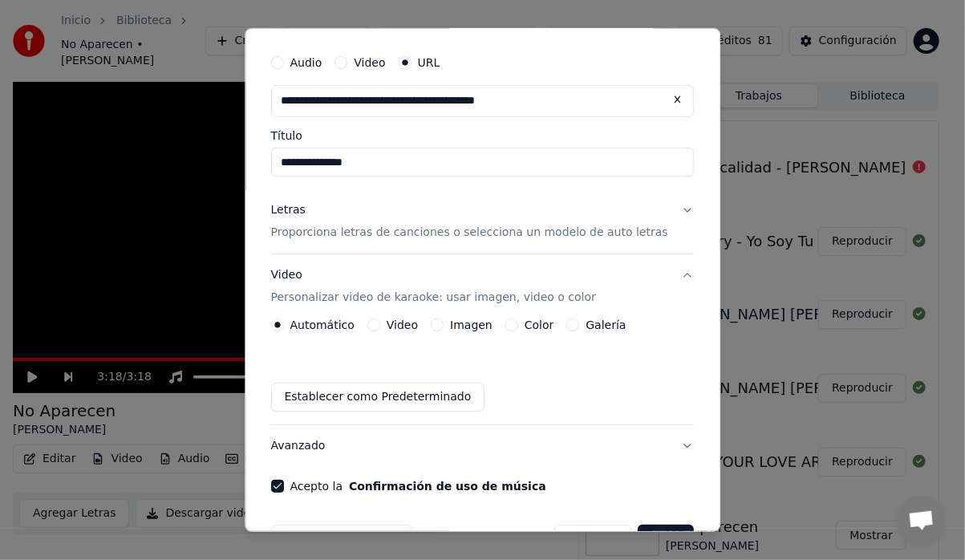
click at [605, 327] on label "Galería" at bounding box center [606, 324] width 40 height 11
click at [580, 327] on button "Galería" at bounding box center [573, 324] width 13 height 13
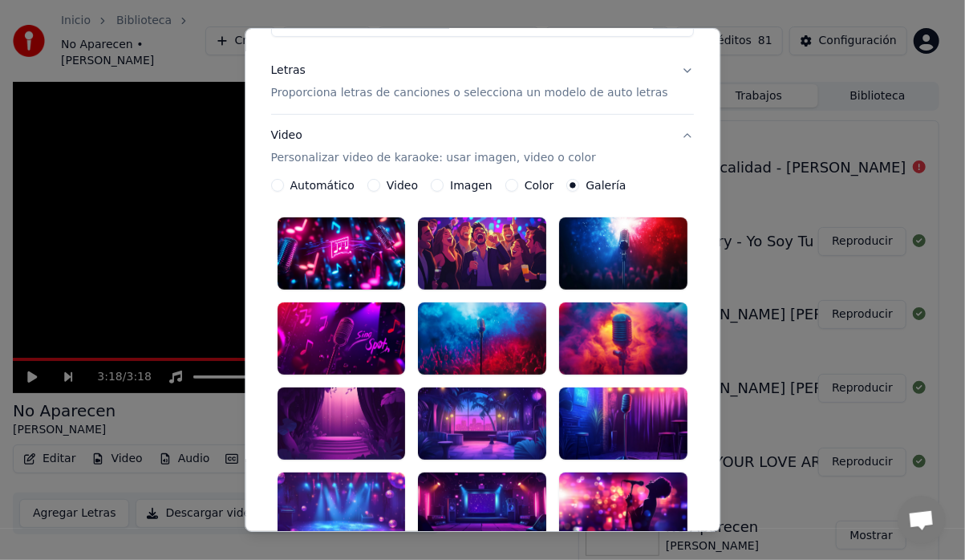
scroll to position [202, 0]
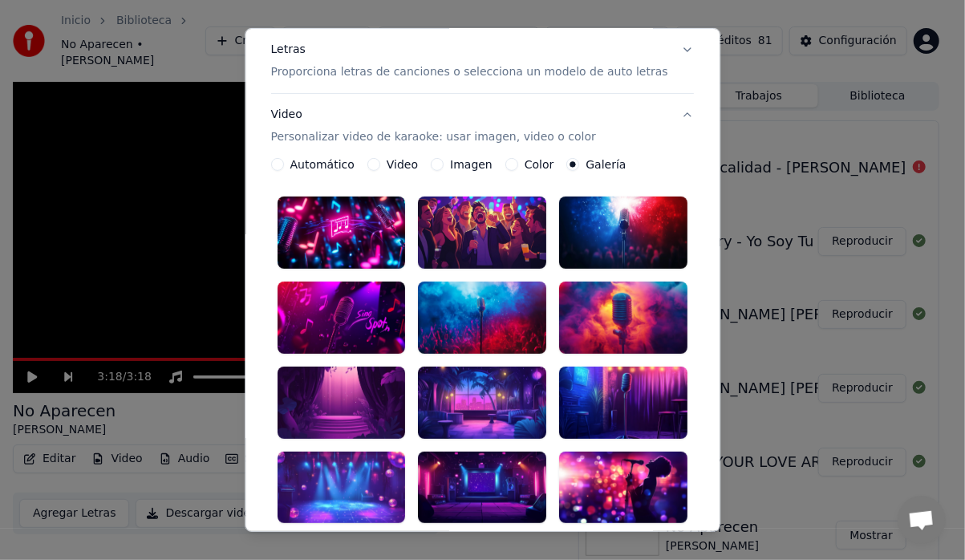
click at [472, 377] on div at bounding box center [483, 403] width 128 height 72
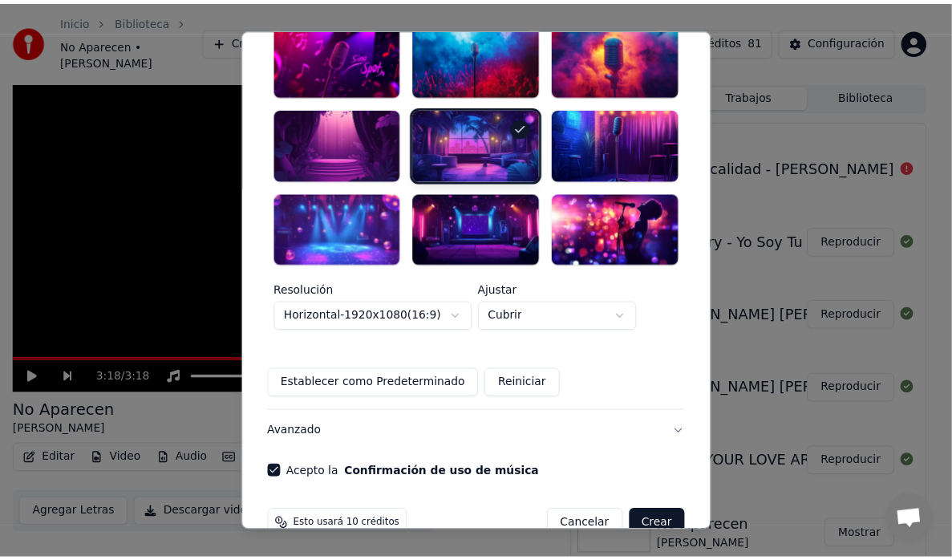
scroll to position [464, 0]
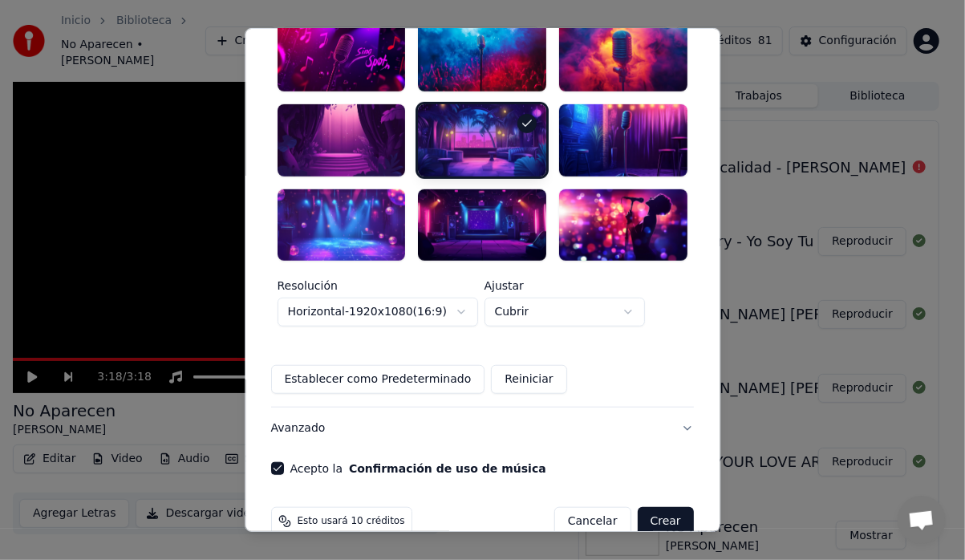
click at [646, 507] on button "Crear" at bounding box center [666, 521] width 56 height 29
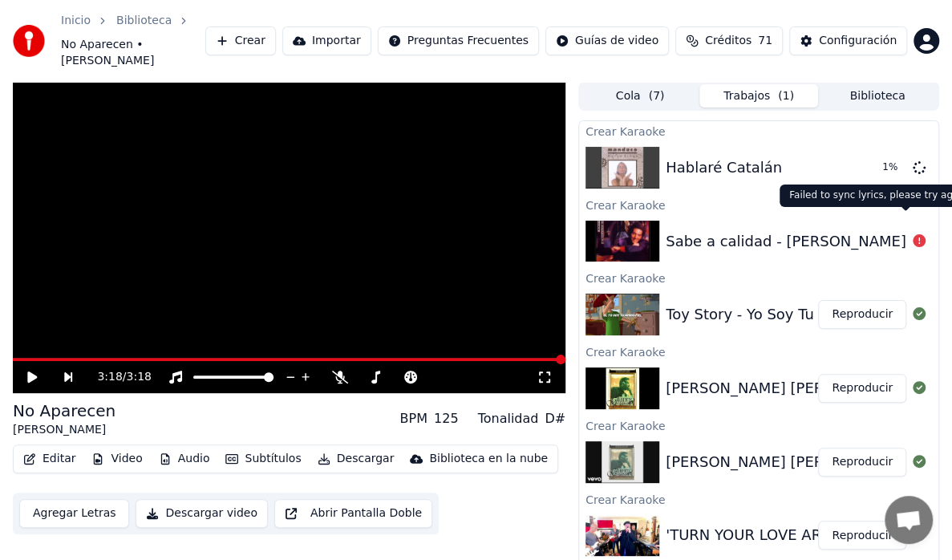
click at [913, 234] on icon at bounding box center [919, 240] width 13 height 13
click at [776, 230] on div "Sabe a calidad - [PERSON_NAME]" at bounding box center [786, 241] width 241 height 22
click at [605, 223] on img at bounding box center [623, 242] width 74 height 42
click at [699, 230] on div "Sabe a calidad - [PERSON_NAME]" at bounding box center [786, 241] width 241 height 22
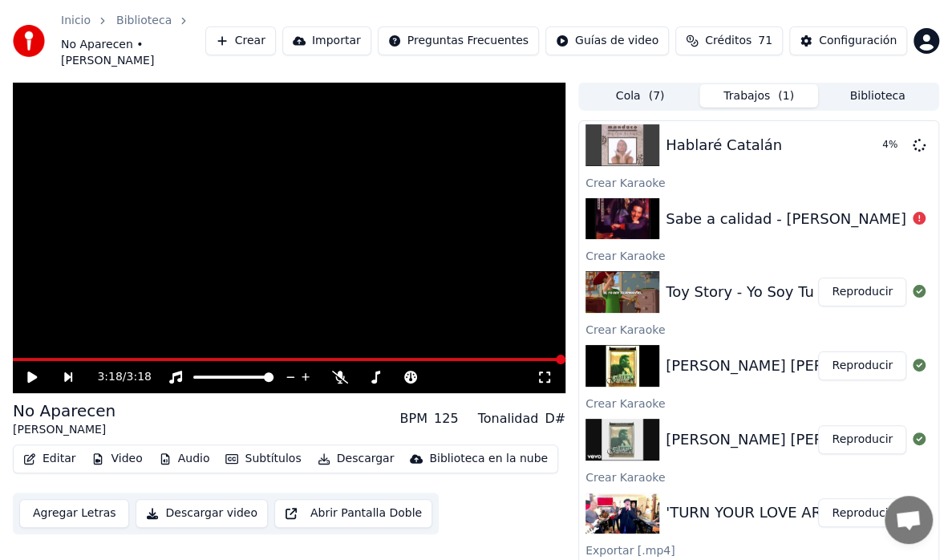
scroll to position [0, 0]
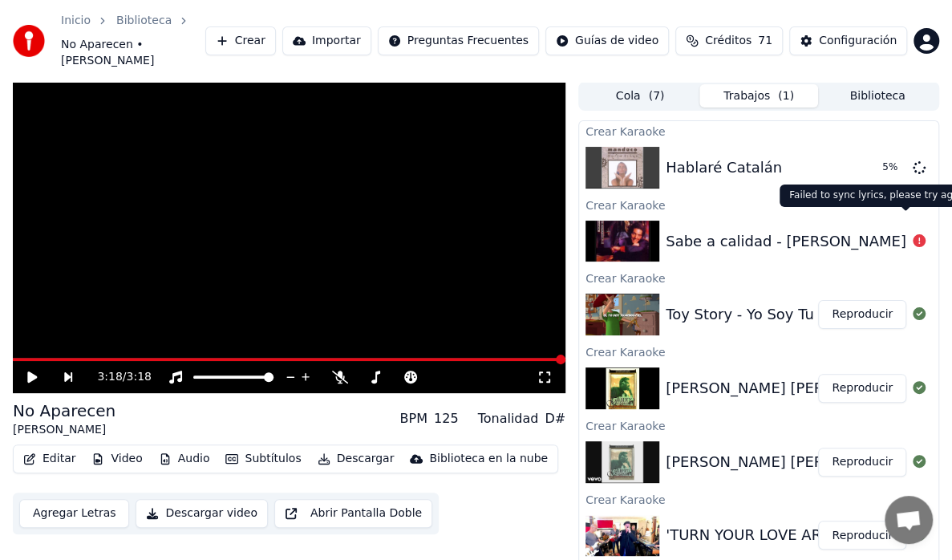
click at [913, 234] on icon at bounding box center [919, 240] width 13 height 13
click at [807, 230] on div "Sabe a calidad - [PERSON_NAME]" at bounding box center [786, 241] width 241 height 22
click at [873, 84] on button "Biblioteca" at bounding box center [877, 95] width 119 height 23
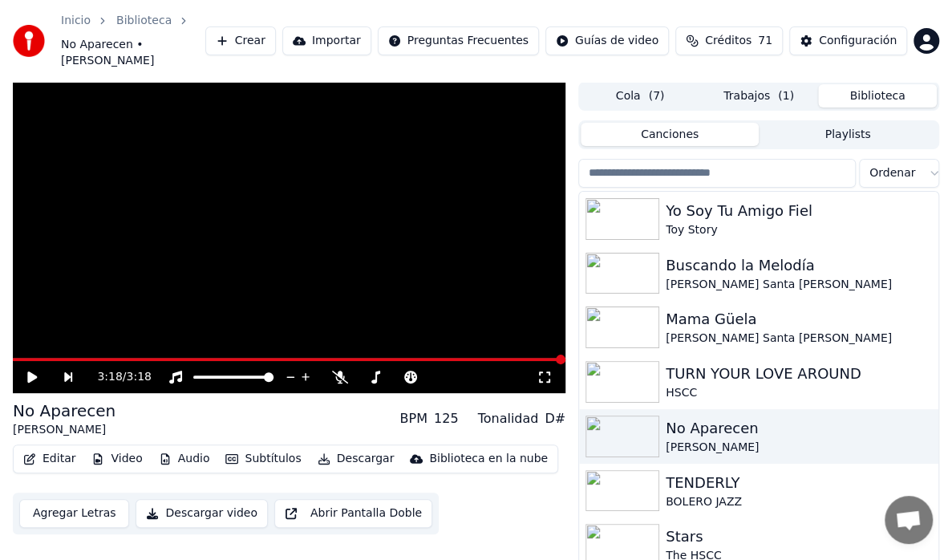
click at [772, 84] on button "Trabajos ( 1 )" at bounding box center [758, 95] width 119 height 23
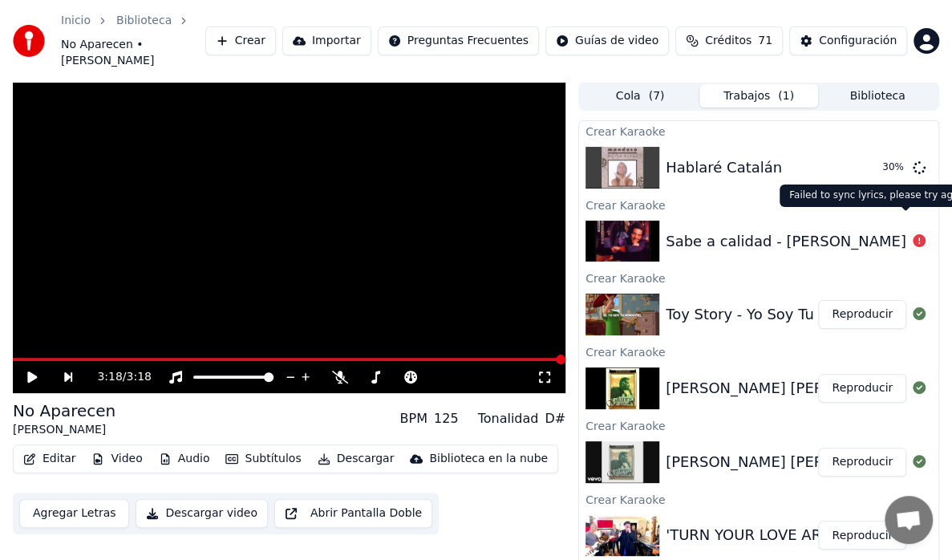
click at [913, 234] on icon at bounding box center [919, 240] width 13 height 13
click at [704, 230] on div "Sabe a calidad - [PERSON_NAME]" at bounding box center [786, 241] width 241 height 22
click at [703, 230] on div "Sabe a calidad - [PERSON_NAME]" at bounding box center [786, 241] width 241 height 22
click at [626, 229] on img at bounding box center [623, 242] width 74 height 42
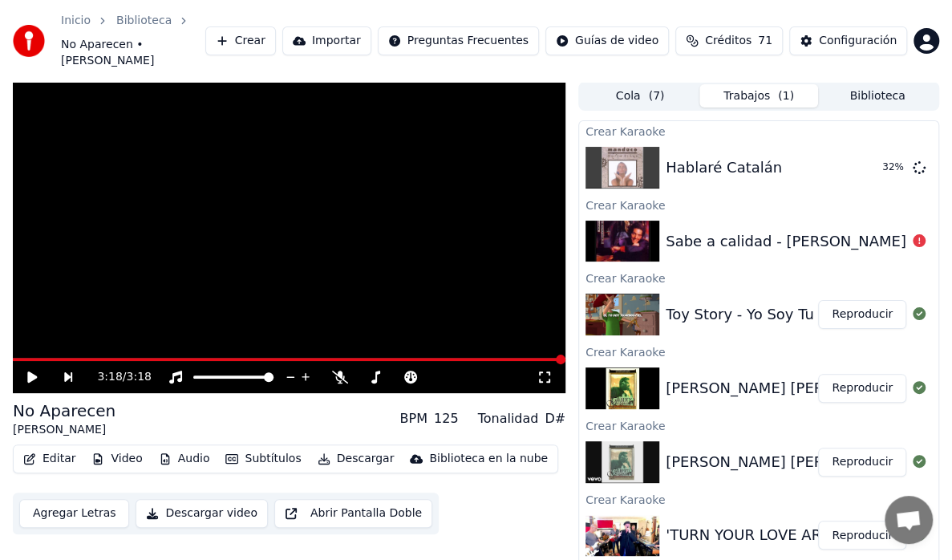
click at [627, 229] on img at bounding box center [623, 242] width 74 height 42
click at [640, 221] on img at bounding box center [623, 242] width 74 height 42
click at [651, 296] on img at bounding box center [623, 315] width 74 height 42
drag, startPoint x: 844, startPoint y: 305, endPoint x: 691, endPoint y: 215, distance: 176.9
click at [844, 306] on button "Reproducir" at bounding box center [862, 314] width 88 height 29
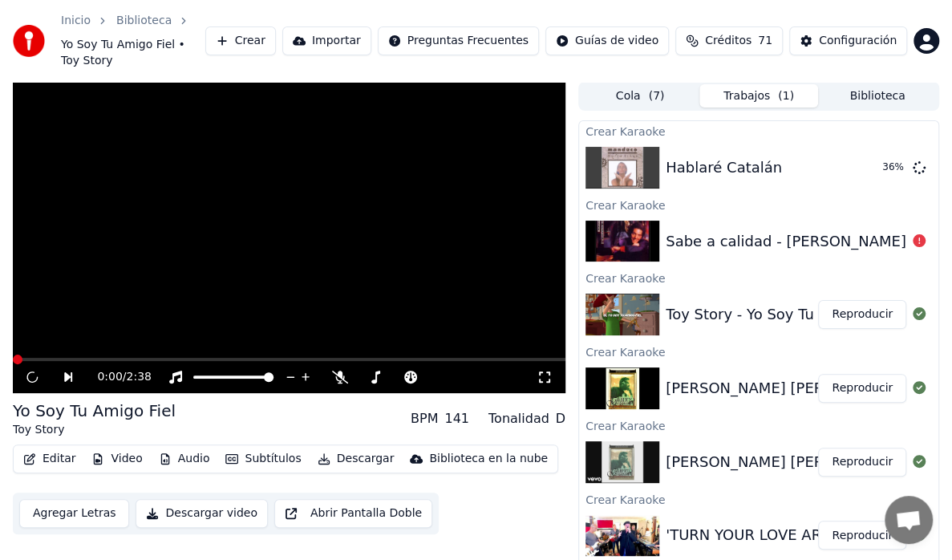
click at [728, 230] on div "Sabe a calidad - [PERSON_NAME]" at bounding box center [786, 241] width 241 height 22
click at [726, 230] on div "Sabe a calidad - [PERSON_NAME]" at bounding box center [786, 241] width 241 height 22
click at [732, 234] on div "Sabe a calidad - [PERSON_NAME]" at bounding box center [786, 241] width 241 height 22
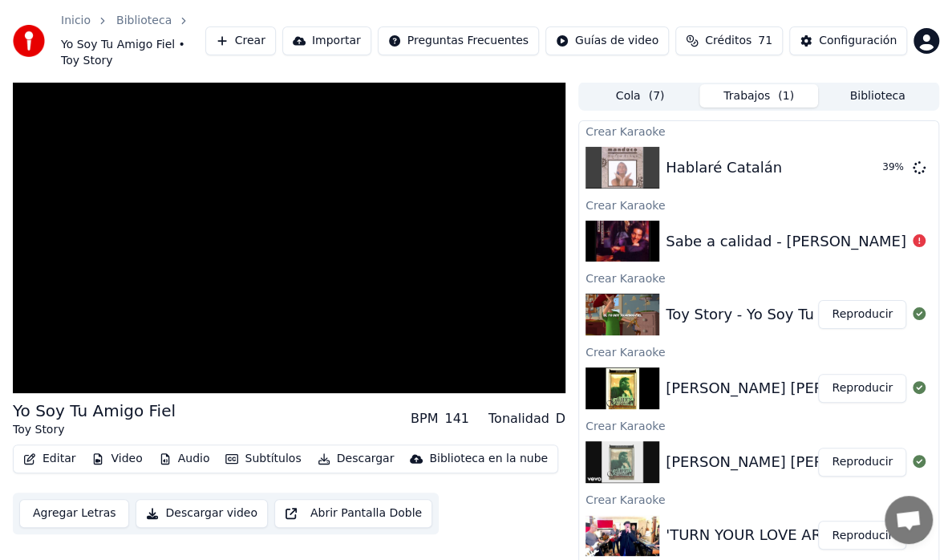
click at [728, 233] on div "Sabe a calidad - [PERSON_NAME]" at bounding box center [786, 241] width 241 height 22
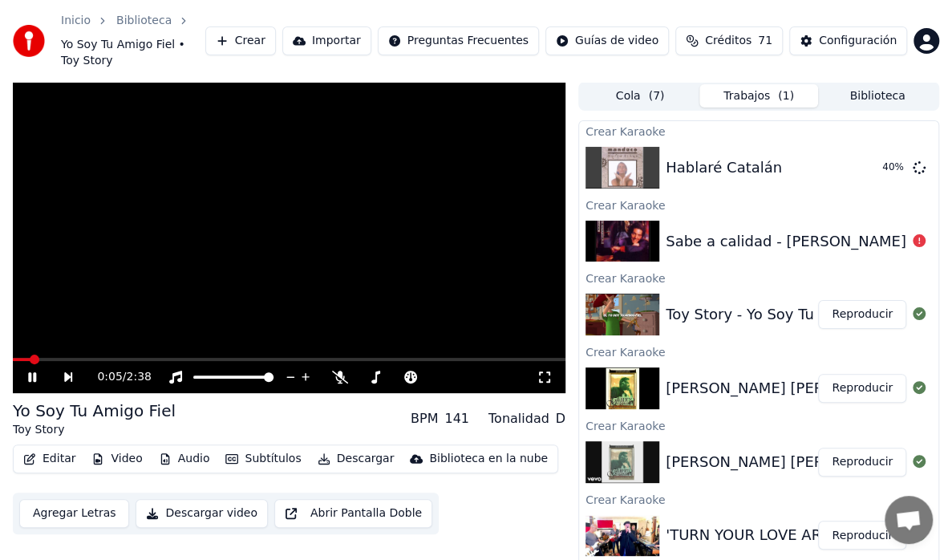
click at [30, 372] on icon at bounding box center [32, 377] width 8 height 10
click at [699, 230] on div "Sabe a calidad - [PERSON_NAME]" at bounding box center [786, 241] width 241 height 22
click at [913, 234] on icon at bounding box center [919, 240] width 13 height 13
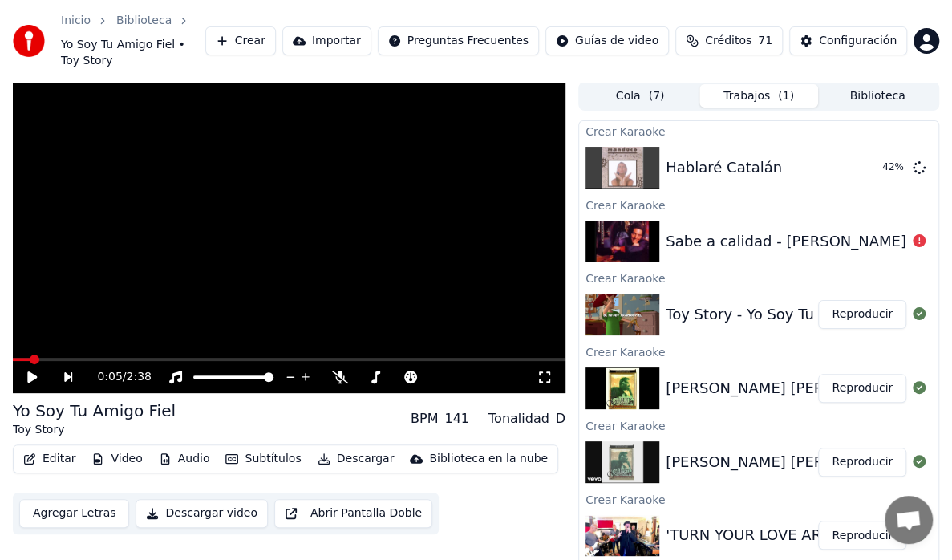
click at [913, 234] on icon at bounding box center [919, 240] width 13 height 13
click at [636, 84] on button "Cola ( 7 )" at bounding box center [640, 95] width 119 height 23
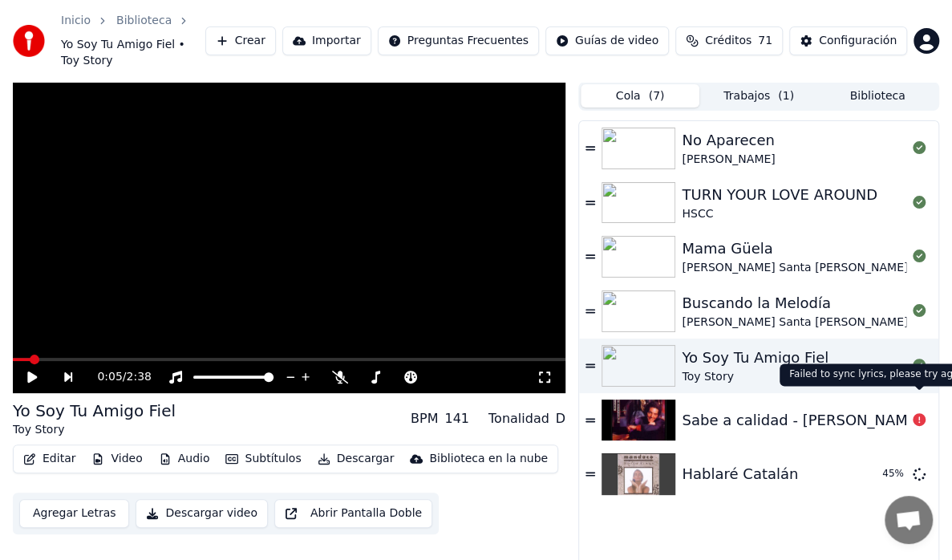
click at [914, 413] on icon at bounding box center [919, 419] width 13 height 13
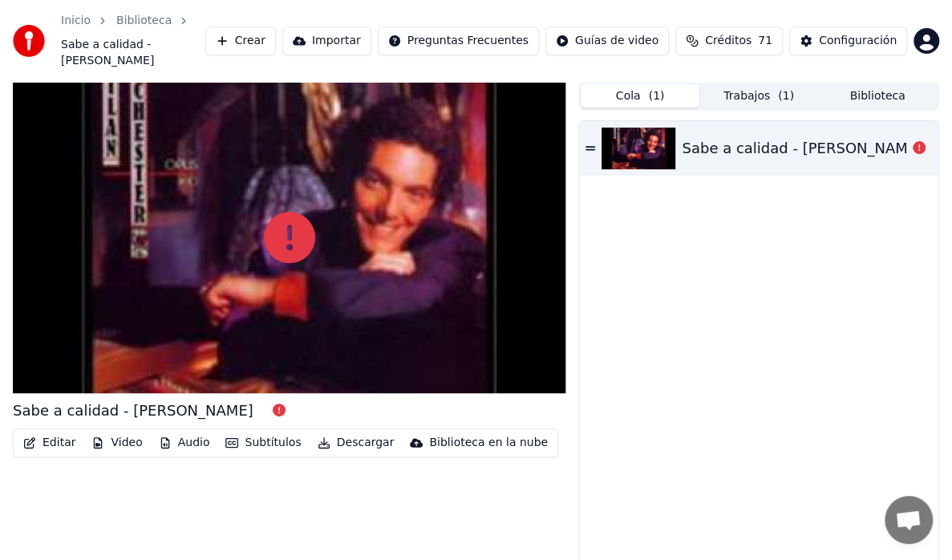
click at [921, 141] on icon at bounding box center [919, 147] width 13 height 13
click at [590, 124] on div "Sabe a calidad - [PERSON_NAME]" at bounding box center [758, 148] width 359 height 55
click at [590, 143] on icon at bounding box center [591, 148] width 10 height 11
click at [590, 146] on icon at bounding box center [591, 148] width 10 height 4
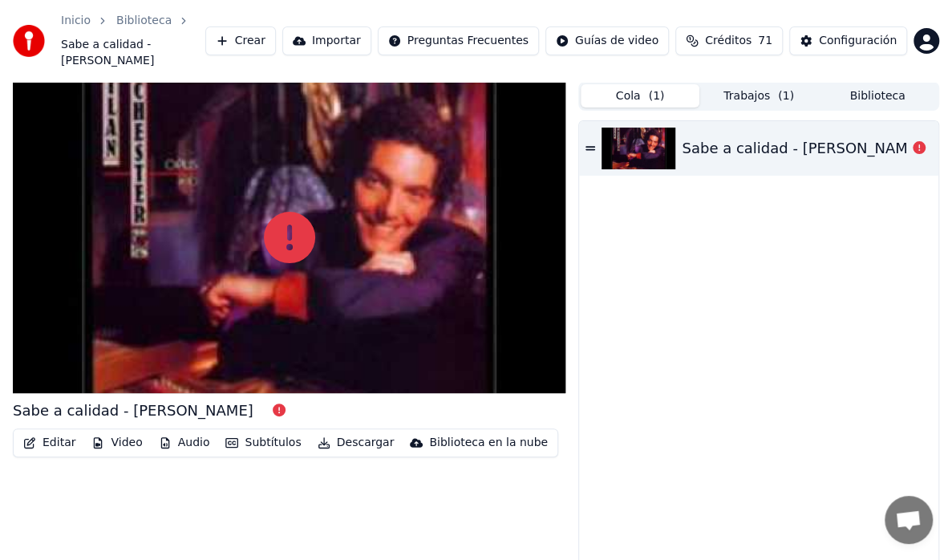
click at [882, 137] on div "Sabe a calidad - [PERSON_NAME]" at bounding box center [794, 148] width 225 height 22
click at [295, 237] on icon at bounding box center [289, 237] width 51 height 51
click at [293, 228] on icon at bounding box center [289, 237] width 51 height 51
click at [292, 228] on icon at bounding box center [289, 237] width 51 height 51
click at [287, 228] on icon at bounding box center [289, 237] width 51 height 51
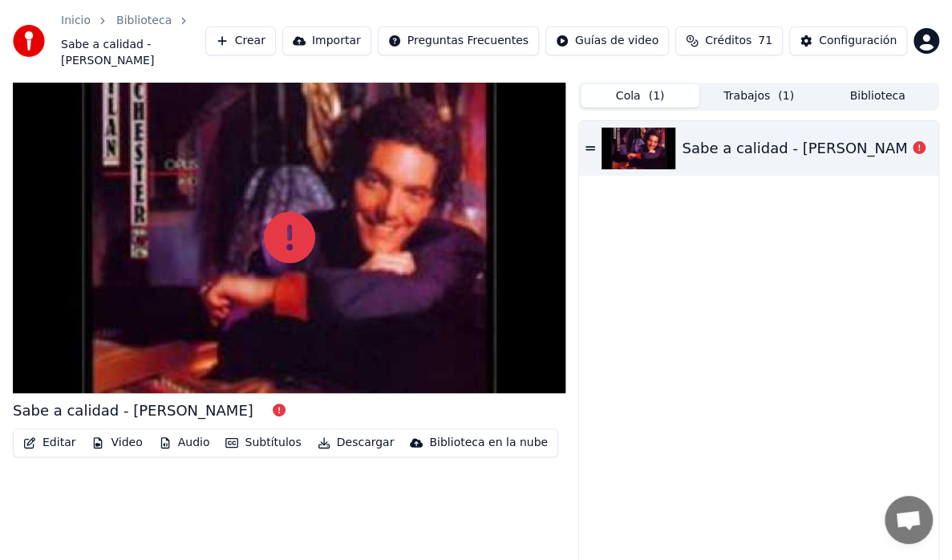
click at [688, 137] on div "Sabe a calidad - [PERSON_NAME]" at bounding box center [802, 148] width 241 height 22
click at [686, 137] on div "Sabe a calidad - [PERSON_NAME]" at bounding box center [802, 148] width 241 height 22
click at [685, 137] on div "Sabe a calidad - [PERSON_NAME]" at bounding box center [802, 148] width 241 height 22
click at [911, 139] on div at bounding box center [919, 148] width 26 height 19
click at [910, 139] on div at bounding box center [919, 148] width 26 height 19
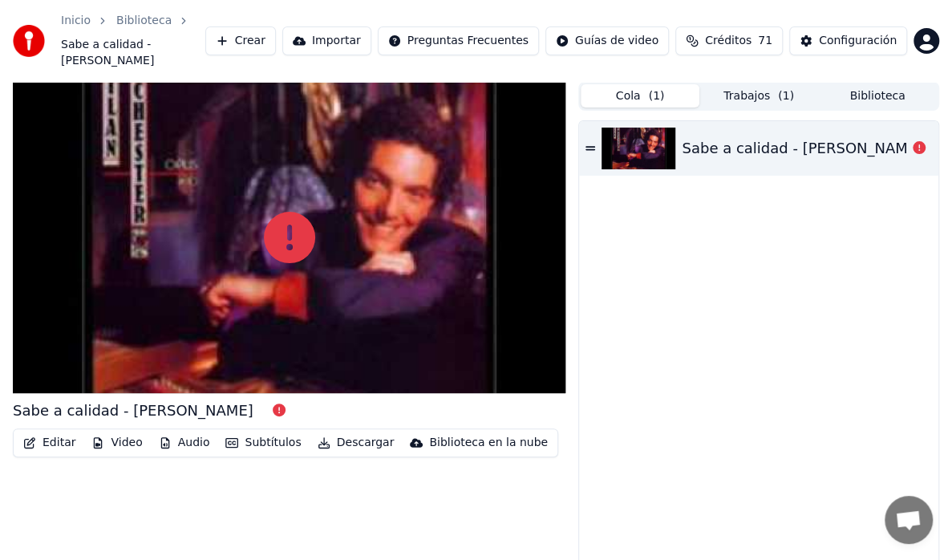
click at [810, 142] on div "Sabe a calidad - [PERSON_NAME]" at bounding box center [802, 148] width 241 height 22
click at [746, 84] on button "Trabajos ( 1 )" at bounding box center [758, 95] width 119 height 23
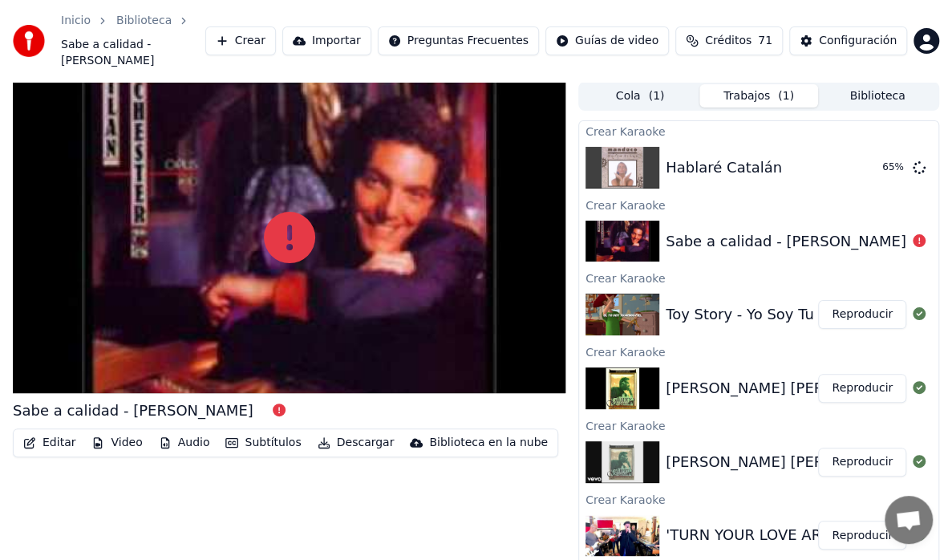
click at [750, 233] on div "Sabe a calidad - [PERSON_NAME]" at bounding box center [786, 241] width 241 height 22
click at [906, 232] on div at bounding box center [919, 241] width 26 height 19
click at [641, 229] on img at bounding box center [623, 242] width 74 height 42
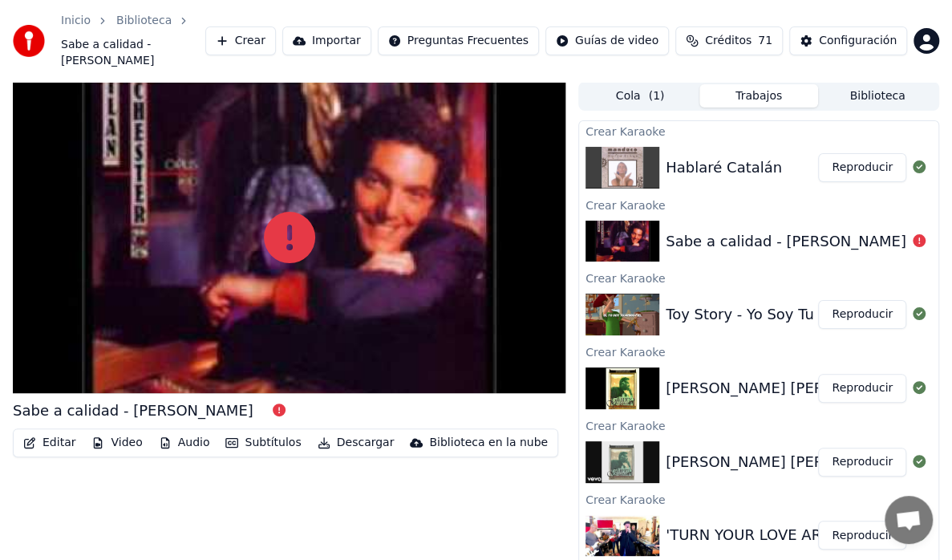
click at [861, 154] on button "Reproducir" at bounding box center [862, 167] width 88 height 29
click at [852, 161] on button "Reproducir" at bounding box center [862, 167] width 88 height 29
click at [845, 153] on button "Reproducir" at bounding box center [862, 167] width 88 height 29
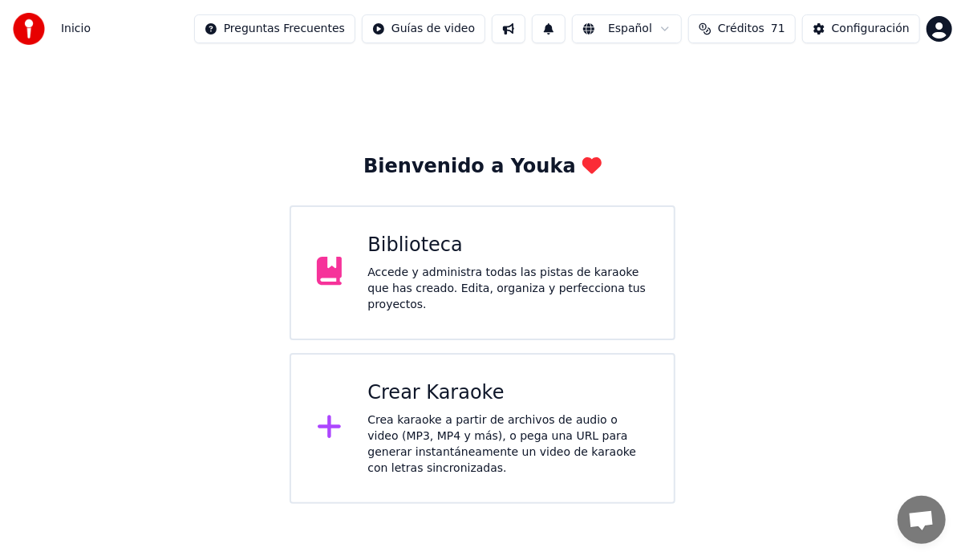
click at [557, 297] on div "Accede y administra todas las pistas de karaoke que has creado. Edita, organiza…" at bounding box center [507, 289] width 281 height 48
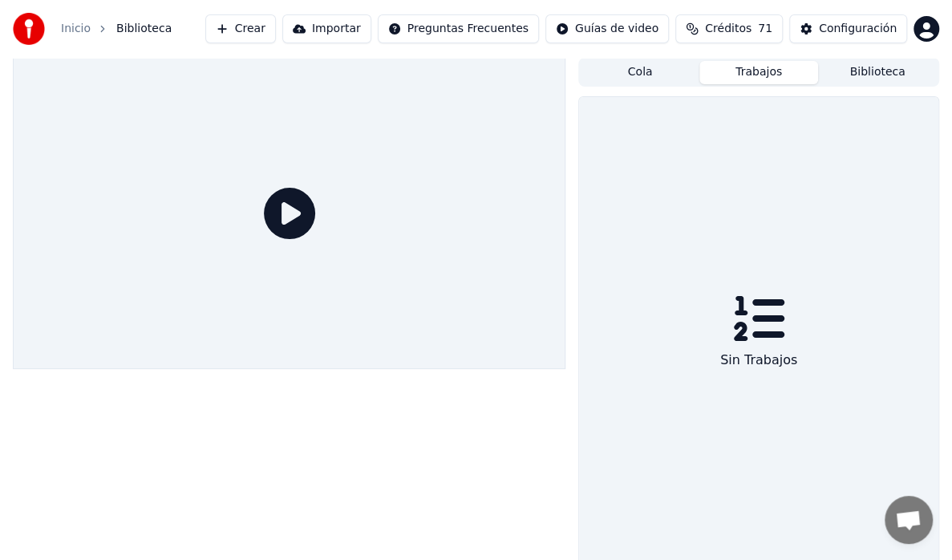
click at [771, 61] on button "Trabajos" at bounding box center [758, 72] width 119 height 23
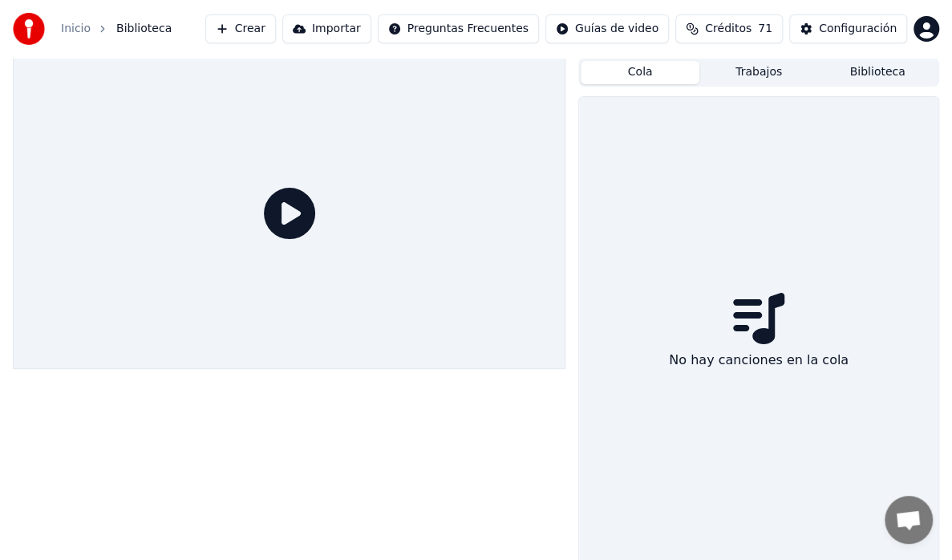
click at [619, 66] on button "Cola" at bounding box center [640, 72] width 119 height 23
click at [632, 69] on button "Cola" at bounding box center [640, 72] width 119 height 23
click at [638, 67] on button "Cola" at bounding box center [640, 72] width 119 height 23
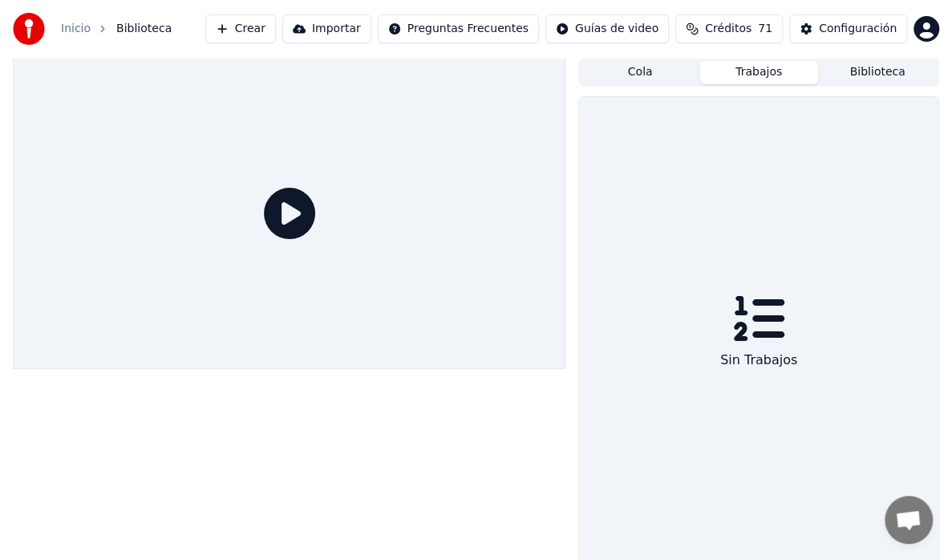
click at [787, 74] on button "Trabajos" at bounding box center [758, 72] width 119 height 23
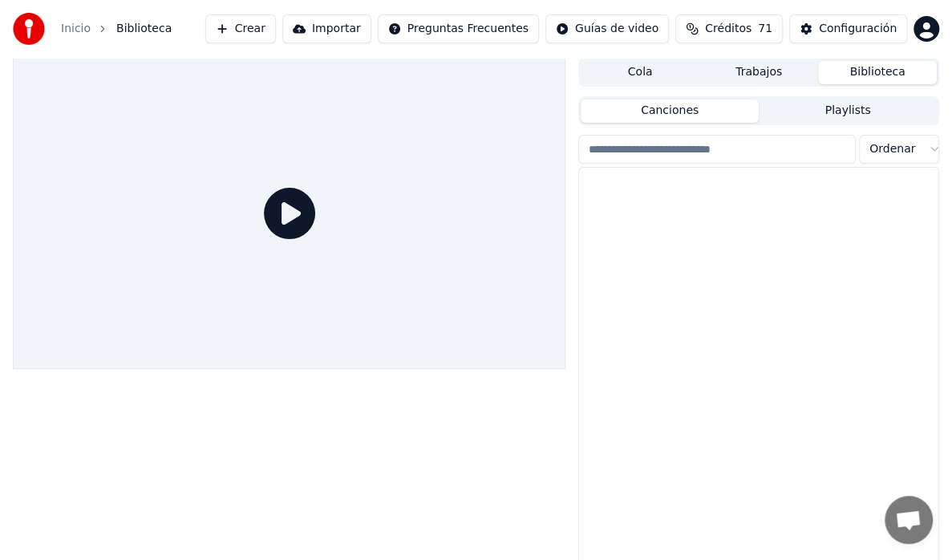
click at [871, 73] on button "Biblioteca" at bounding box center [877, 72] width 119 height 23
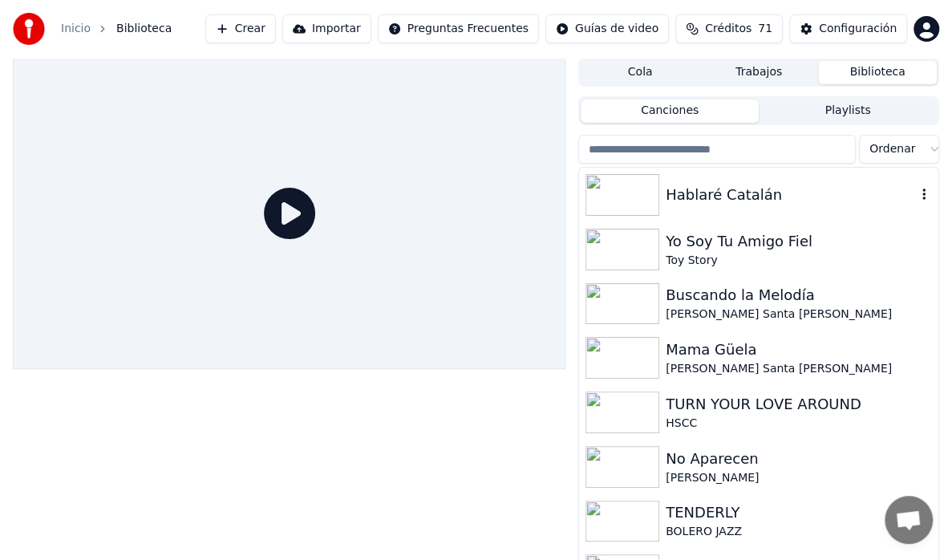
click at [605, 194] on img at bounding box center [623, 195] width 74 height 42
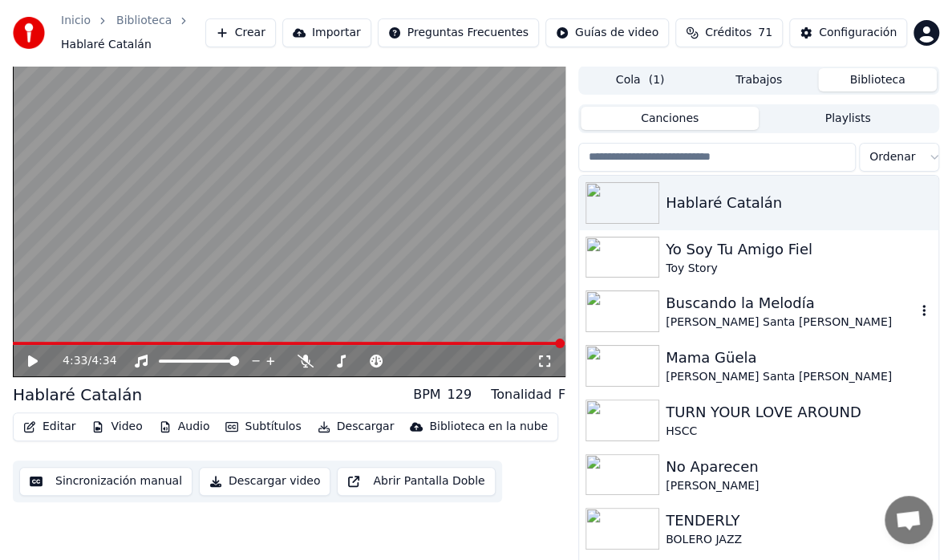
click at [630, 311] on img at bounding box center [623, 311] width 74 height 42
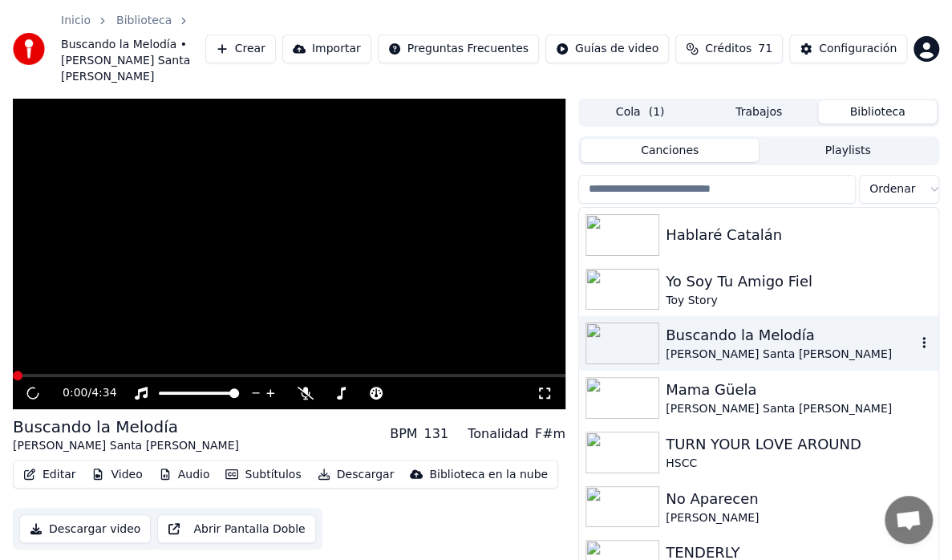
click at [630, 322] on img at bounding box center [623, 343] width 74 height 42
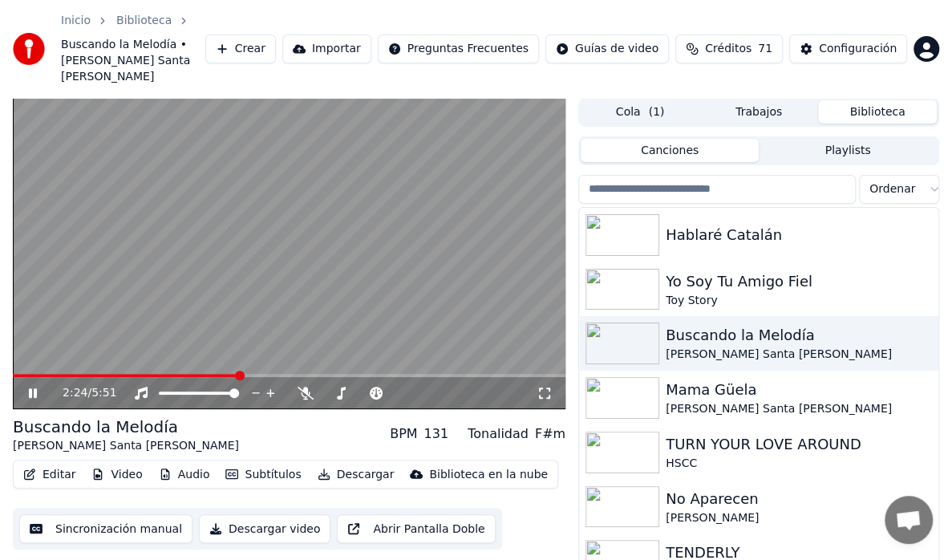
click at [238, 374] on span at bounding box center [289, 375] width 553 height 3
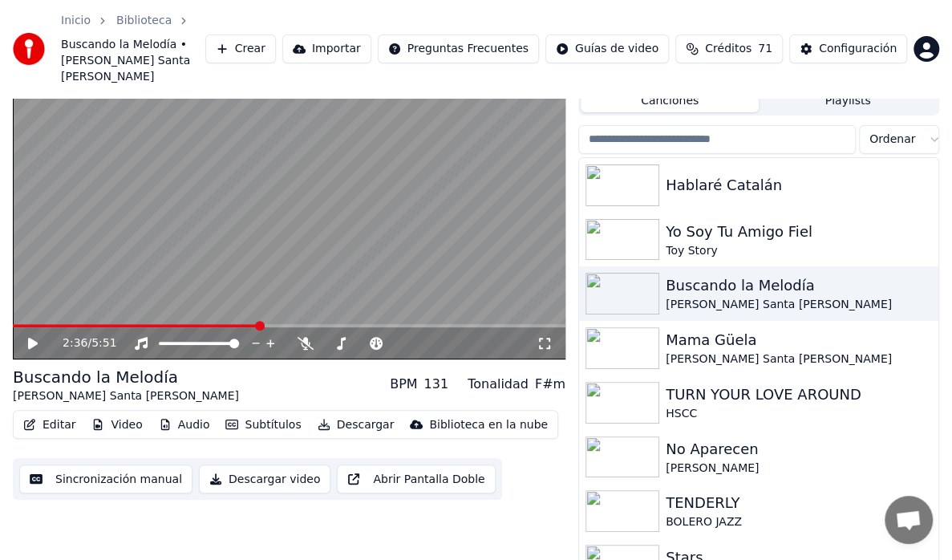
scroll to position [51, 0]
click at [653, 326] on img at bounding box center [623, 347] width 74 height 42
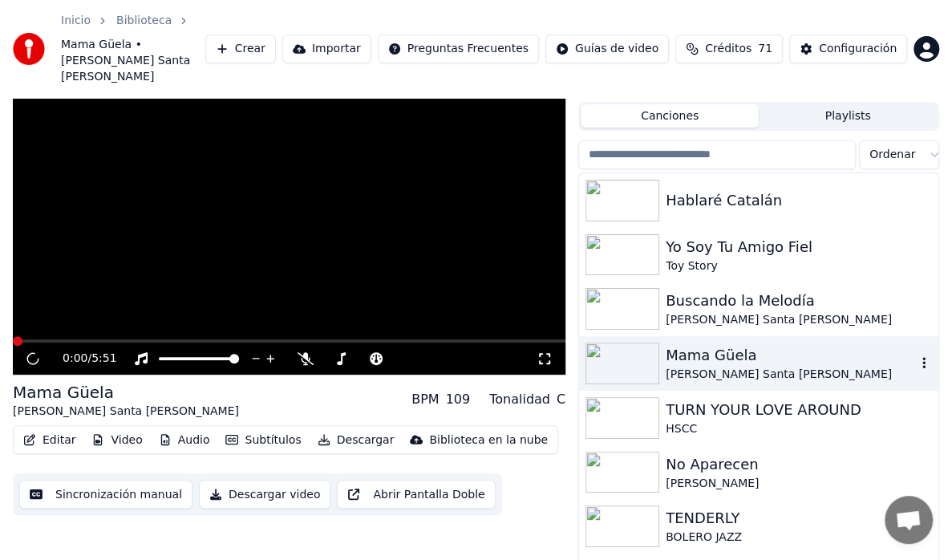
click at [653, 342] on img at bounding box center [623, 363] width 74 height 42
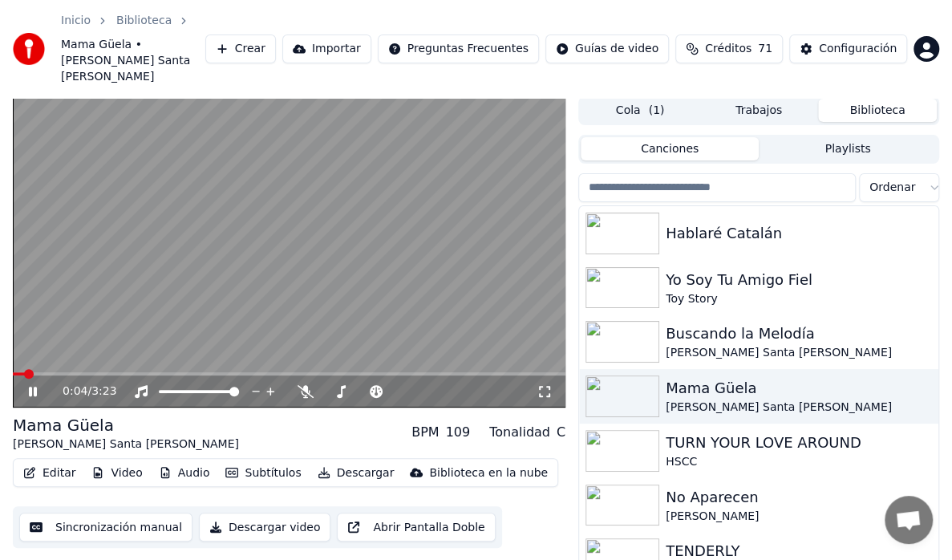
scroll to position [0, 0]
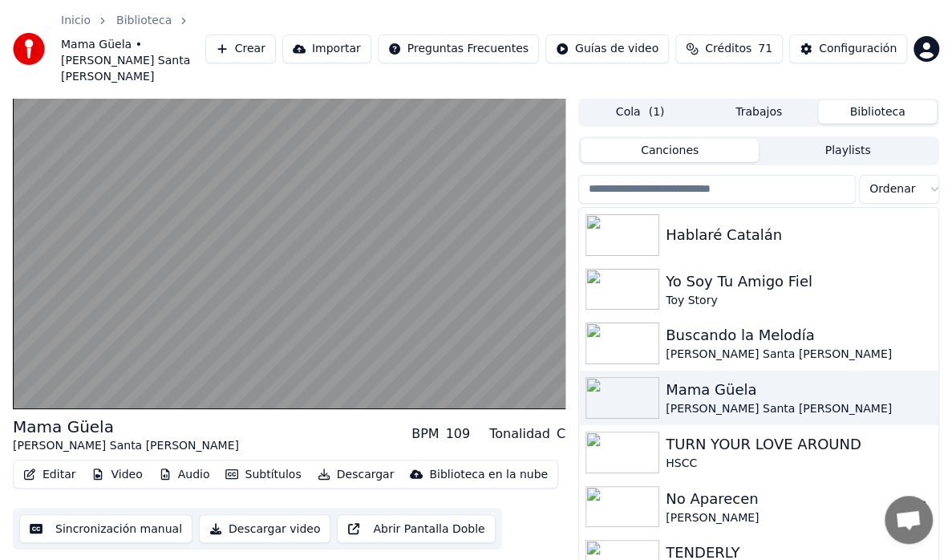
click at [693, 488] on div "No Aparecen Juan Luis Guerra" at bounding box center [791, 507] width 250 height 39
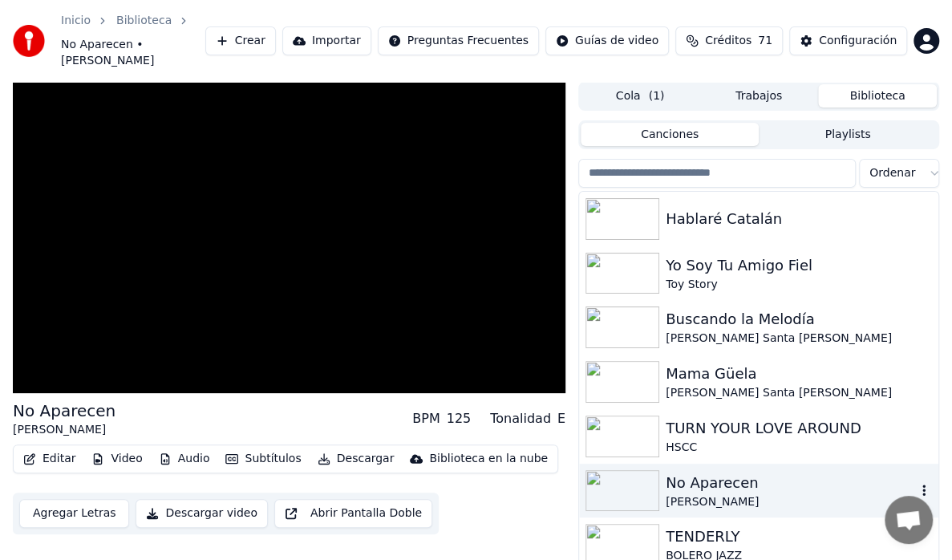
click at [693, 476] on div "No Aparecen" at bounding box center [791, 483] width 250 height 22
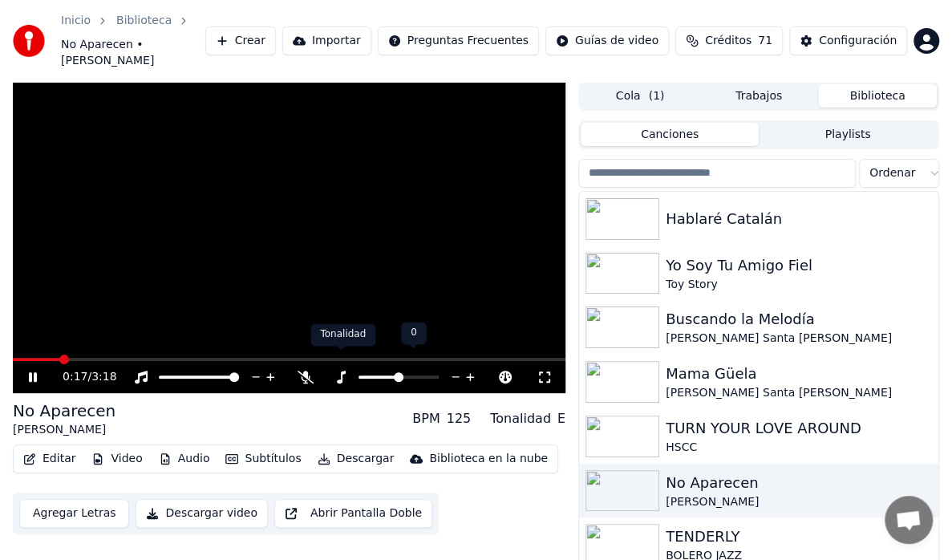
click at [334, 371] on icon at bounding box center [341, 377] width 16 height 13
click at [456, 376] on icon at bounding box center [456, 377] width 8 height 2
click at [15, 342] on div "0:21 / 3:18" at bounding box center [289, 237] width 553 height 311
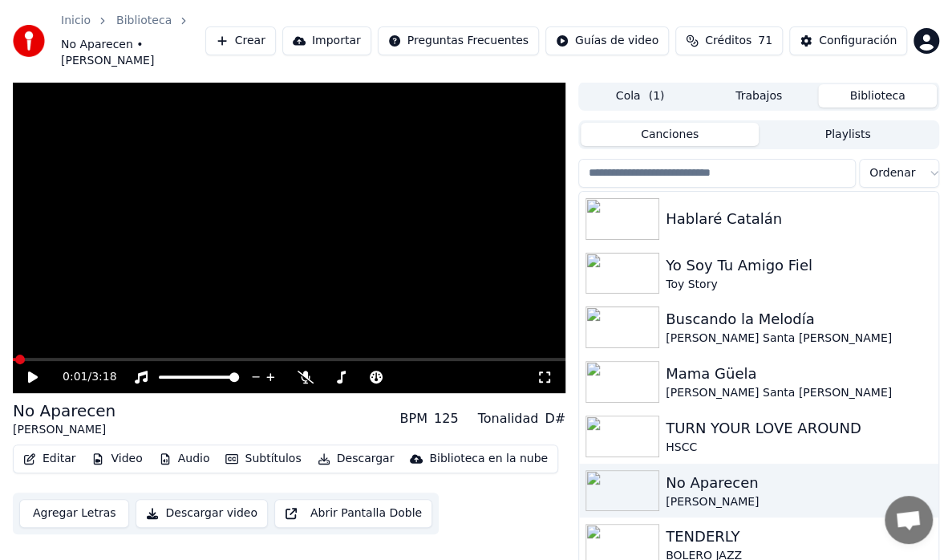
click at [15, 358] on span at bounding box center [14, 359] width 2 height 3
drag, startPoint x: 26, startPoint y: 363, endPoint x: 24, endPoint y: 387, distance: 24.1
click at [24, 377] on div "0:01 / 3:18 No Aparecen Juan Luis Guerra BPM 125 Tonalidad D# Editar Video Audi…" at bounding box center [289, 346] width 553 height 529
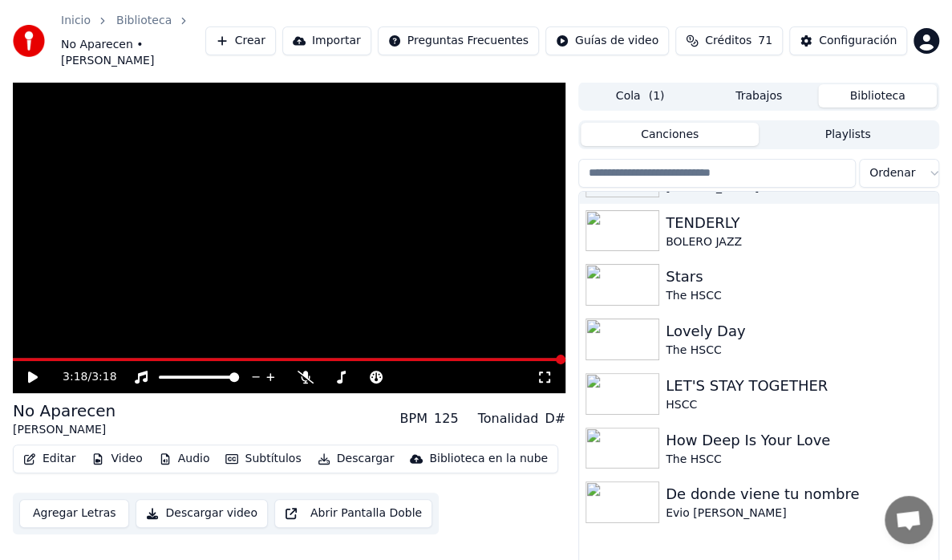
scroll to position [160, 0]
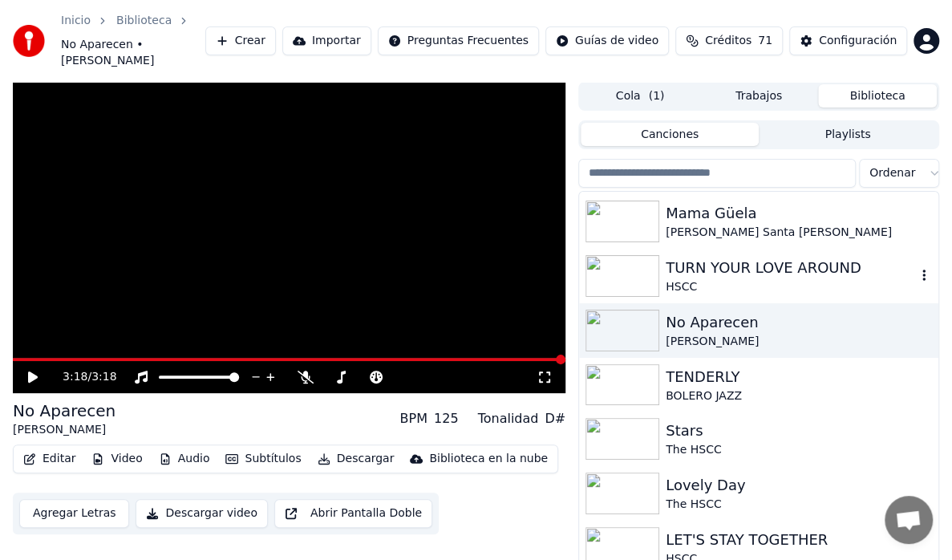
click at [759, 257] on div "TURN YOUR LOVE AROUND" at bounding box center [791, 268] width 250 height 22
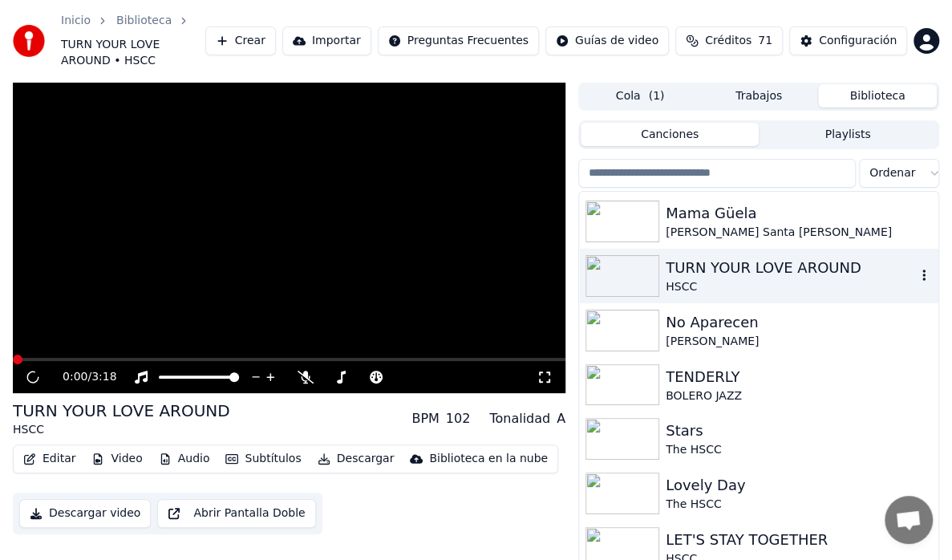
click at [760, 257] on div "TURN YOUR LOVE AROUND" at bounding box center [791, 268] width 250 height 22
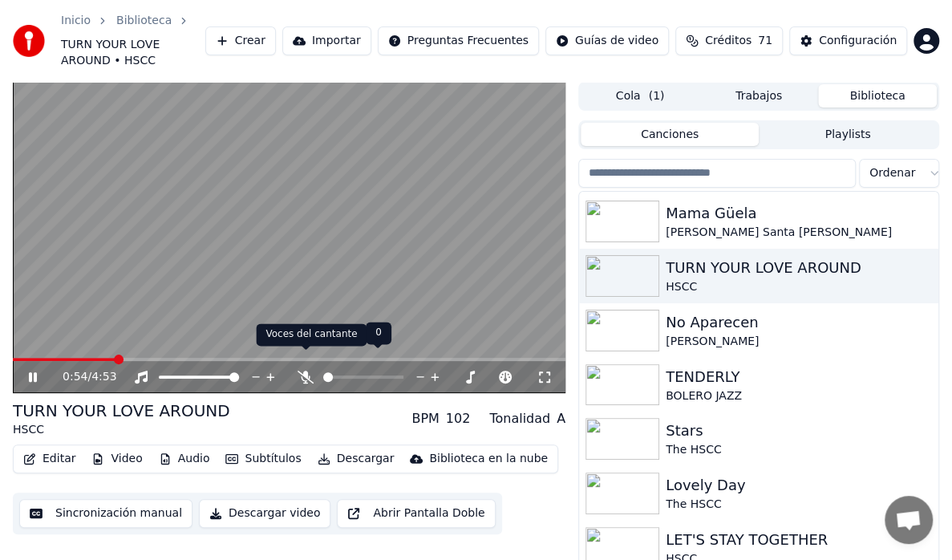
click at [298, 371] on icon at bounding box center [306, 377] width 16 height 13
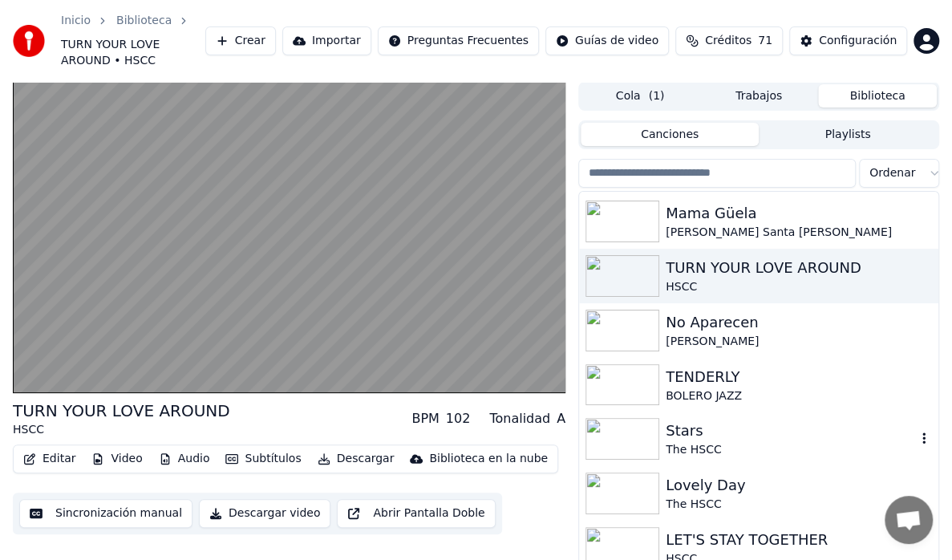
click at [618, 418] on img at bounding box center [623, 439] width 74 height 42
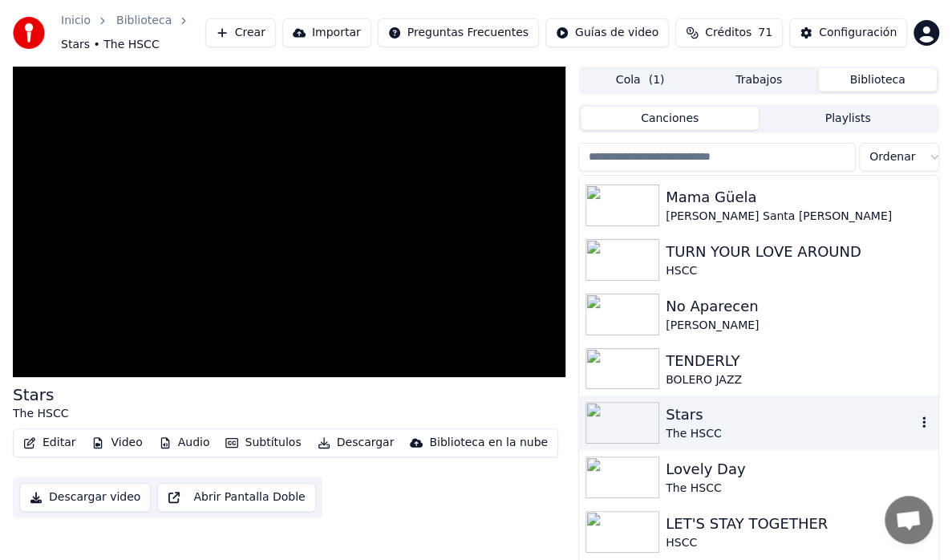
click at [618, 414] on img at bounding box center [623, 423] width 74 height 42
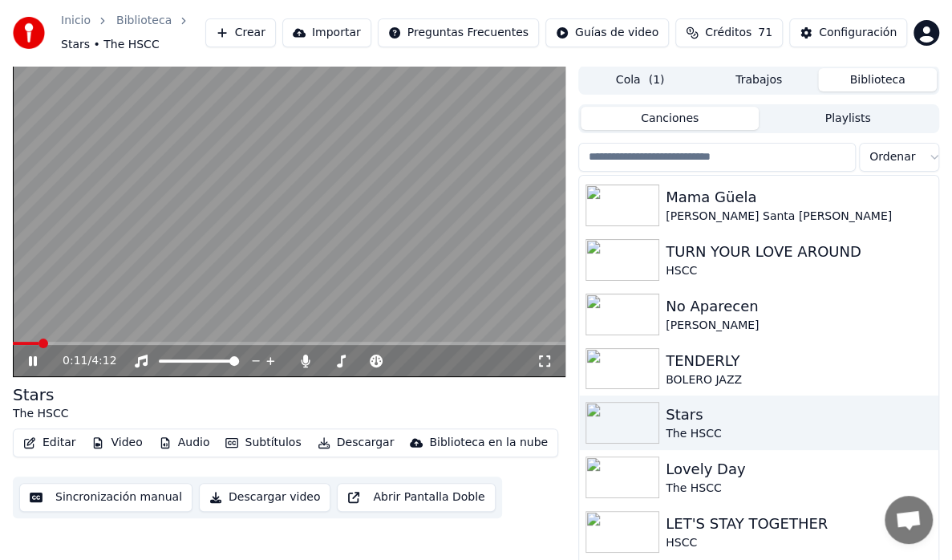
click at [351, 364] on div "0:11 / 4:12" at bounding box center [300, 361] width 474 height 16
click at [335, 359] on icon at bounding box center [341, 361] width 16 height 13
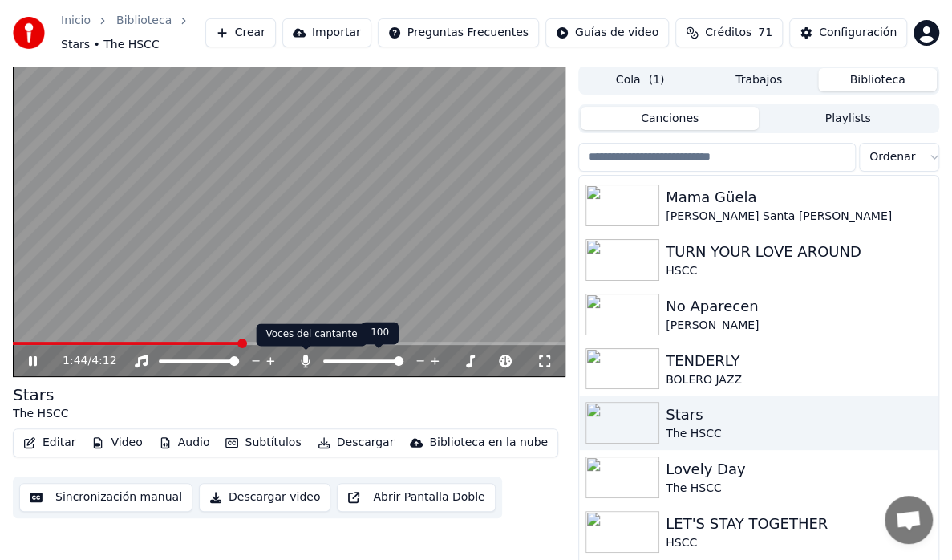
click at [308, 357] on icon at bounding box center [306, 361] width 16 height 13
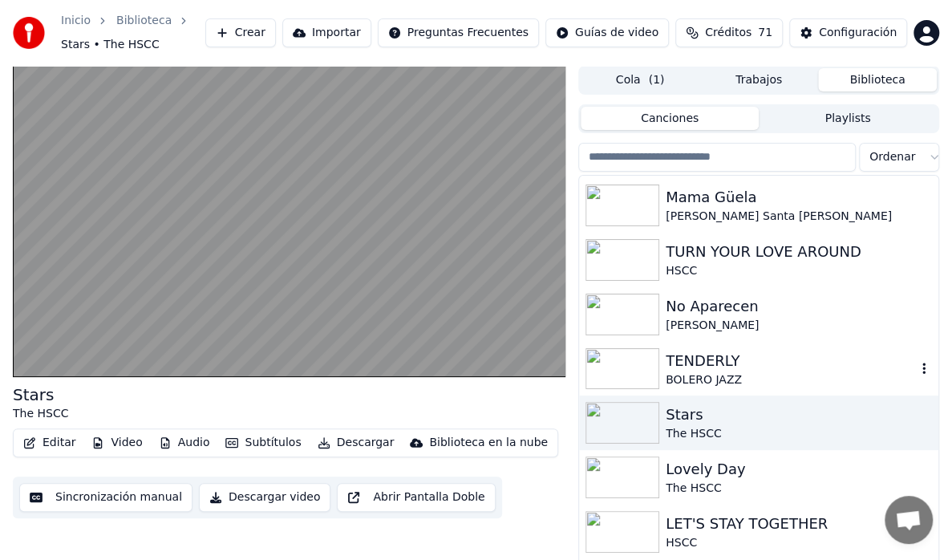
click at [687, 372] on div "BOLERO JAZZ" at bounding box center [791, 380] width 250 height 16
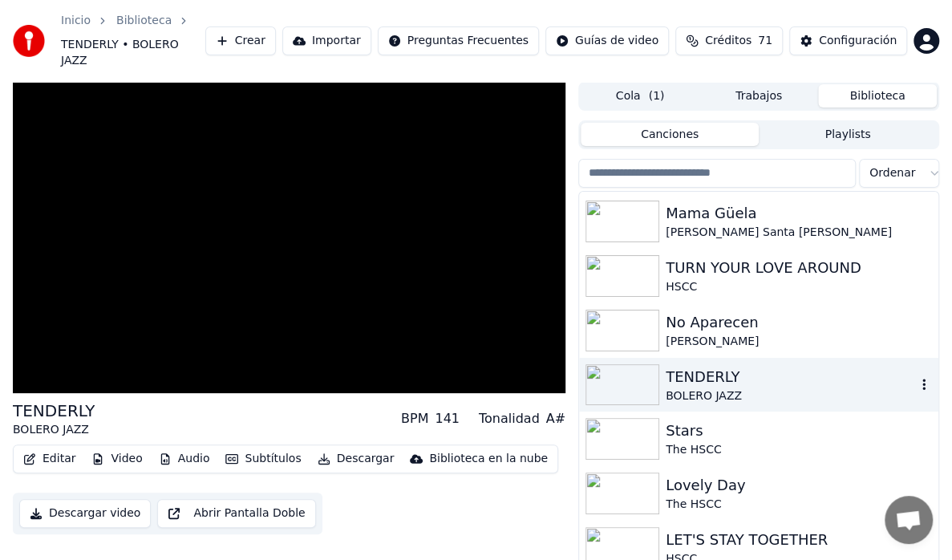
click at [689, 388] on div "BOLERO JAZZ" at bounding box center [791, 396] width 250 height 16
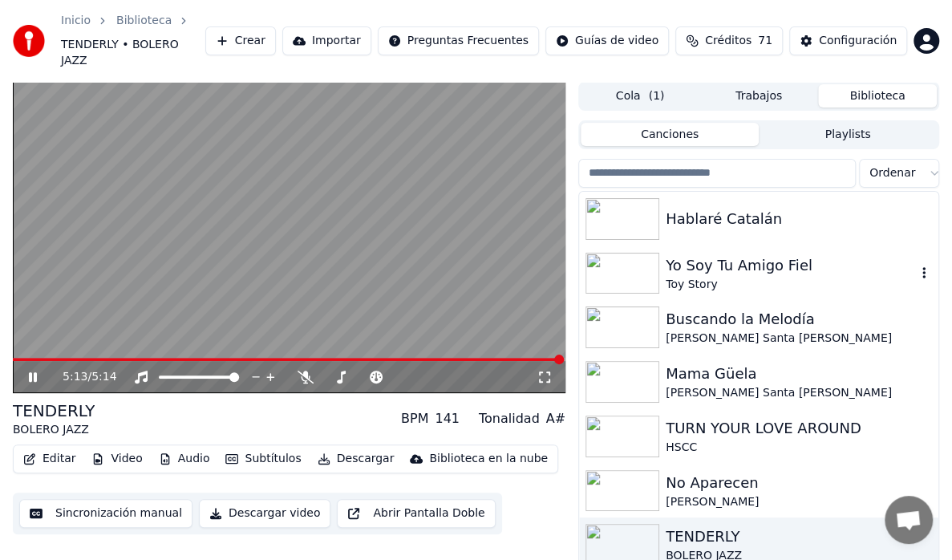
click at [627, 257] on img at bounding box center [623, 274] width 74 height 42
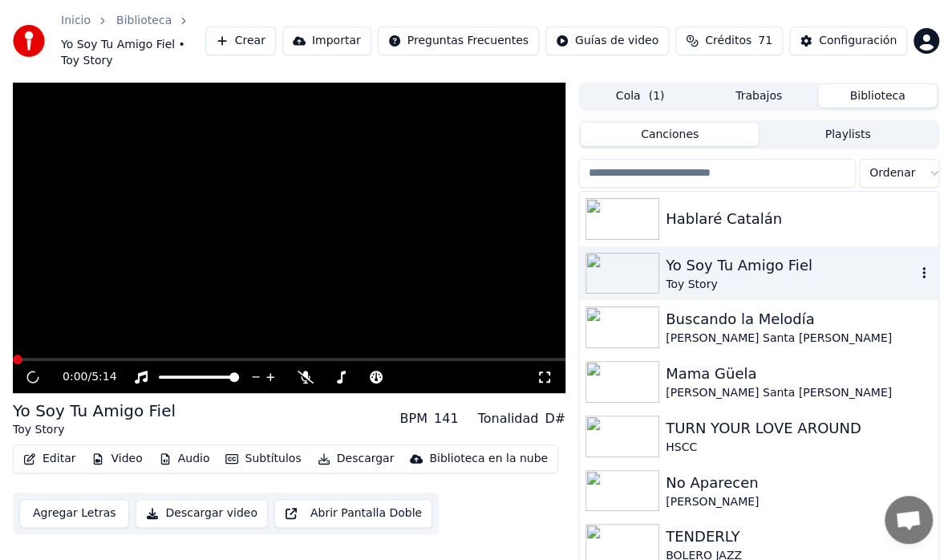
click at [627, 257] on img at bounding box center [623, 274] width 74 height 42
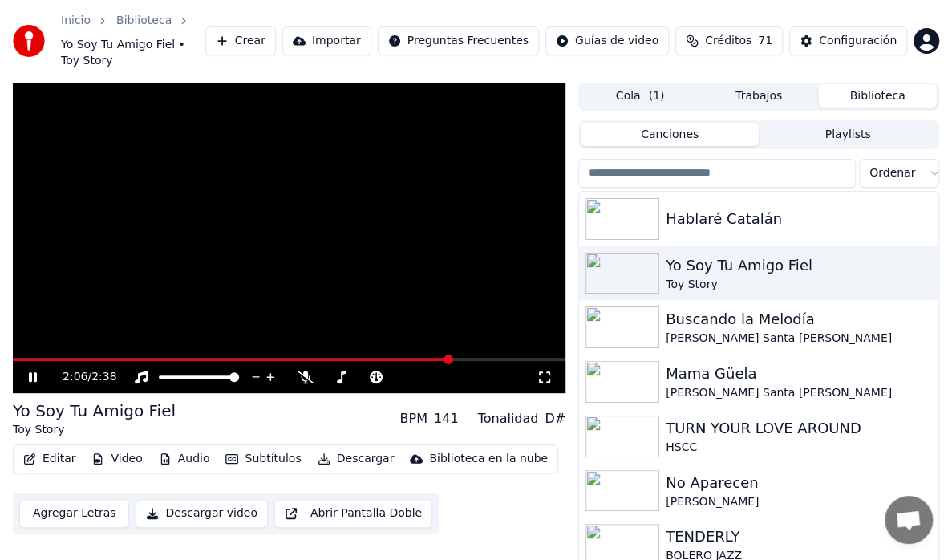
click at [35, 372] on icon at bounding box center [33, 377] width 8 height 10
click at [35, 371] on icon at bounding box center [44, 377] width 37 height 13
click at [19, 369] on div "2:10 / 2:38" at bounding box center [289, 377] width 540 height 16
drag, startPoint x: 11, startPoint y: 339, endPoint x: 25, endPoint y: 342, distance: 14.0
click at [18, 342] on div "2:11 / 2:38 Yo Soy Tu Amigo Fiel Toy Story BPM 141 Tonalidad D# Editar Video Au…" at bounding box center [476, 346] width 952 height 529
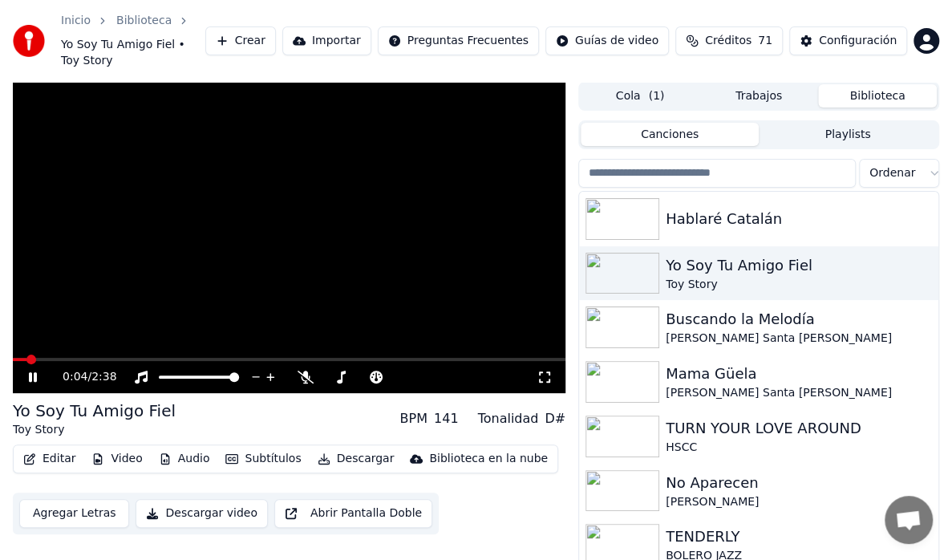
click at [26, 358] on span at bounding box center [20, 359] width 14 height 3
click at [13, 361] on span at bounding box center [18, 360] width 10 height 10
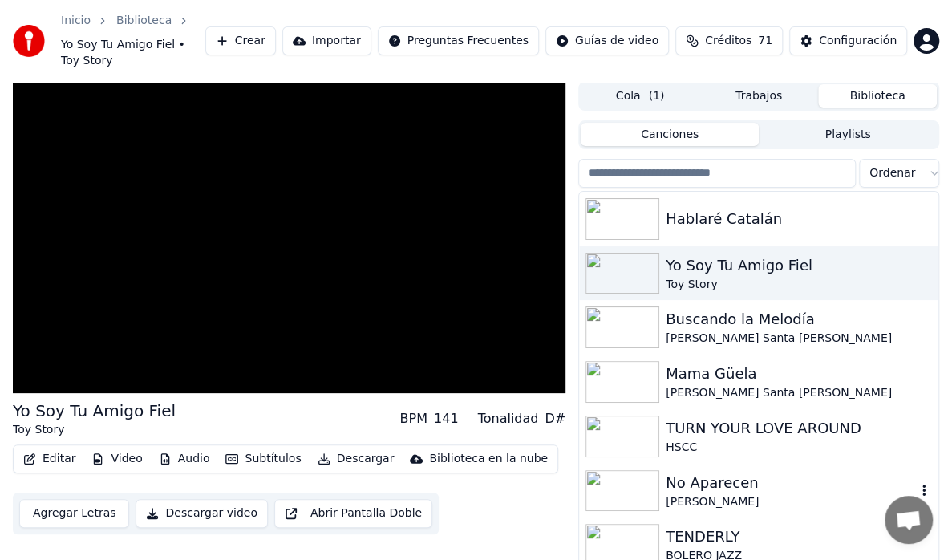
click at [653, 476] on img at bounding box center [623, 491] width 74 height 42
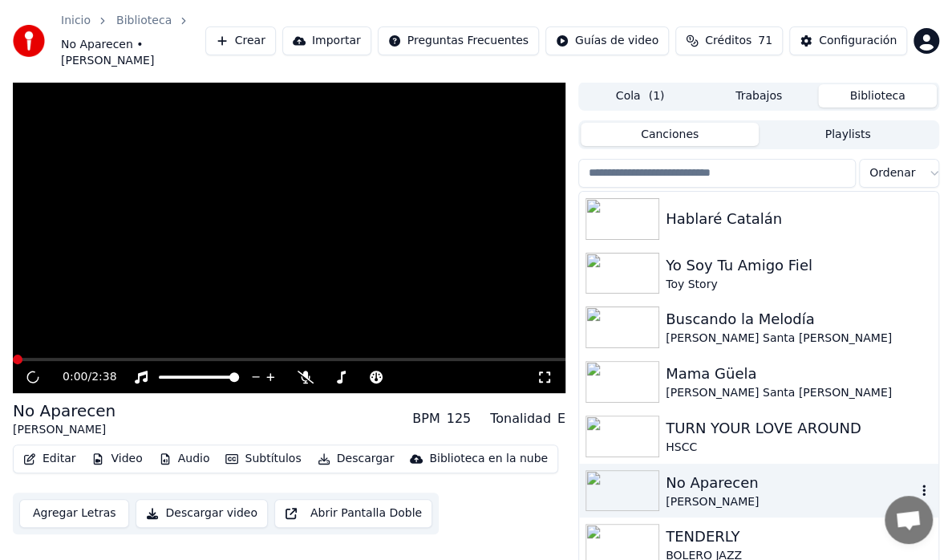
click at [653, 476] on img at bounding box center [623, 491] width 74 height 42
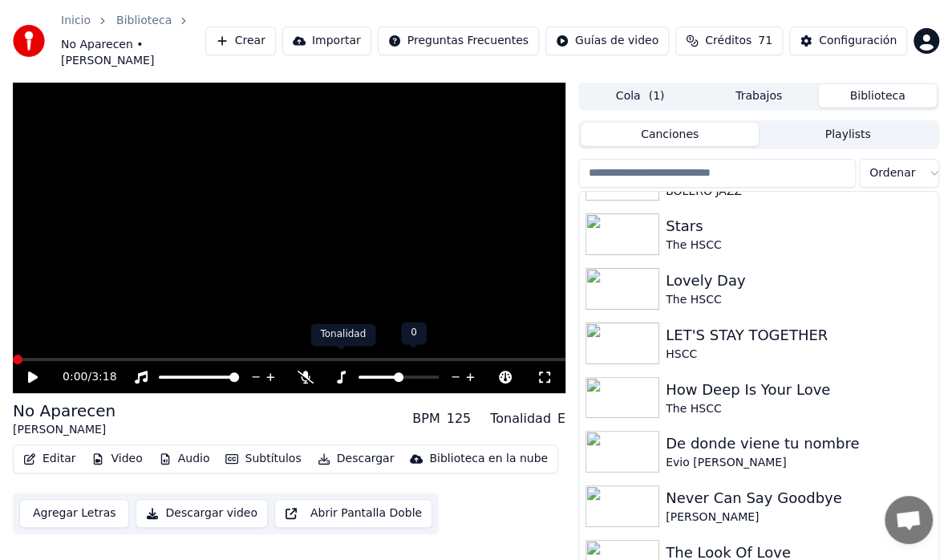
drag, startPoint x: 345, startPoint y: 358, endPoint x: 358, endPoint y: 357, distance: 12.9
click at [347, 371] on icon at bounding box center [341, 377] width 16 height 13
click at [338, 371] on icon at bounding box center [341, 377] width 9 height 13
click at [456, 376] on icon at bounding box center [456, 377] width 8 height 2
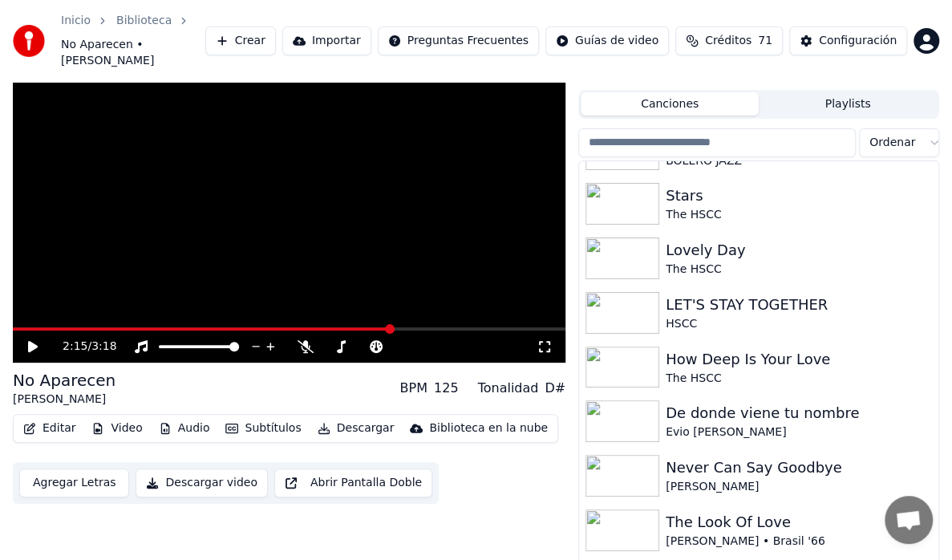
scroll to position [34, 0]
